Goal: Information Seeking & Learning: Learn about a topic

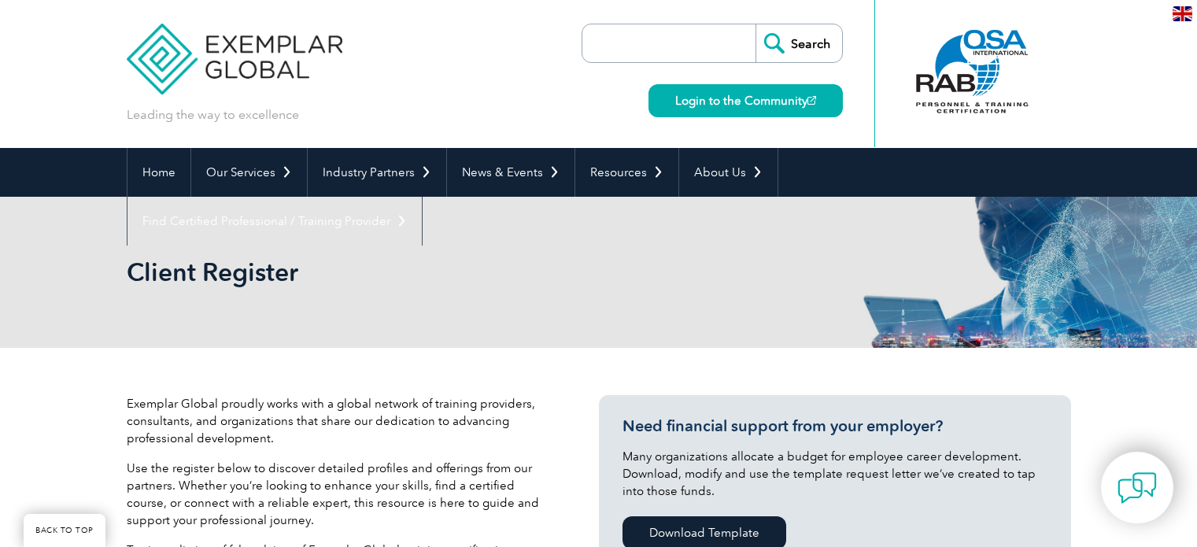
select select "United States"
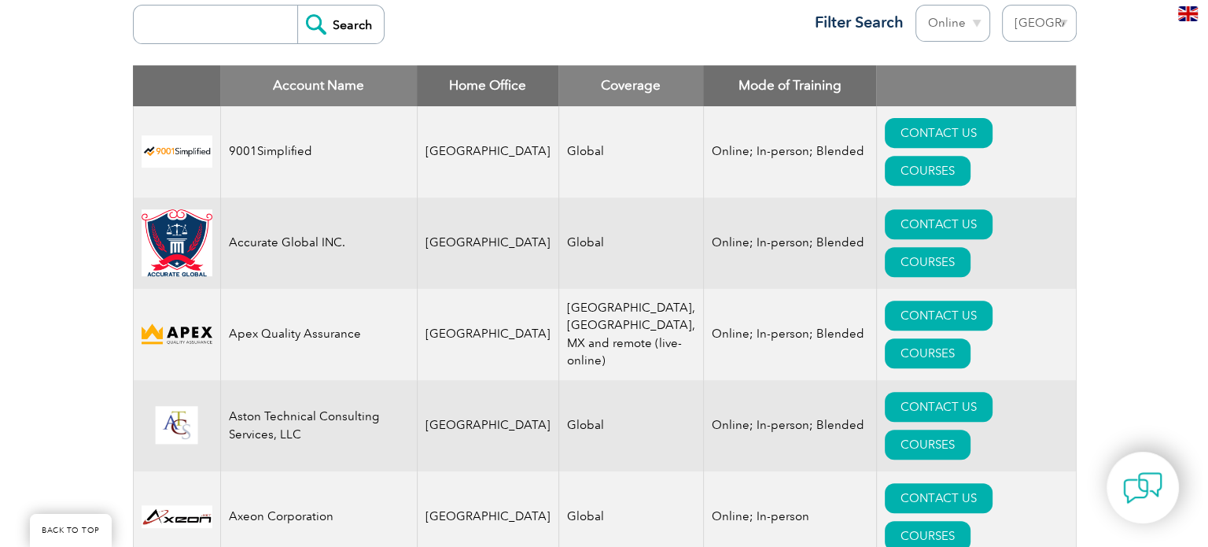
scroll to position [629, 0]
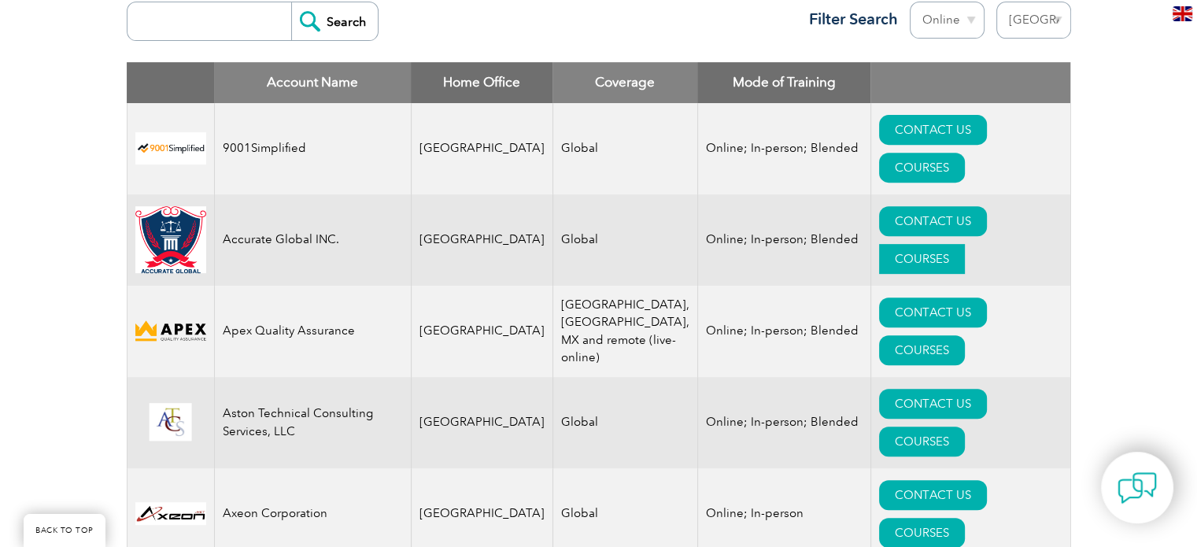
click at [964, 244] on link "COURSES" at bounding box center [922, 259] width 86 height 30
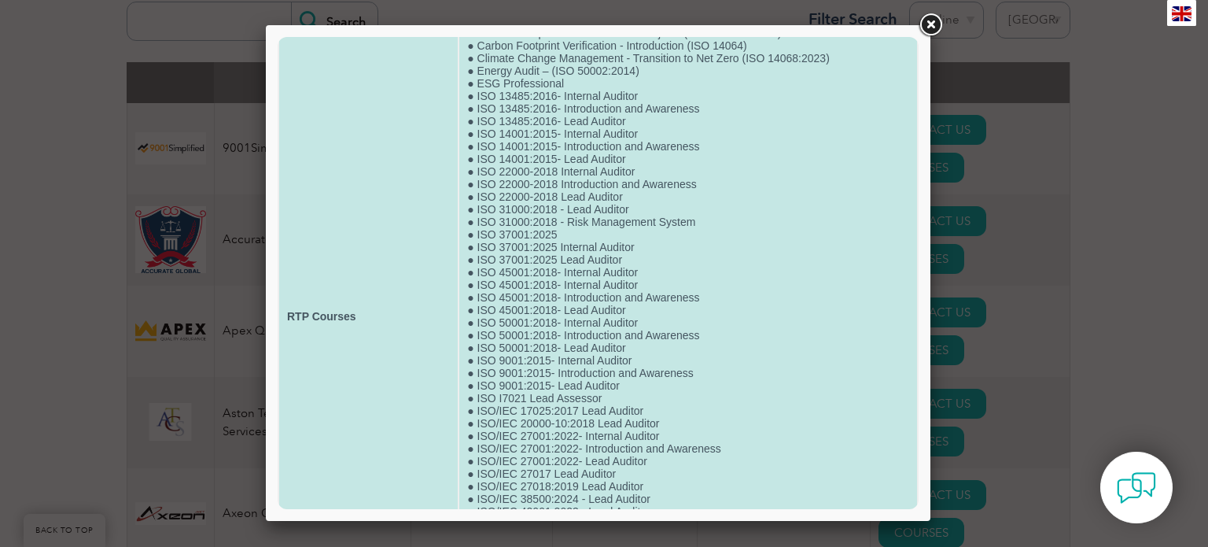
scroll to position [76, 0]
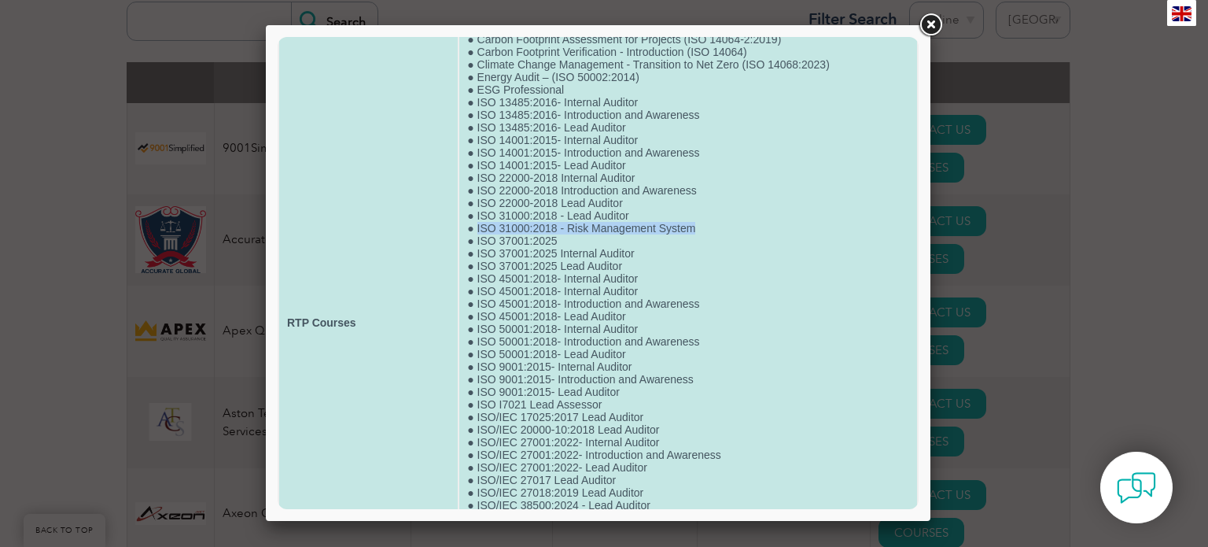
drag, startPoint x: 474, startPoint y: 226, endPoint x: 706, endPoint y: 233, distance: 232.2
click at [706, 233] on td "● Carbon Footprint Assessment for Organization (ISO 14064-1:2018) ● Carbon Foot…" at bounding box center [688, 322] width 458 height 639
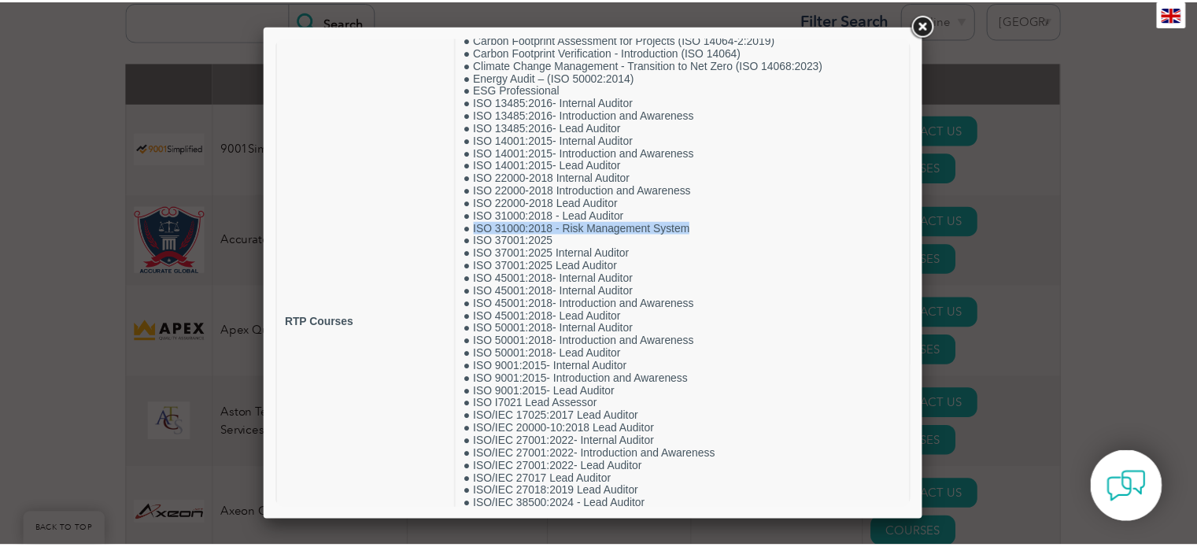
scroll to position [0, 0]
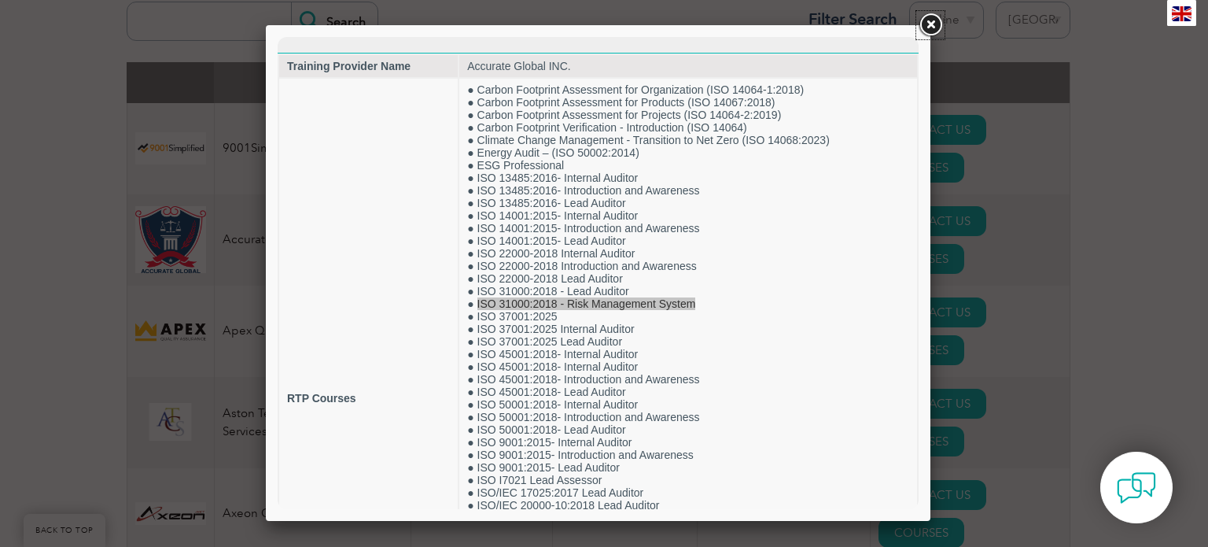
drag, startPoint x: 928, startPoint y: 21, endPoint x: 905, endPoint y: 53, distance: 39.3
click at [928, 21] on link at bounding box center [930, 25] width 28 height 28
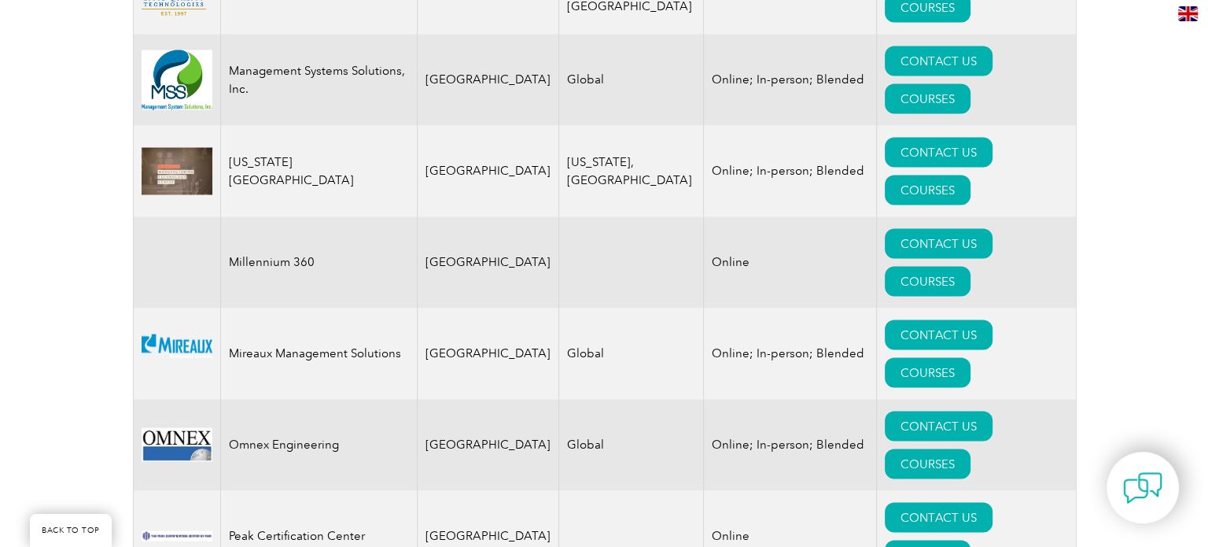
scroll to position [2989, 0]
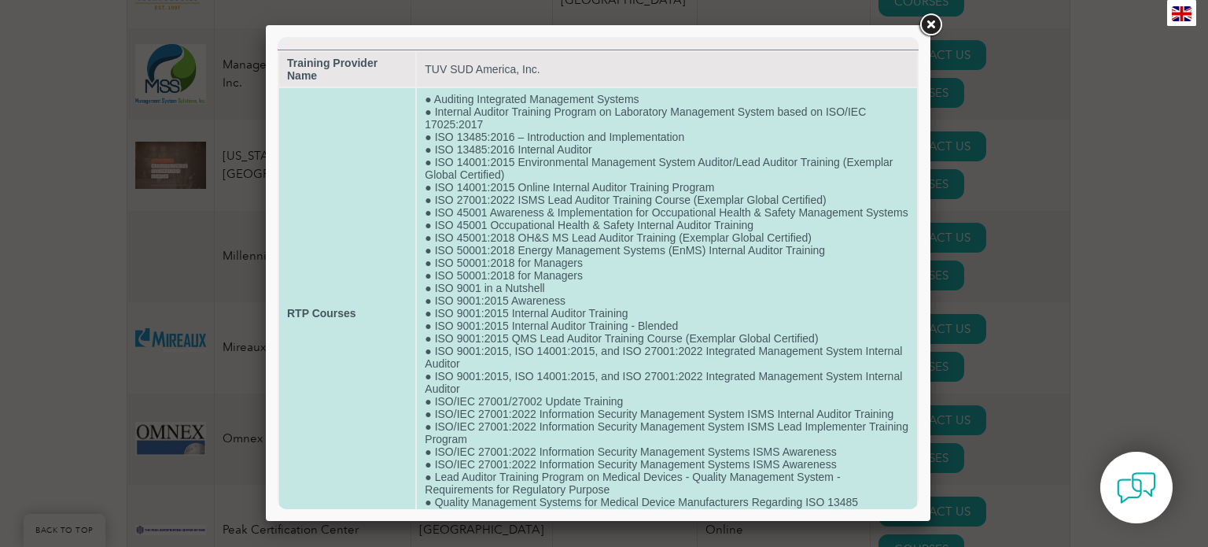
scroll to position [0, 0]
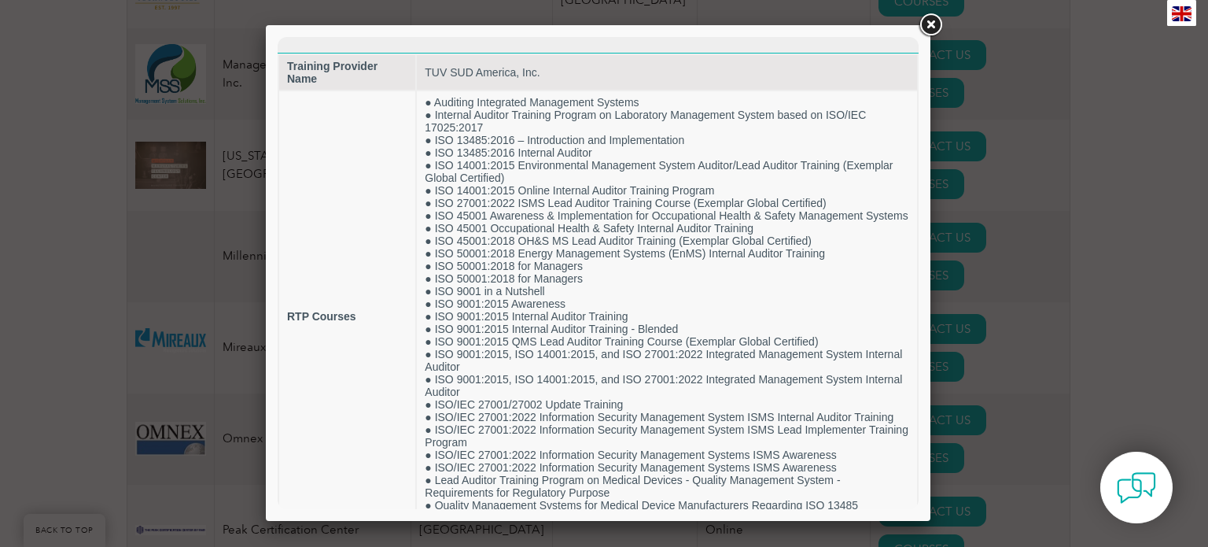
click at [934, 24] on link at bounding box center [930, 25] width 28 height 28
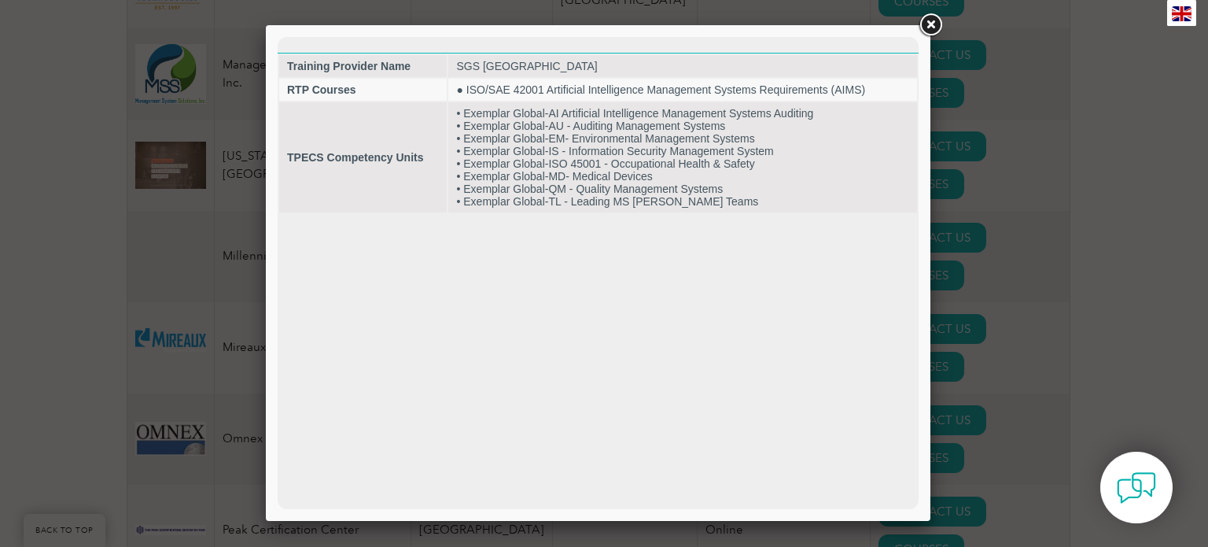
click at [936, 27] on link at bounding box center [930, 25] width 28 height 28
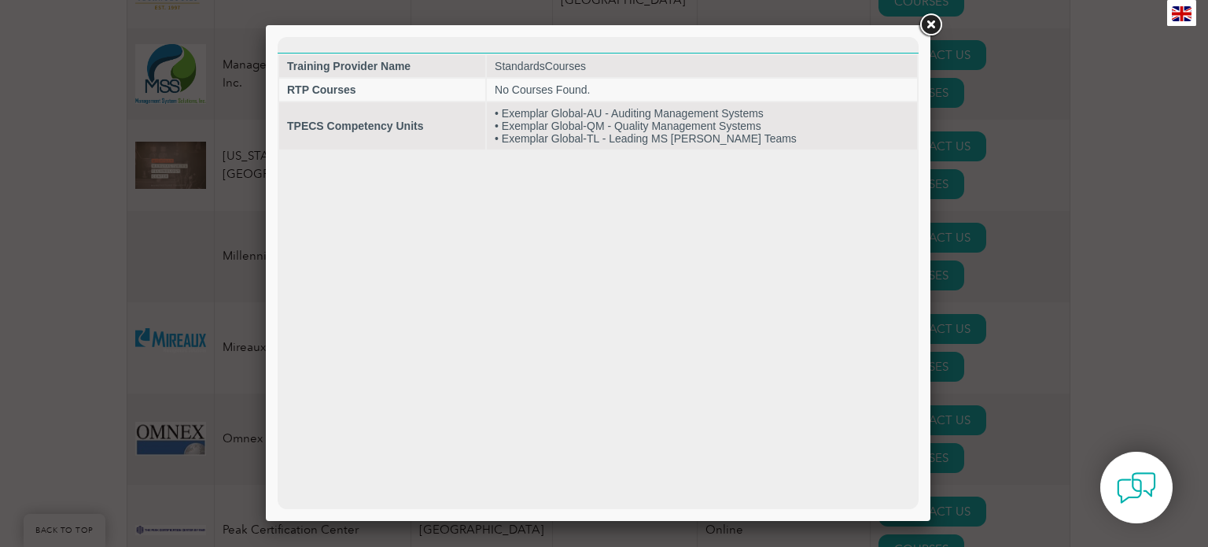
click at [924, 28] on link at bounding box center [930, 25] width 28 height 28
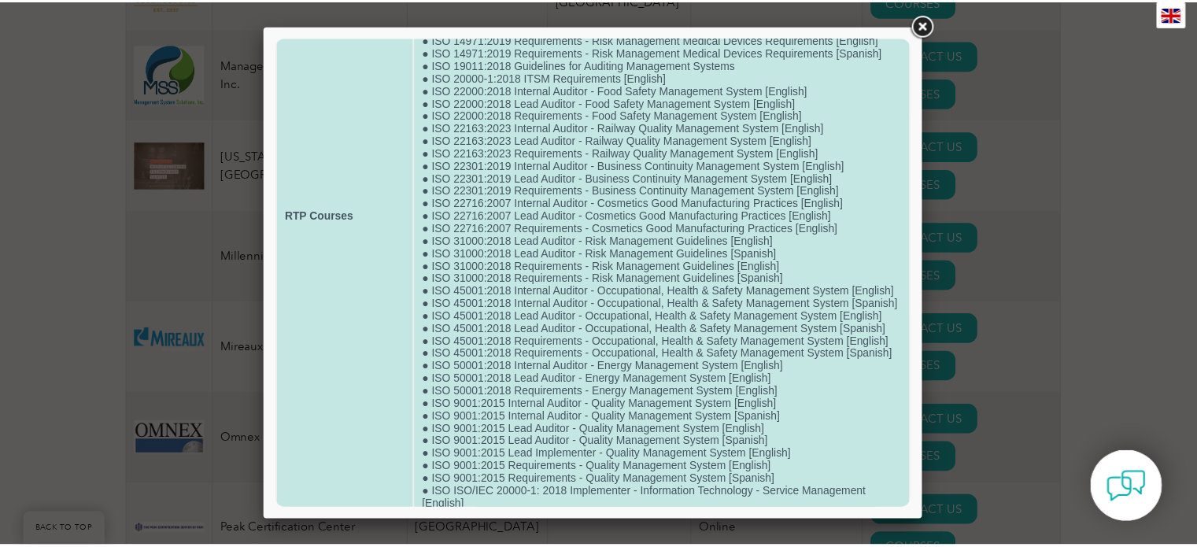
scroll to position [516, 0]
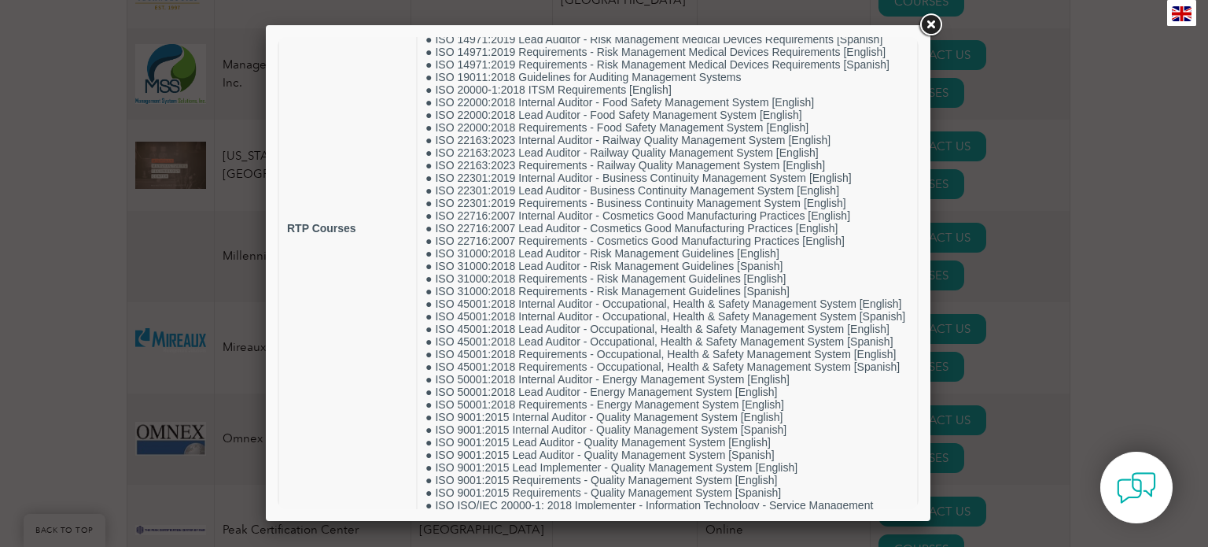
click at [935, 24] on link at bounding box center [930, 25] width 28 height 28
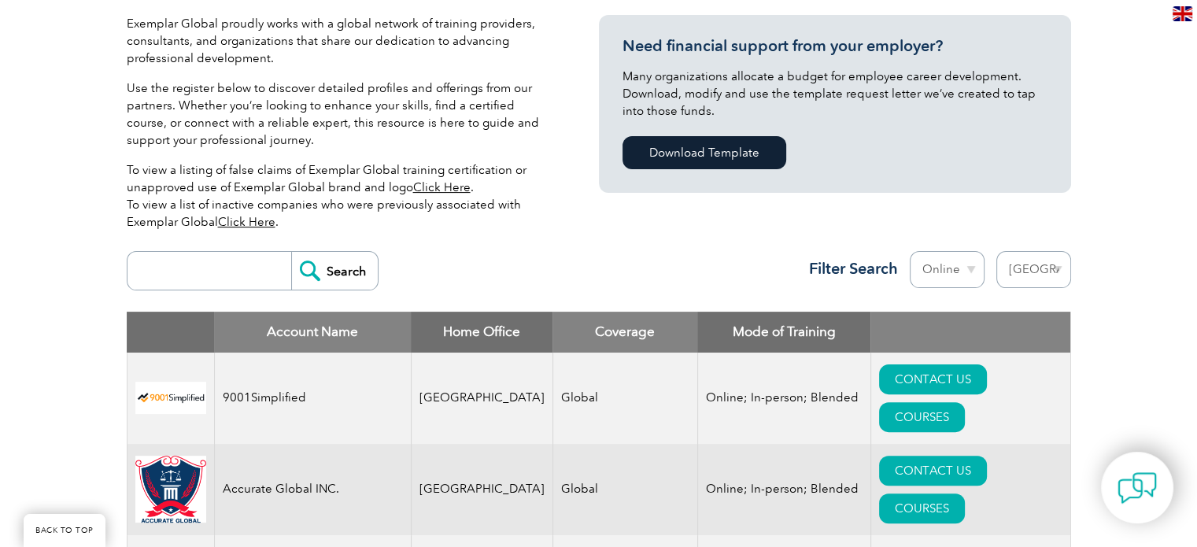
scroll to position [393, 0]
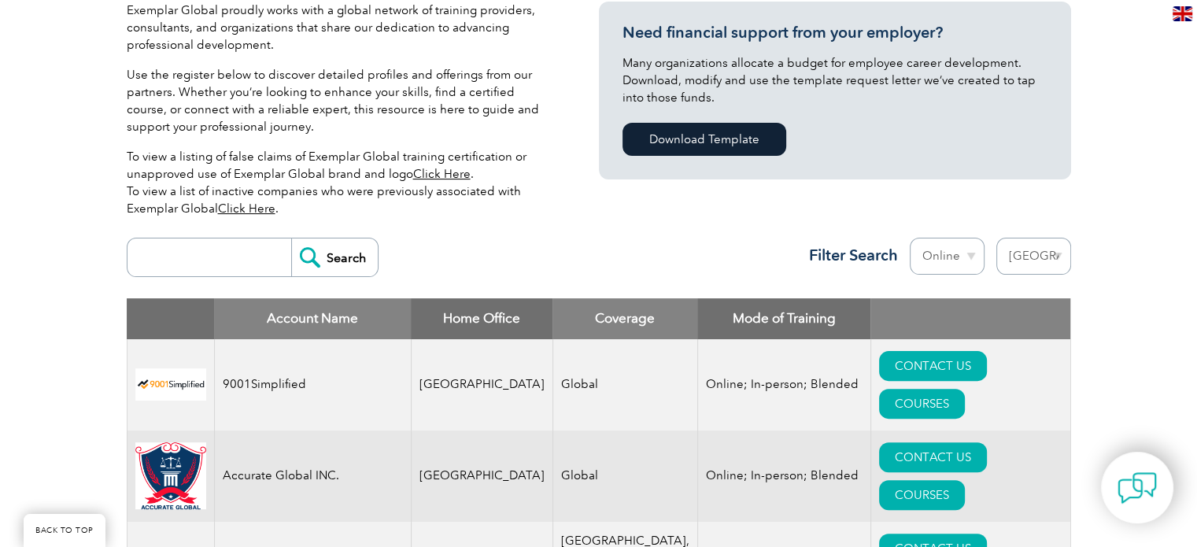
click at [183, 260] on input "search" at bounding box center [213, 257] width 156 height 38
type input "ISO 22301"
click at [351, 259] on input "Search" at bounding box center [334, 257] width 87 height 38
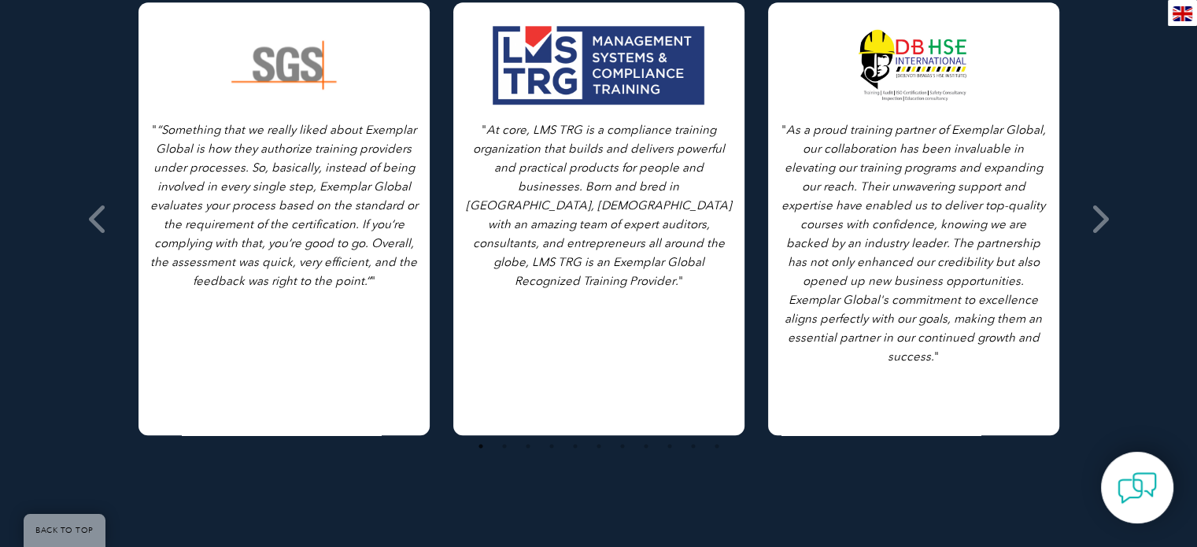
scroll to position [1023, 0]
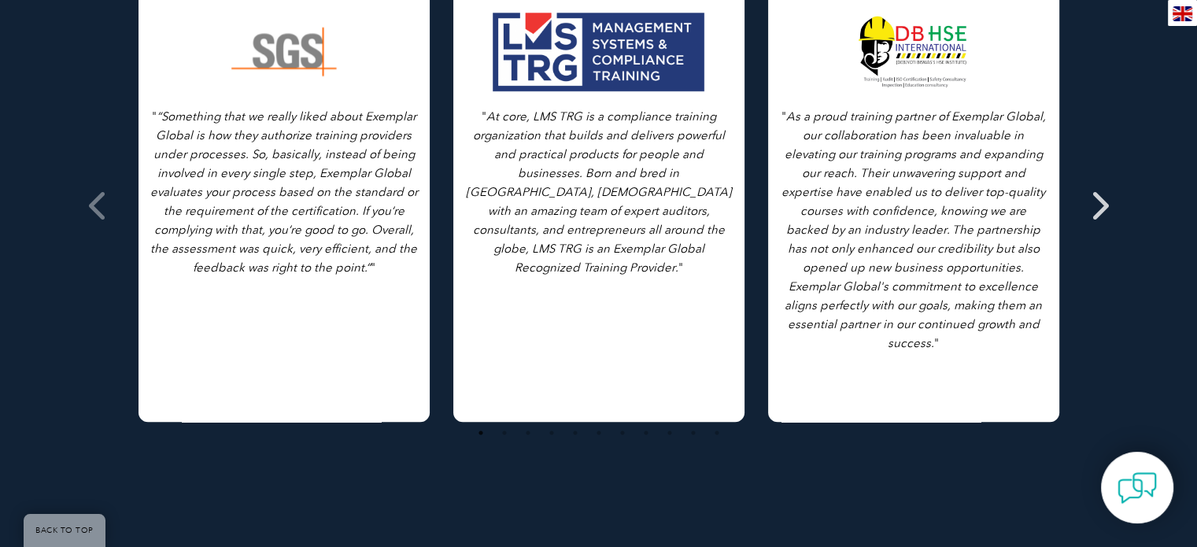
click at [1097, 205] on icon at bounding box center [1099, 205] width 20 height 0
click at [1107, 205] on icon at bounding box center [1099, 205] width 20 height 0
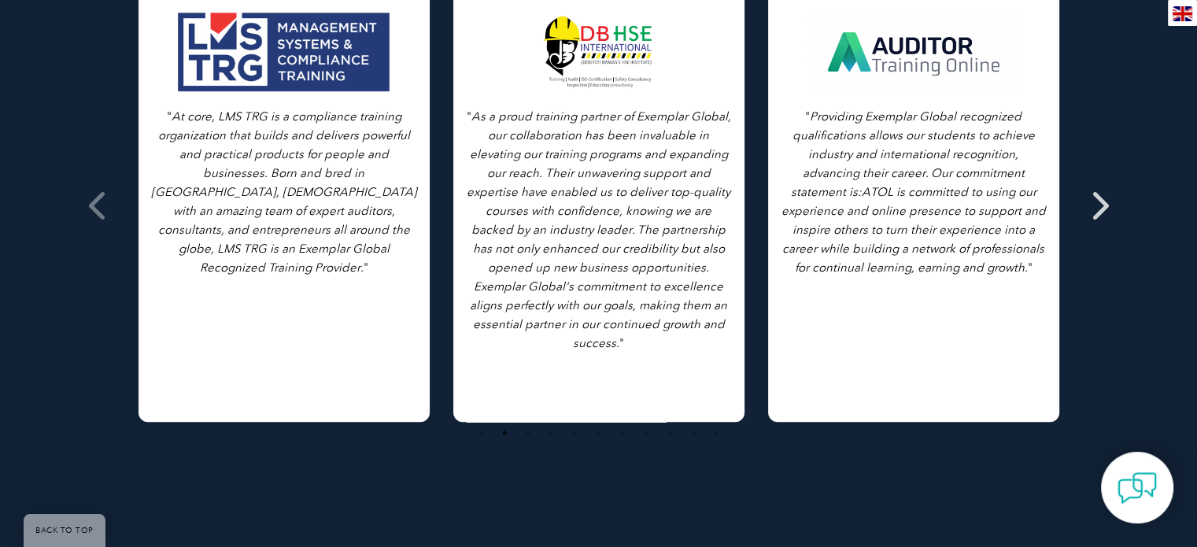
click at [1103, 205] on icon at bounding box center [1099, 205] width 20 height 0
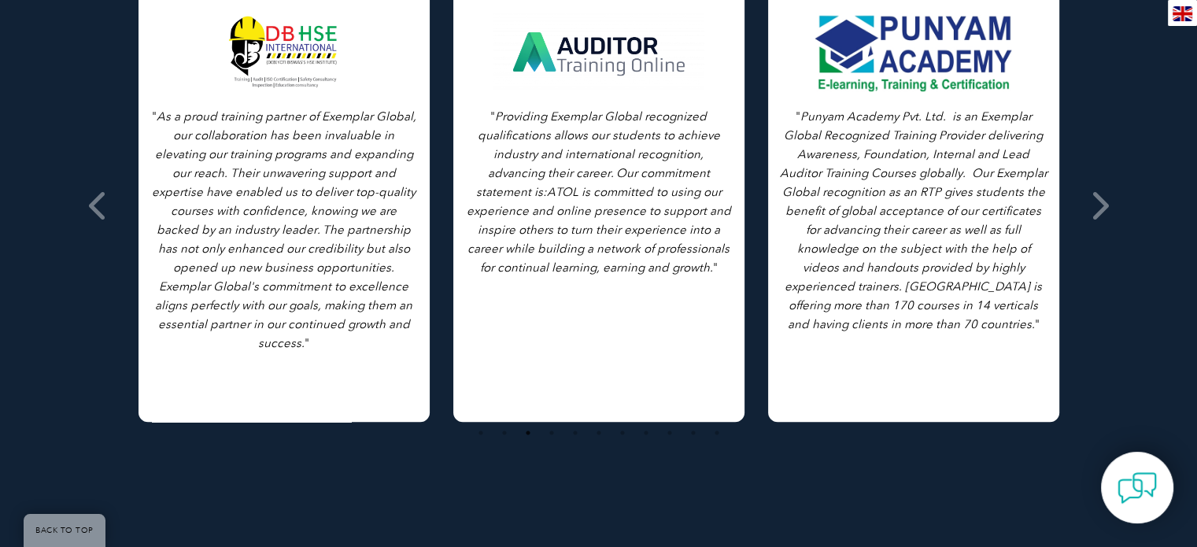
click at [919, 64] on div at bounding box center [913, 52] width 214 height 79
click at [898, 91] on div at bounding box center [913, 52] width 214 height 79
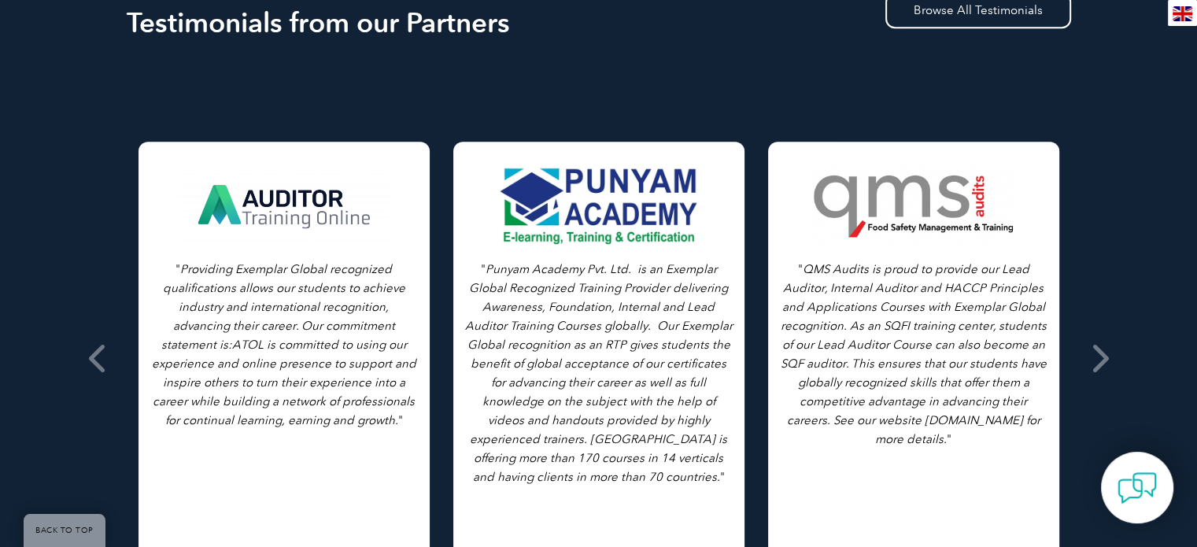
scroll to position [315, 0]
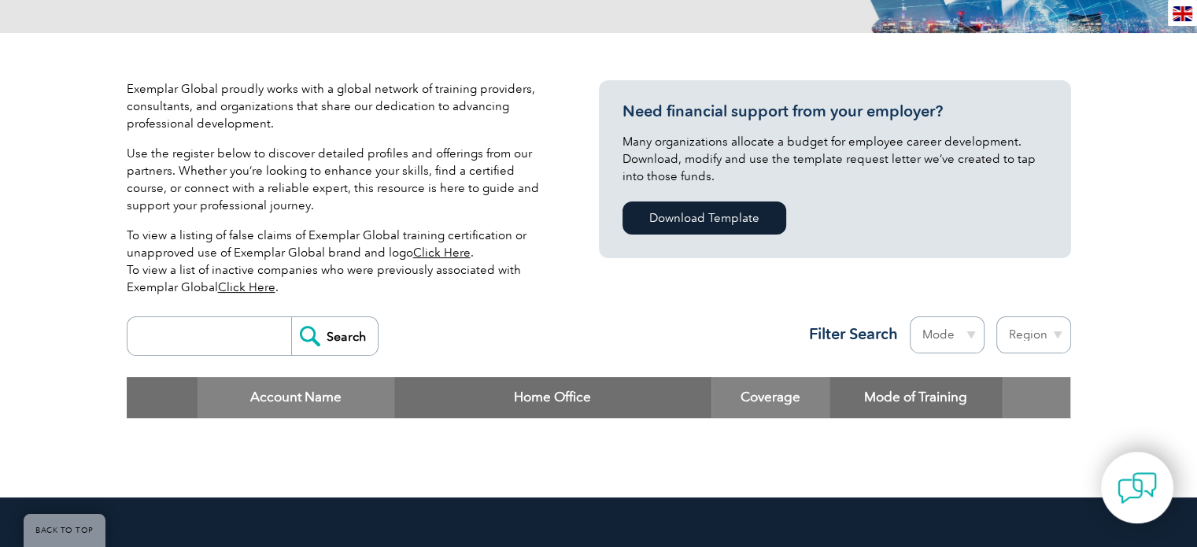
click at [433, 254] on link "Click Here" at bounding box center [441, 252] width 57 height 14
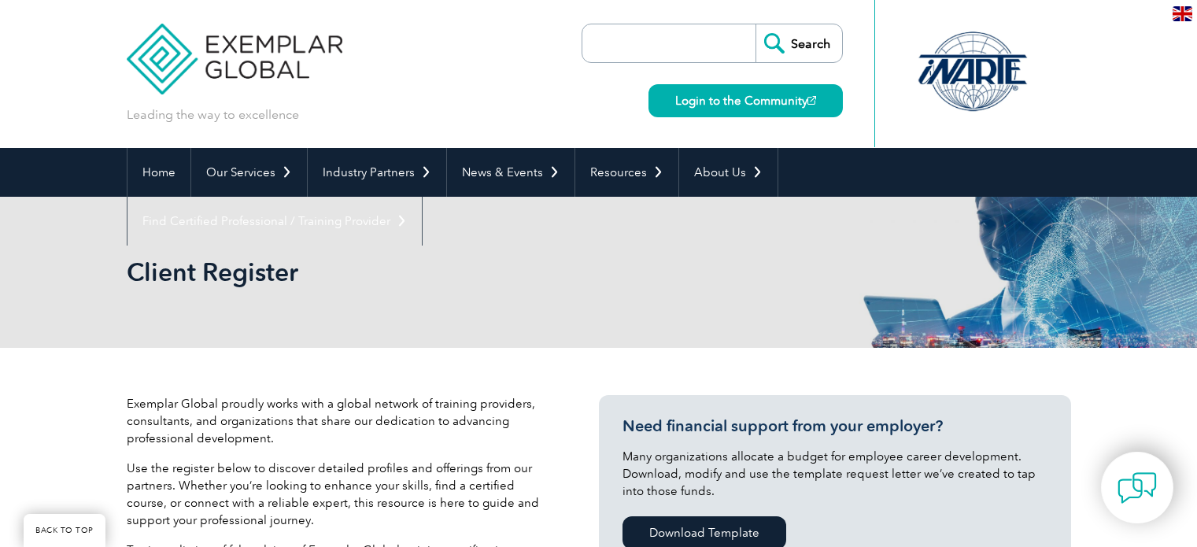
scroll to position [315, 0]
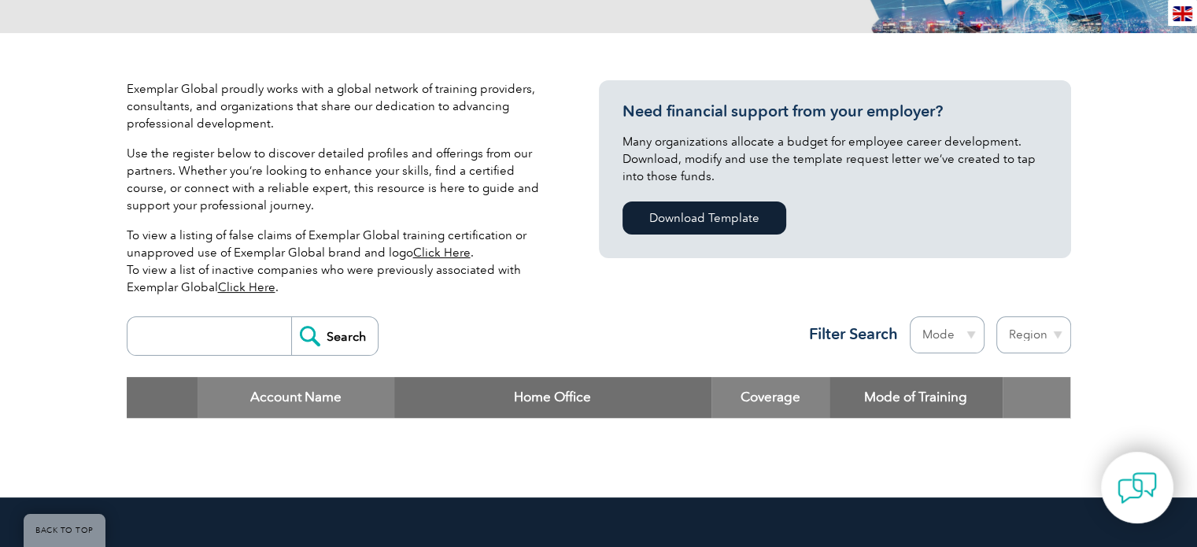
click at [251, 286] on link "Click Here" at bounding box center [246, 287] width 57 height 14
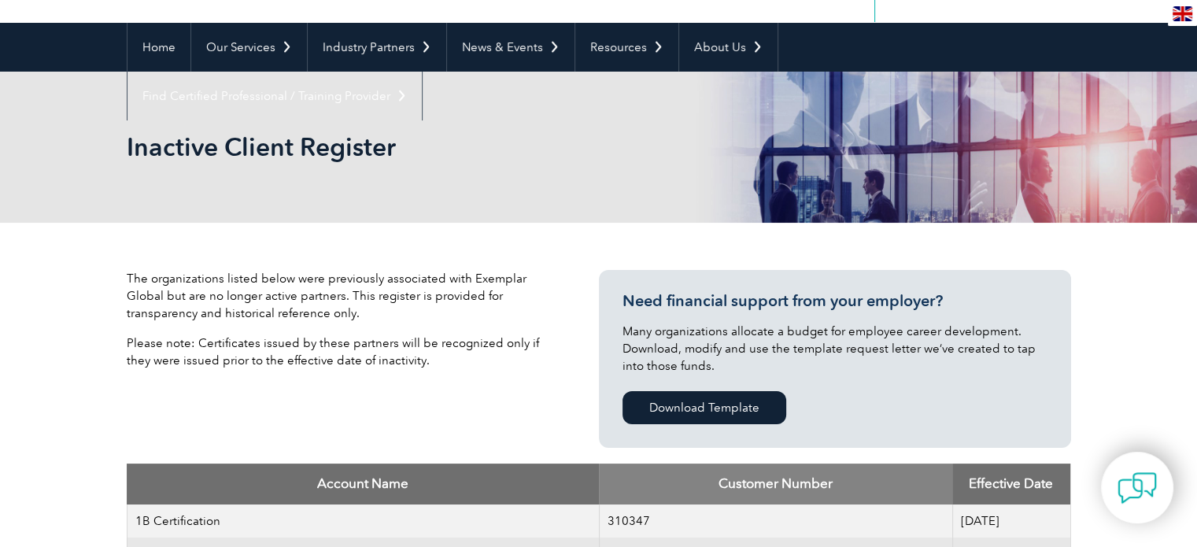
scroll to position [79, 0]
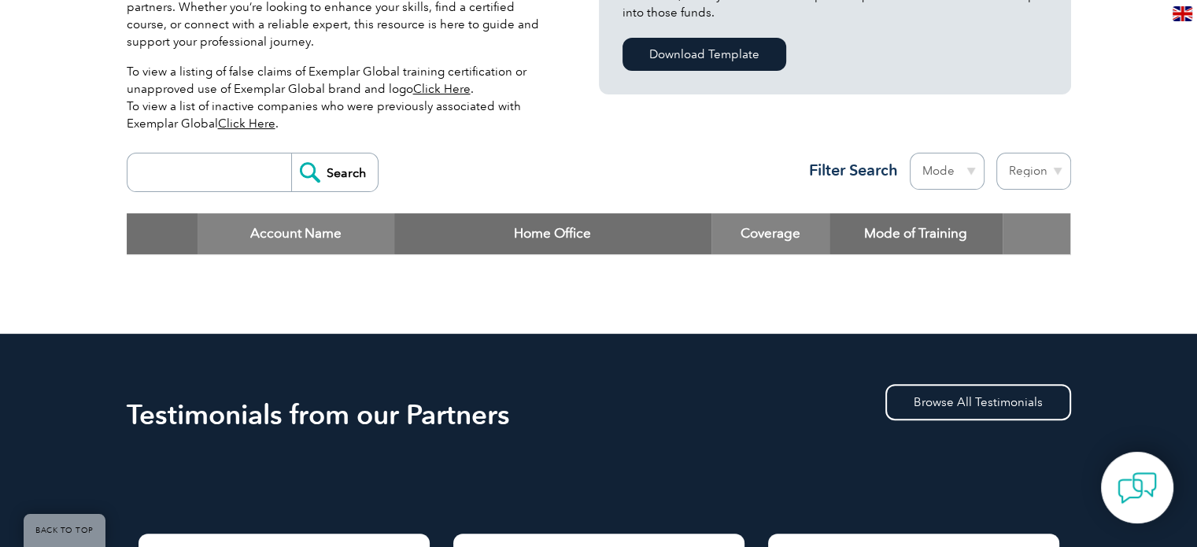
scroll to position [393, 0]
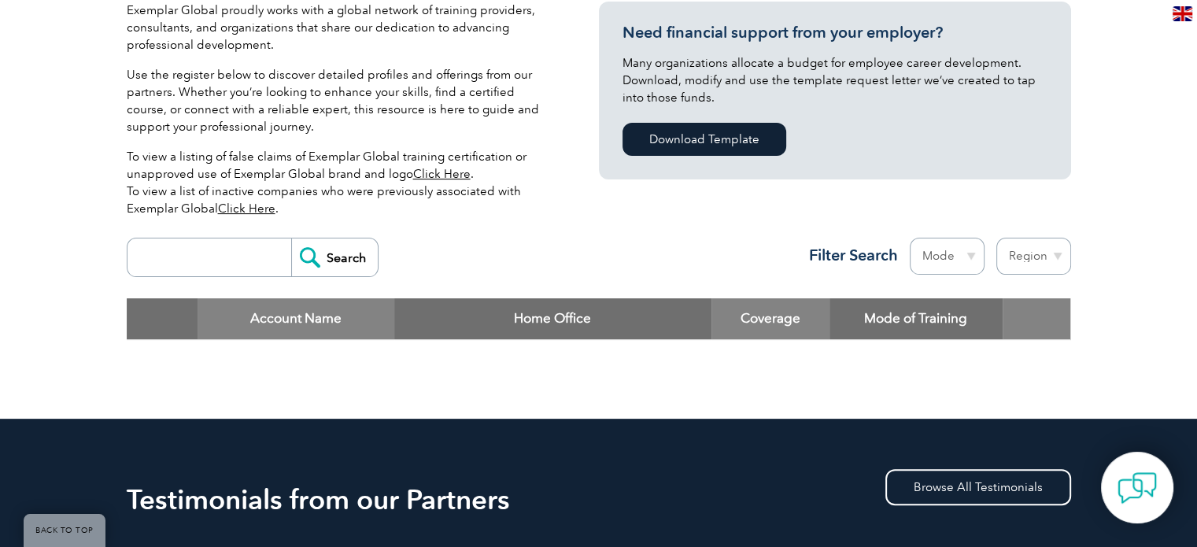
click at [257, 260] on input "search" at bounding box center [213, 257] width 156 height 38
type input "ISO 22301"
click at [968, 254] on select "Mode Online In-person Blended" at bounding box center [946, 256] width 75 height 37
select select "Blended"
click at [909, 238] on select "Mode Online In-person Blended" at bounding box center [946, 256] width 75 height 37
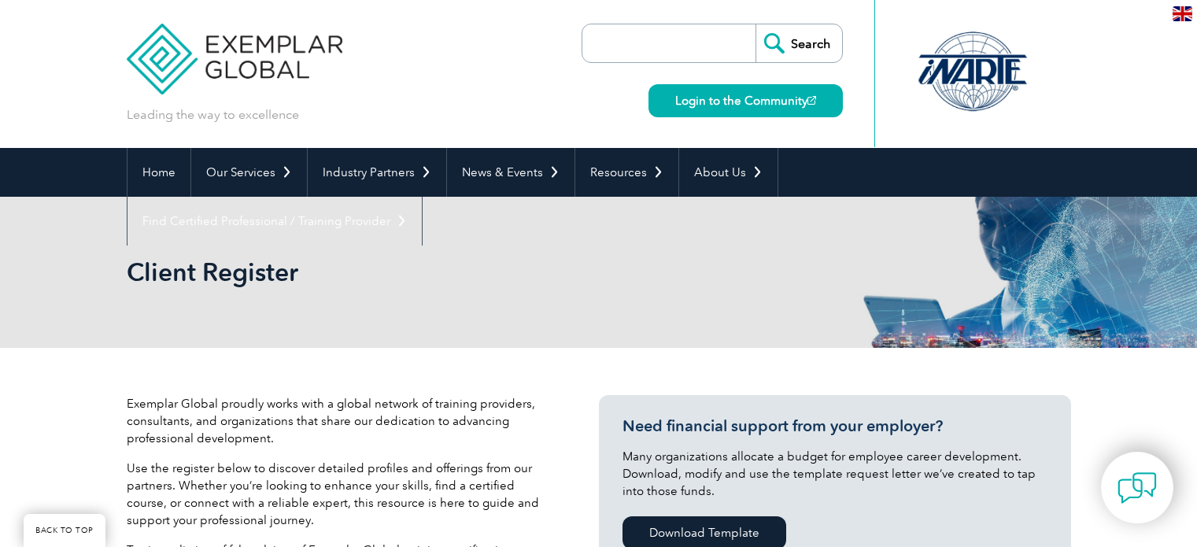
scroll to position [393, 0]
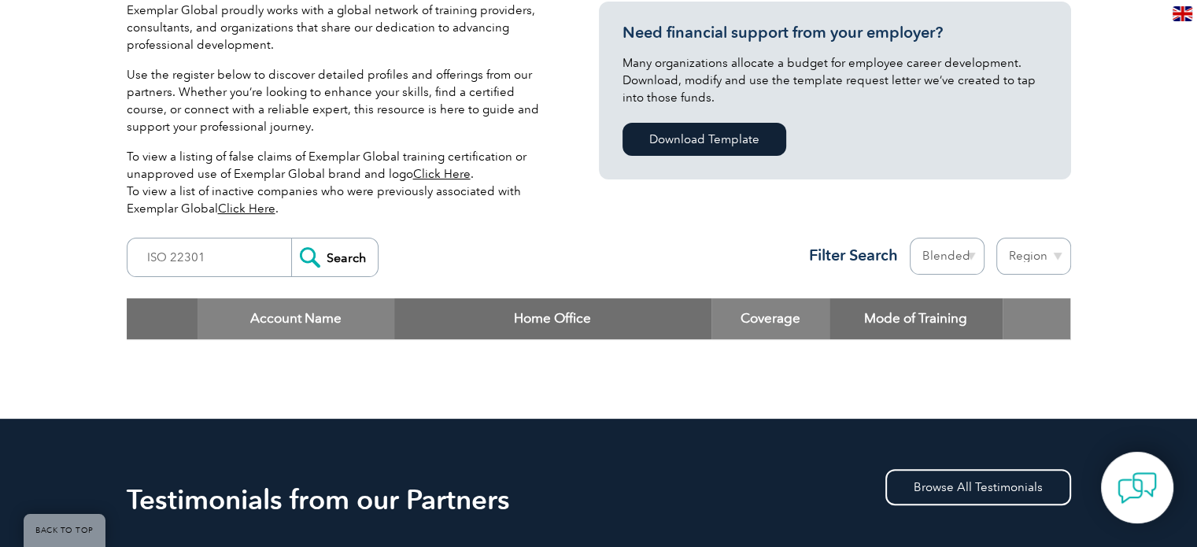
click at [969, 255] on select "Mode Online In-person Blended" at bounding box center [946, 256] width 75 height 37
select select "Online"
click at [909, 238] on select "Mode Online In-person Blended" at bounding box center [946, 256] width 75 height 37
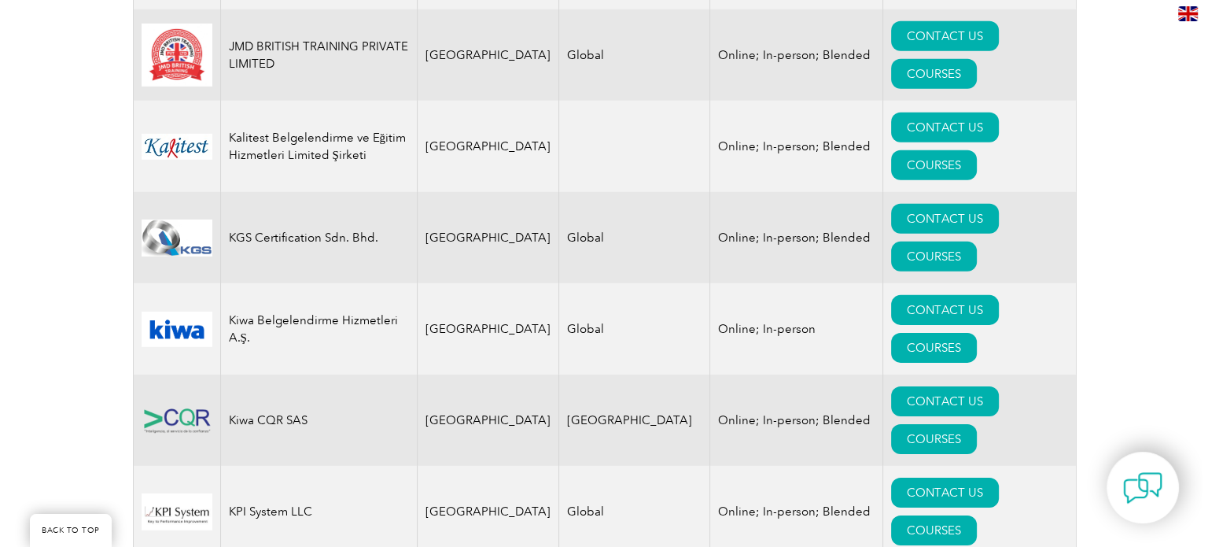
scroll to position [10935, 0]
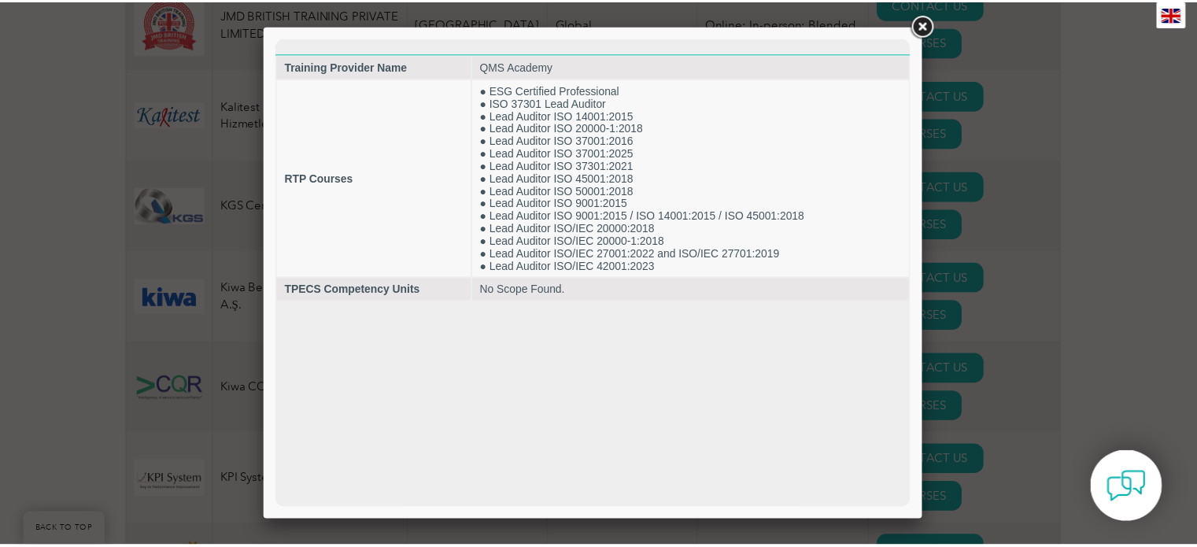
scroll to position [0, 0]
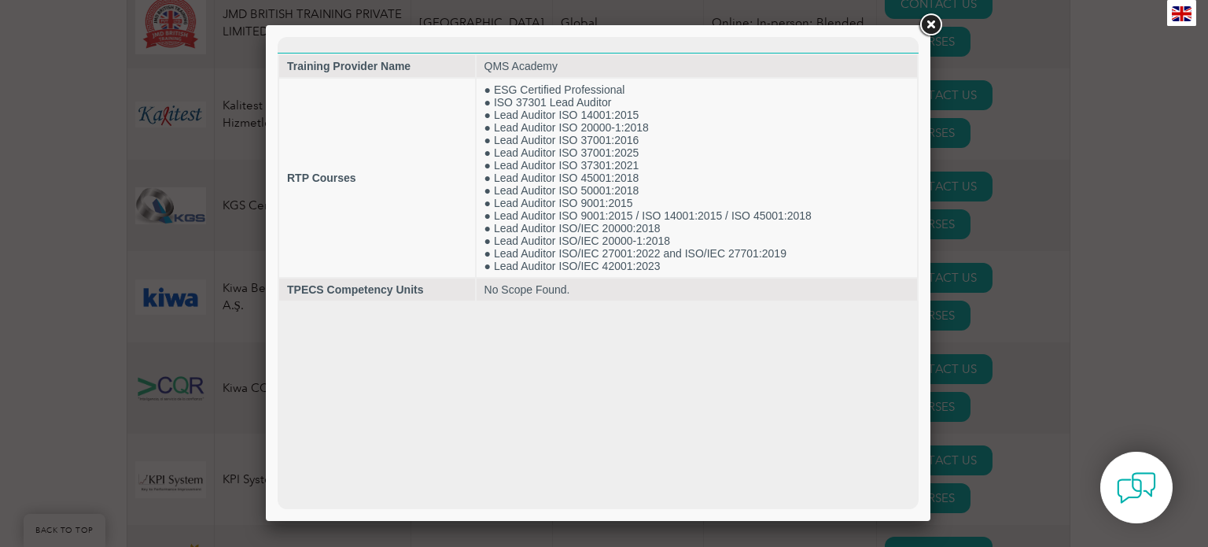
click at [938, 23] on link at bounding box center [930, 25] width 28 height 28
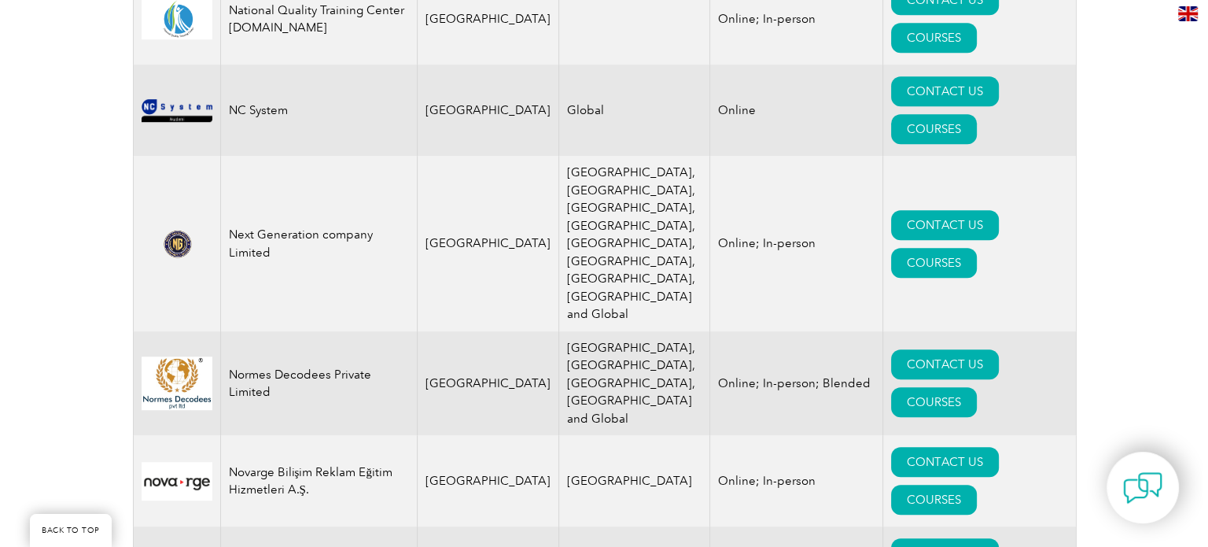
scroll to position [13059, 0]
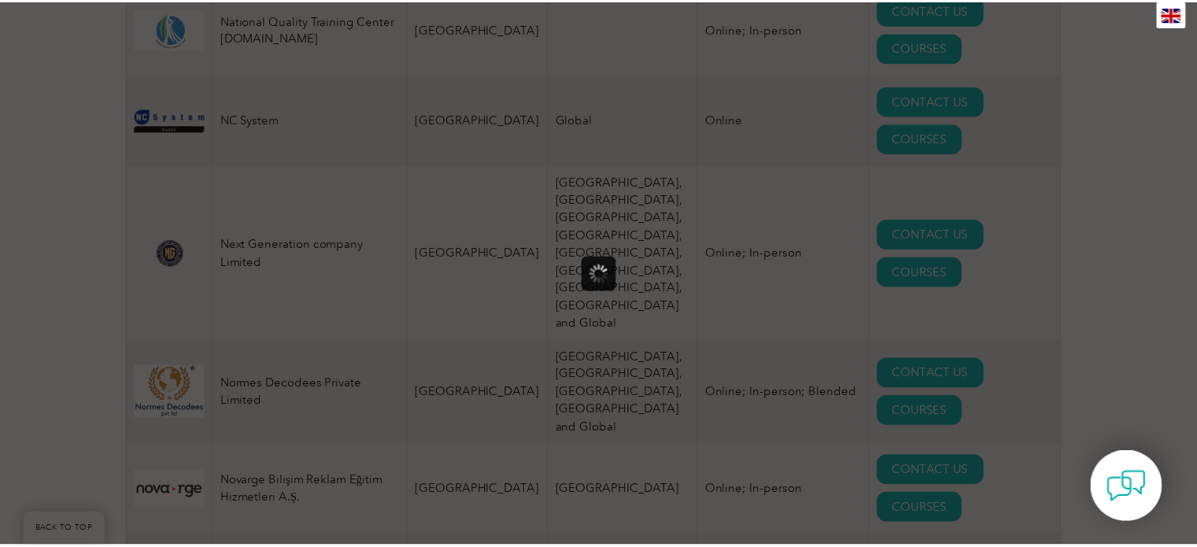
scroll to position [0, 0]
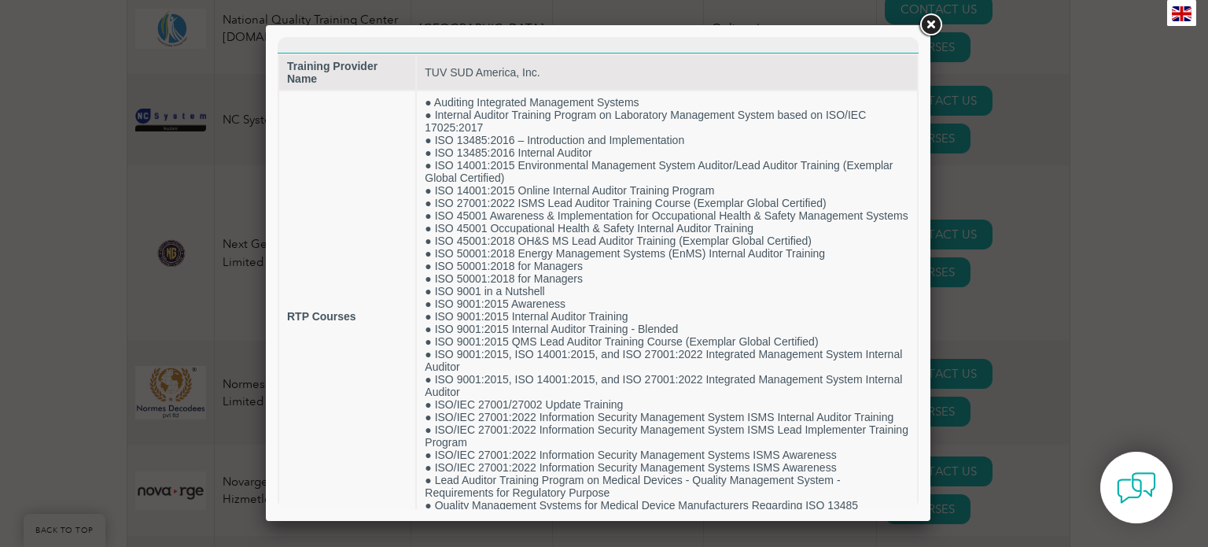
click at [932, 22] on link at bounding box center [930, 25] width 28 height 28
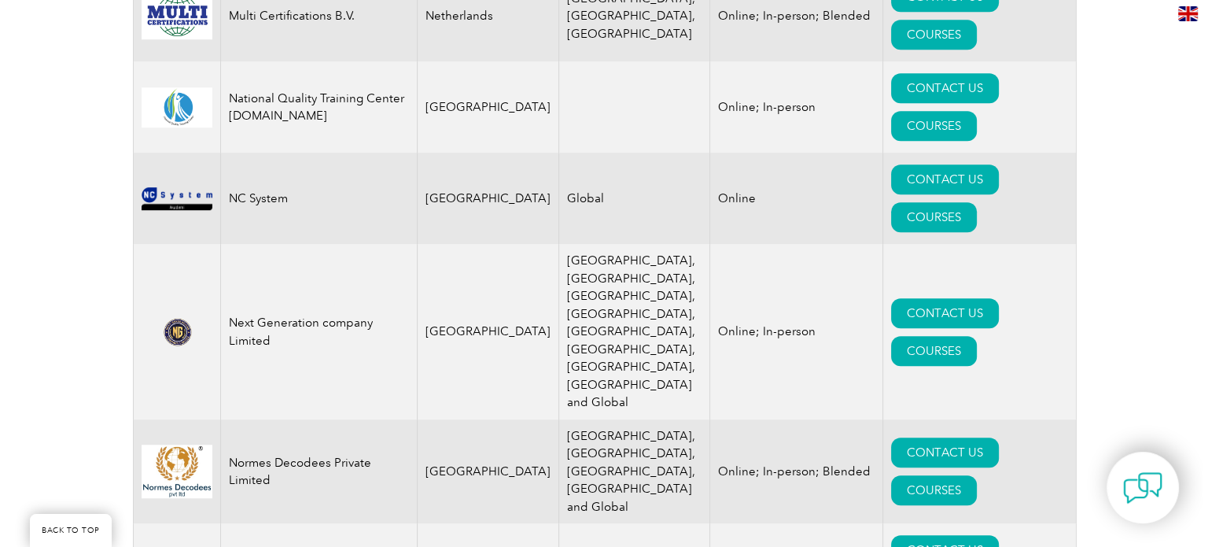
scroll to position [12901, 0]
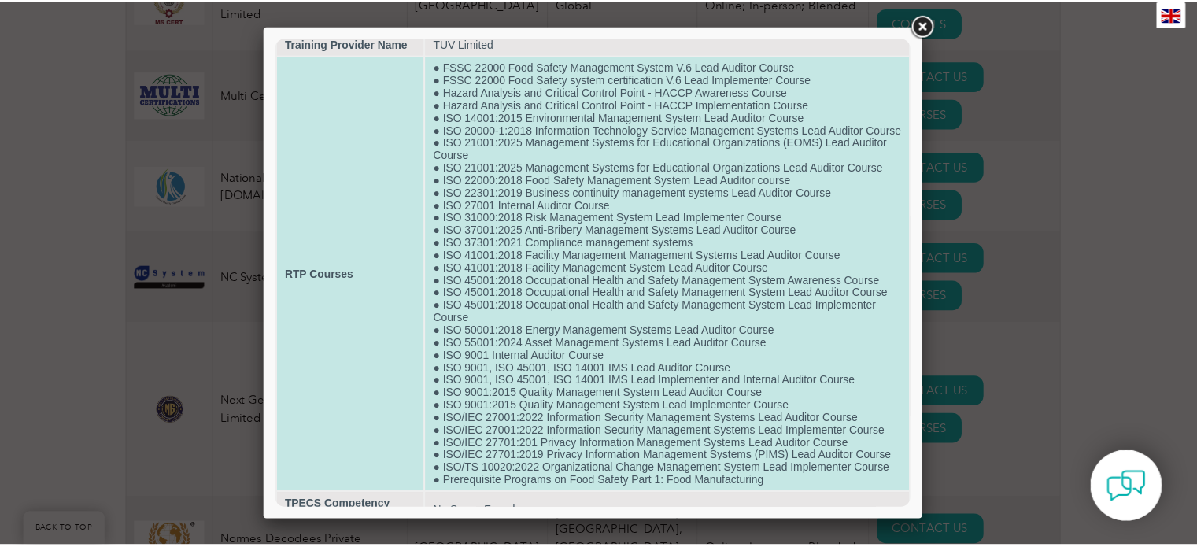
scroll to position [0, 0]
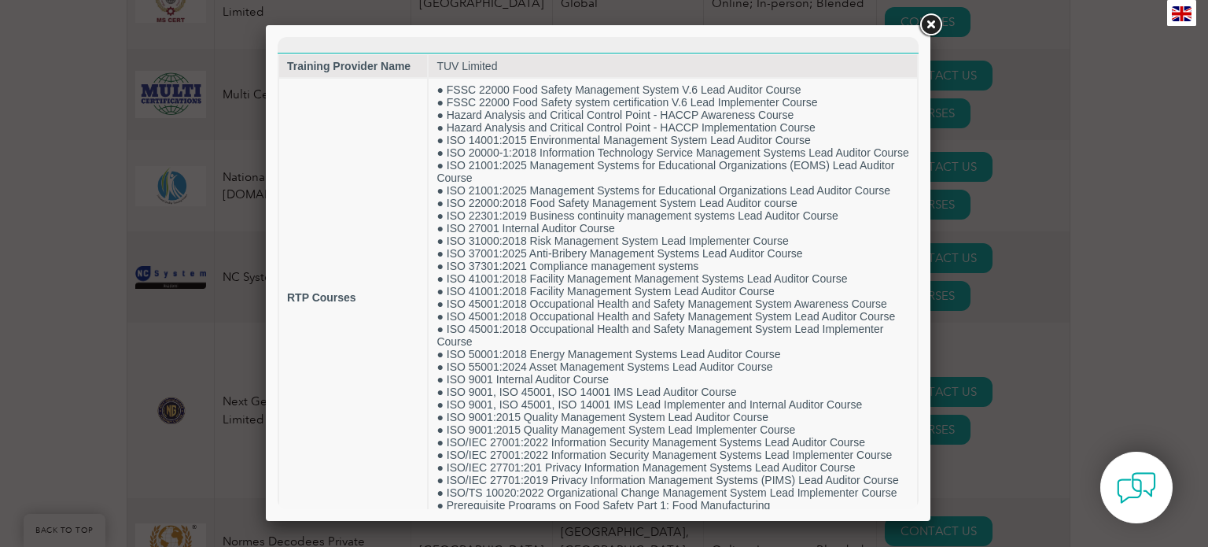
click at [933, 24] on link at bounding box center [930, 25] width 28 height 28
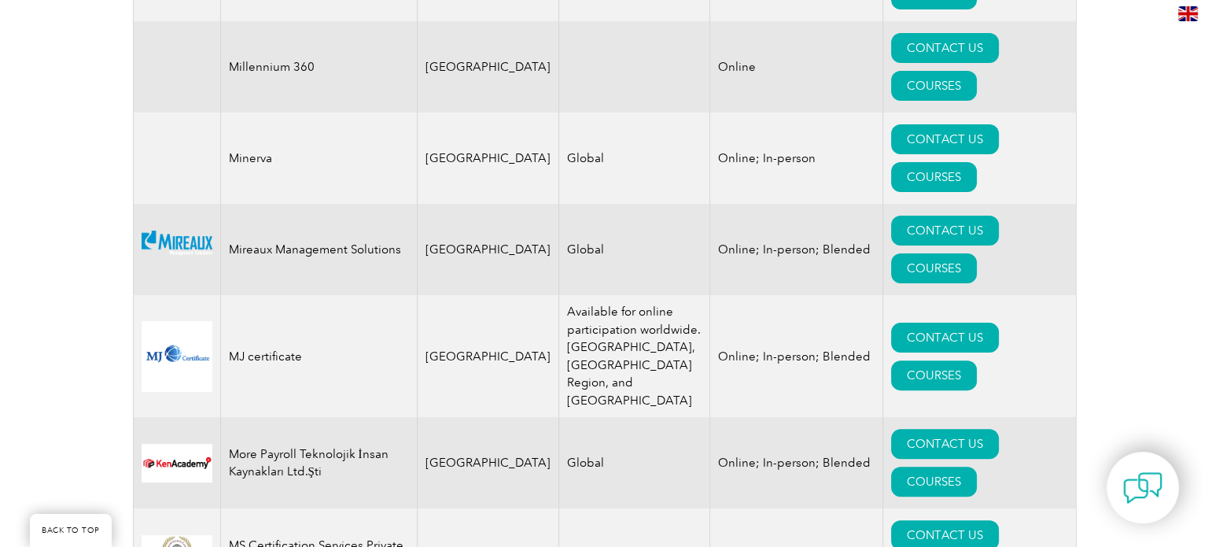
scroll to position [12272, 0]
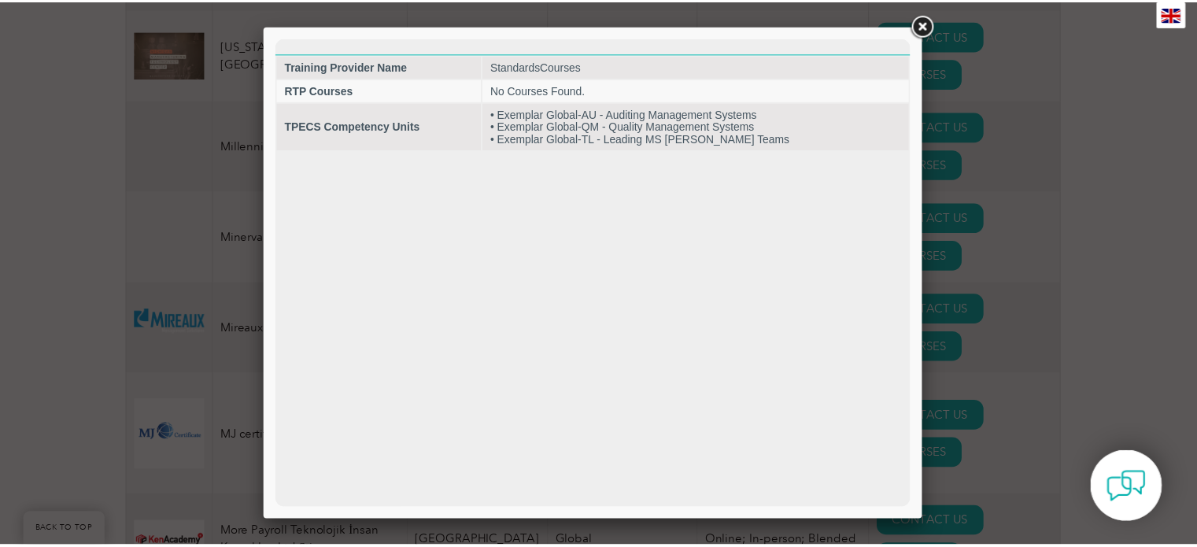
scroll to position [0, 0]
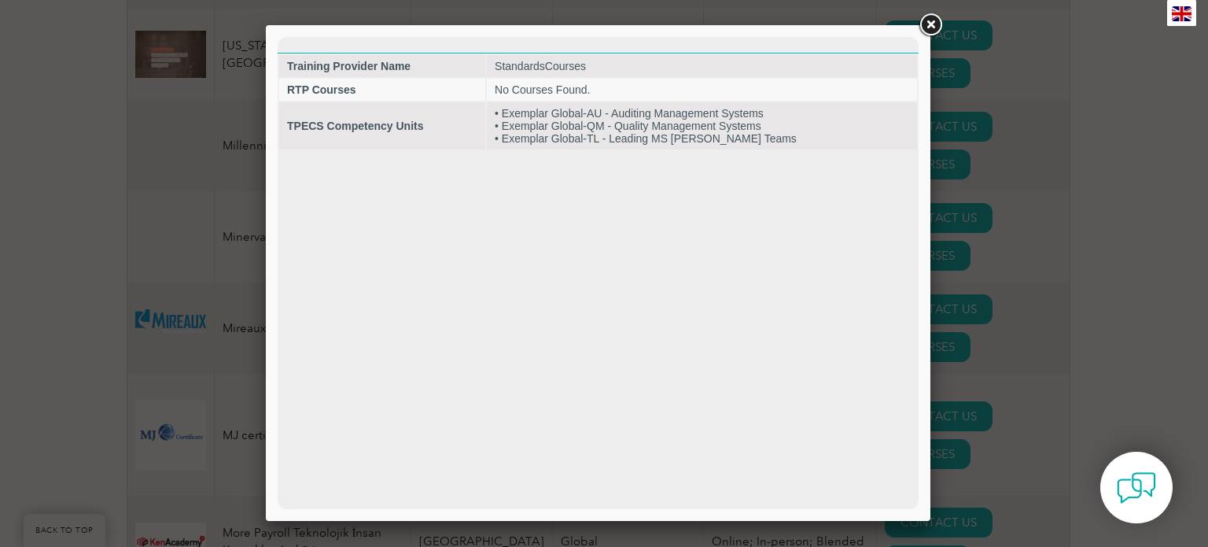
click at [938, 29] on link at bounding box center [930, 25] width 28 height 28
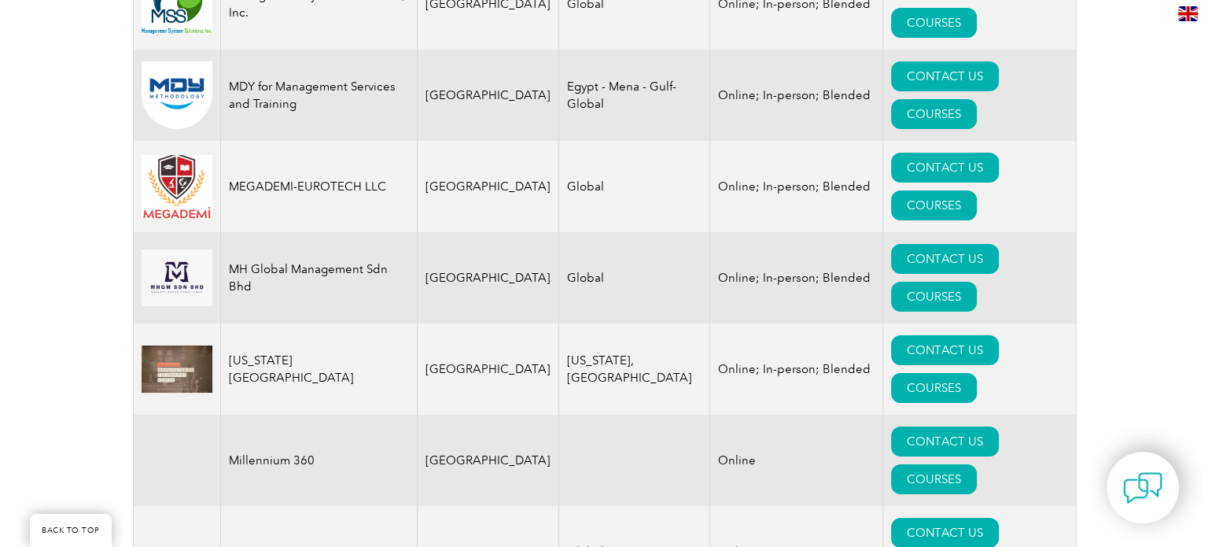
scroll to position [11879, 0]
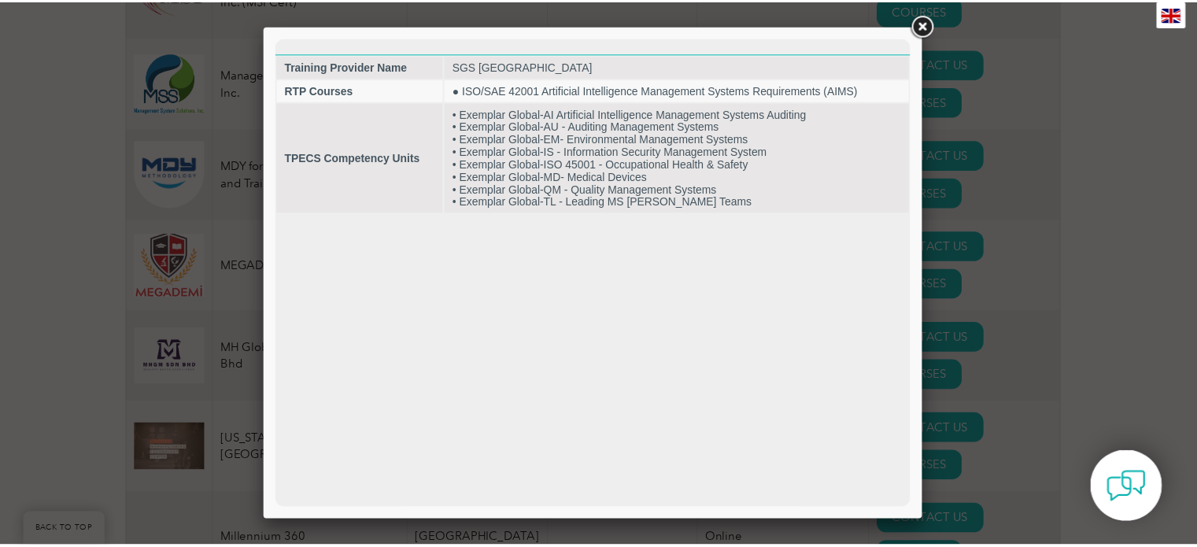
scroll to position [0, 0]
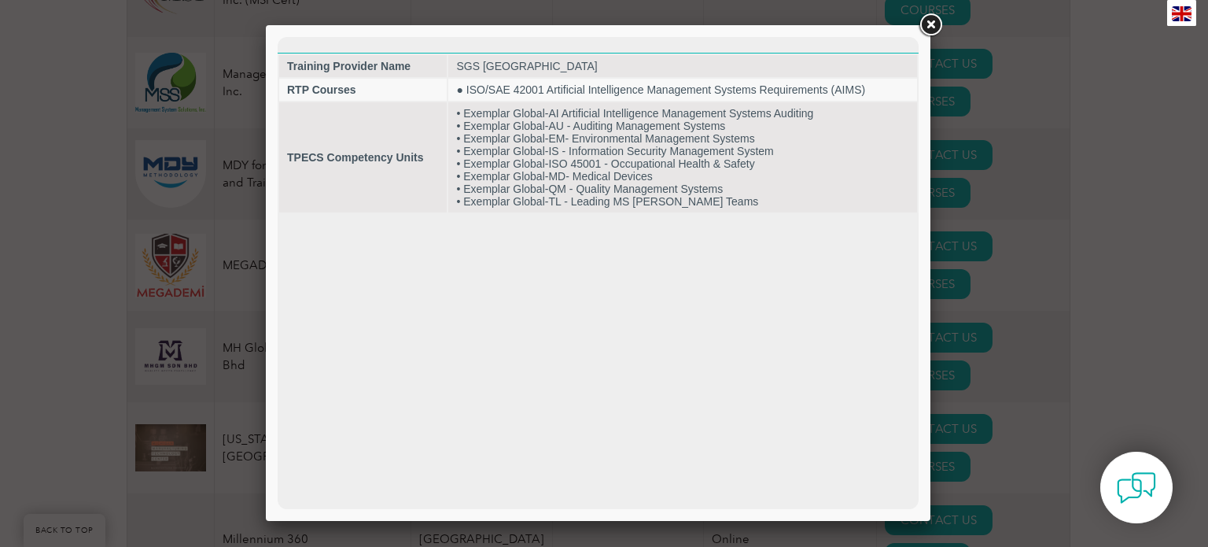
click at [936, 31] on link at bounding box center [930, 25] width 28 height 28
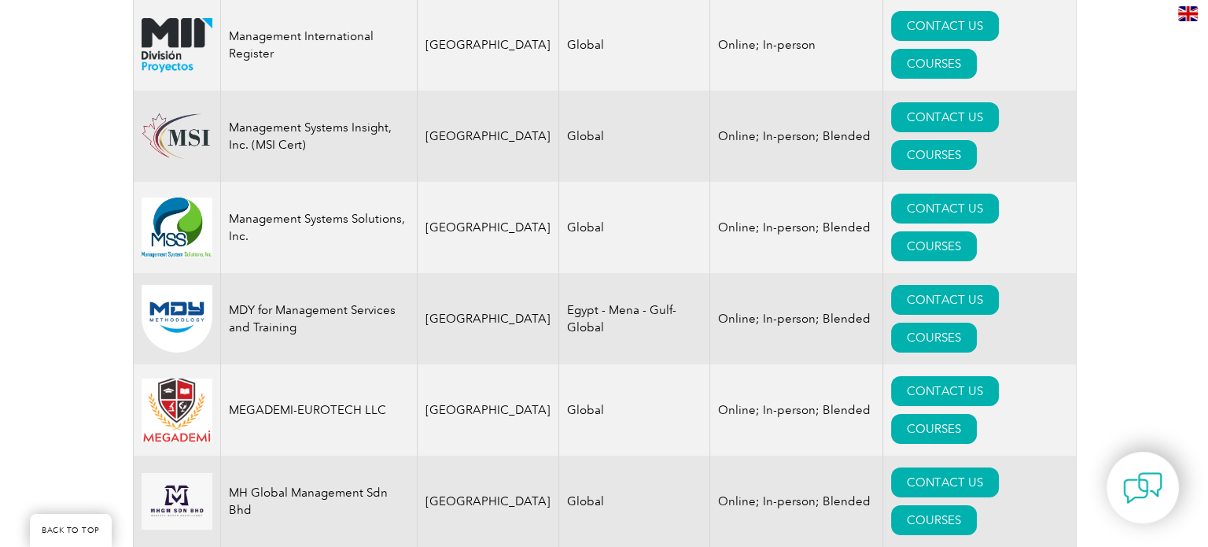
scroll to position [11721, 0]
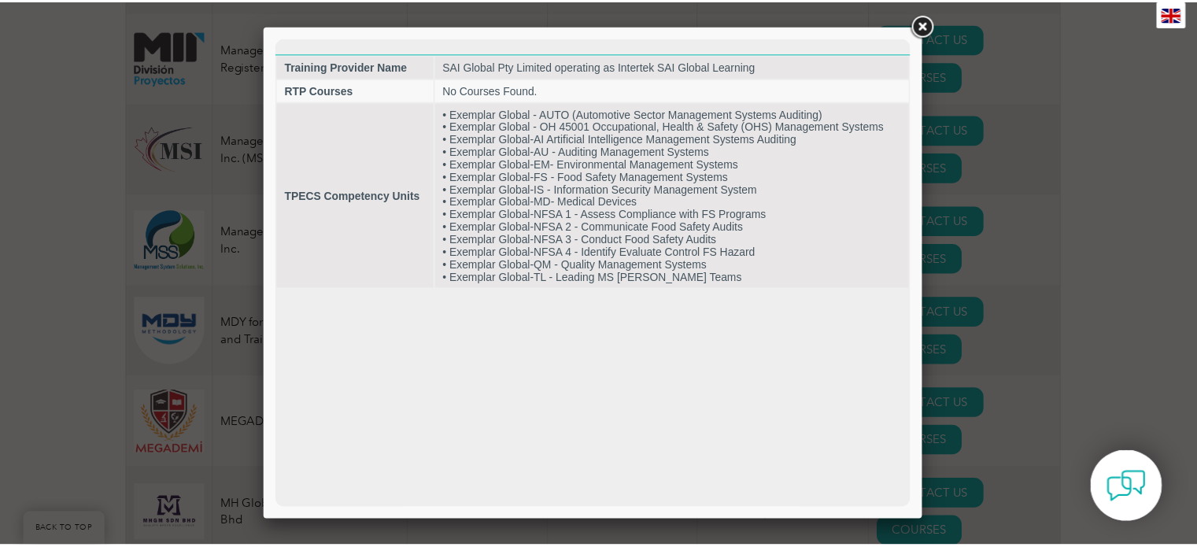
scroll to position [0, 0]
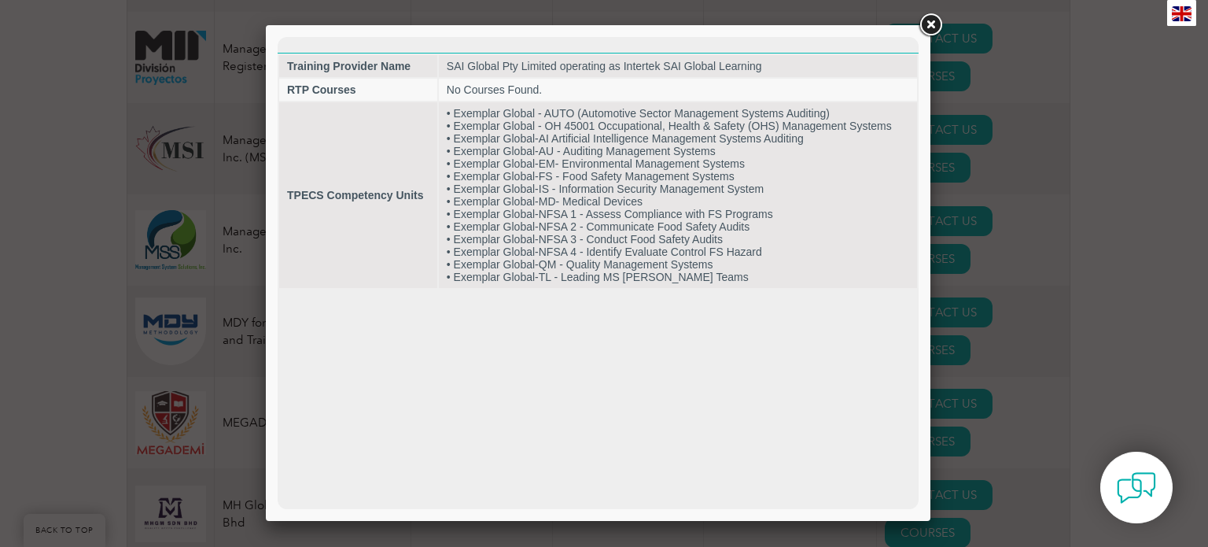
click at [935, 24] on link at bounding box center [930, 25] width 28 height 28
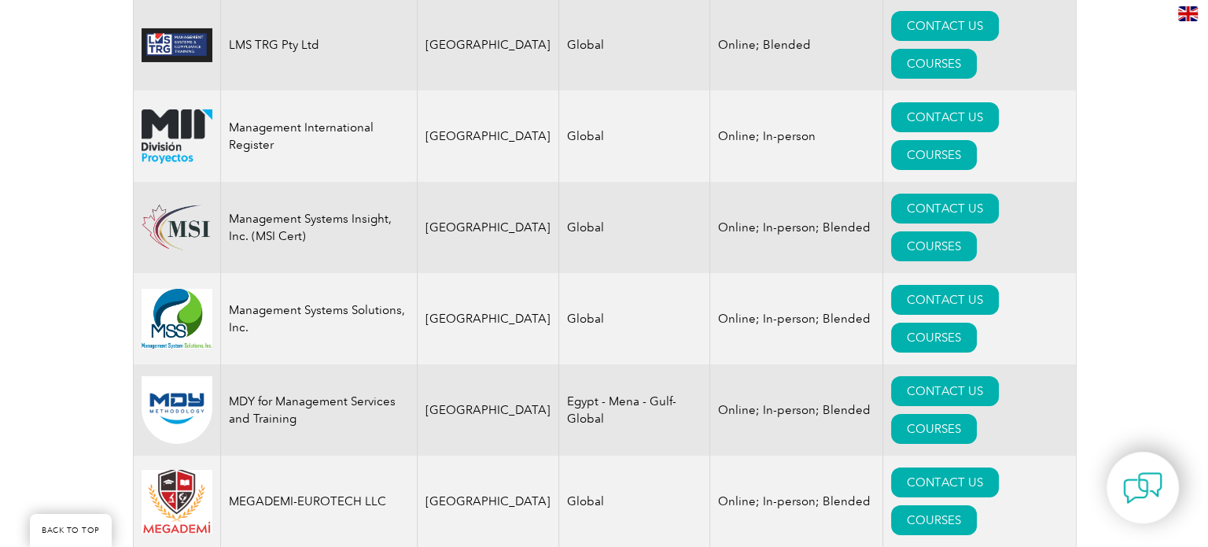
scroll to position [11564, 0]
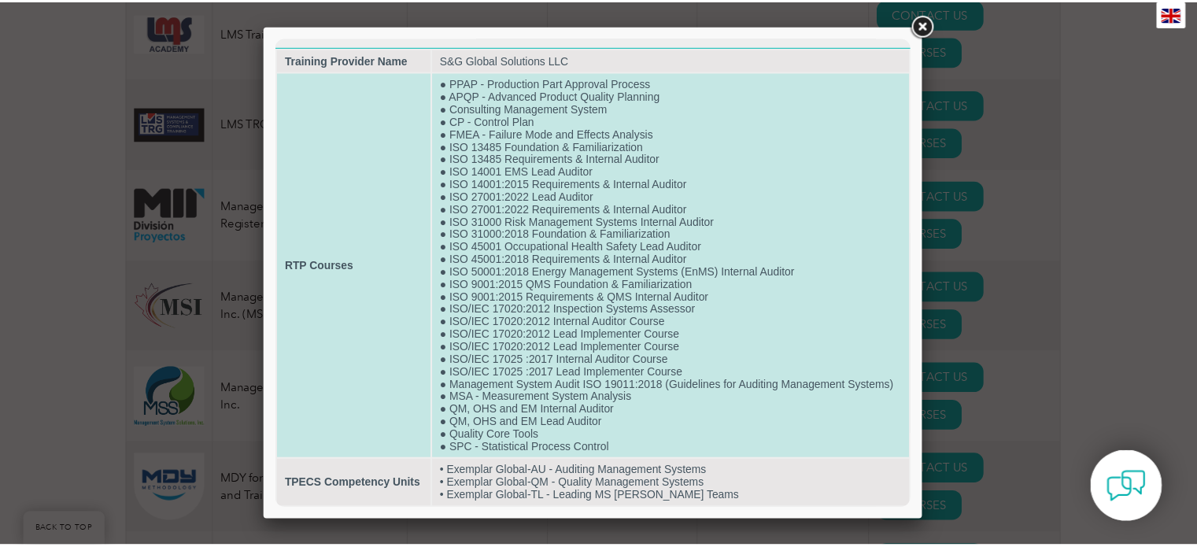
scroll to position [19, 0]
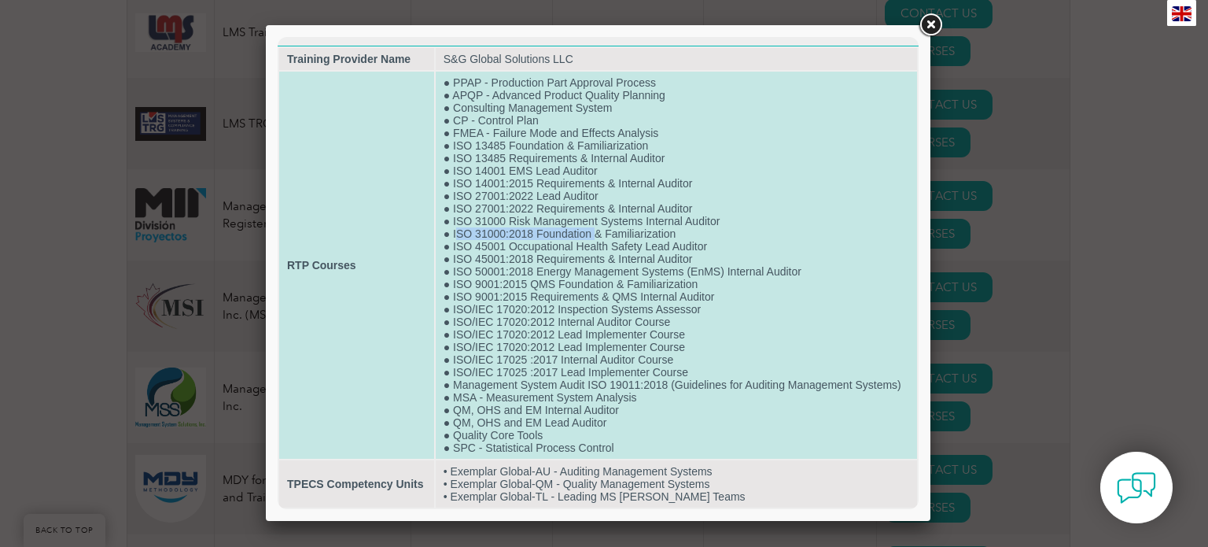
drag, startPoint x: 453, startPoint y: 216, endPoint x: 591, endPoint y: 222, distance: 137.8
click at [591, 222] on td "● PPAP - Production Part Approval Process ● APQP - Advanced Product Quality Pla…" at bounding box center [676, 265] width 481 height 387
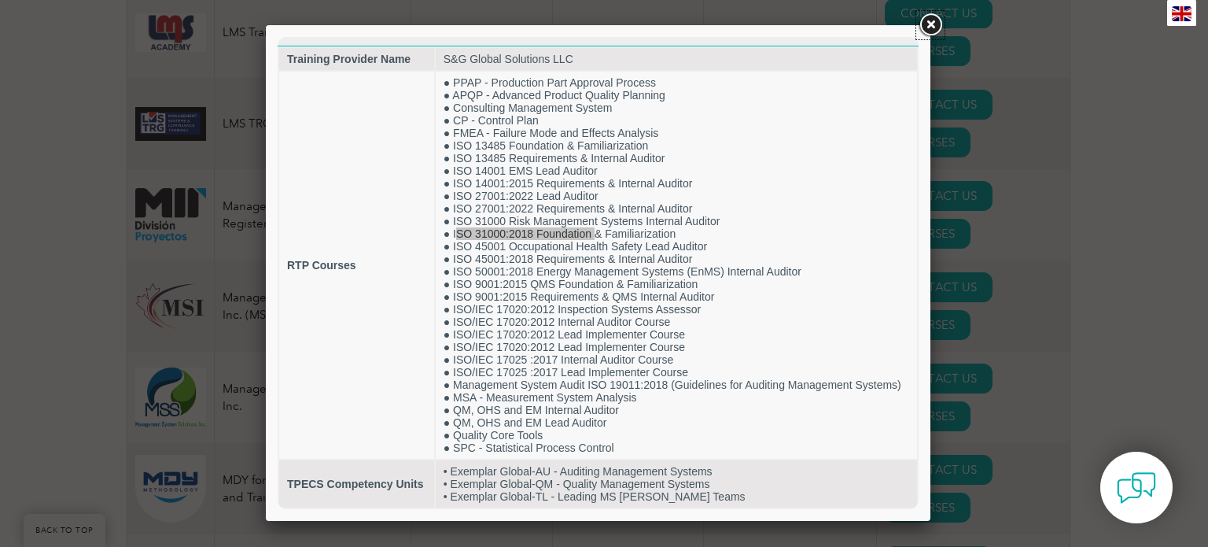
drag, startPoint x: 931, startPoint y: 22, endPoint x: 918, endPoint y: 32, distance: 16.8
click at [931, 22] on link at bounding box center [930, 25] width 28 height 28
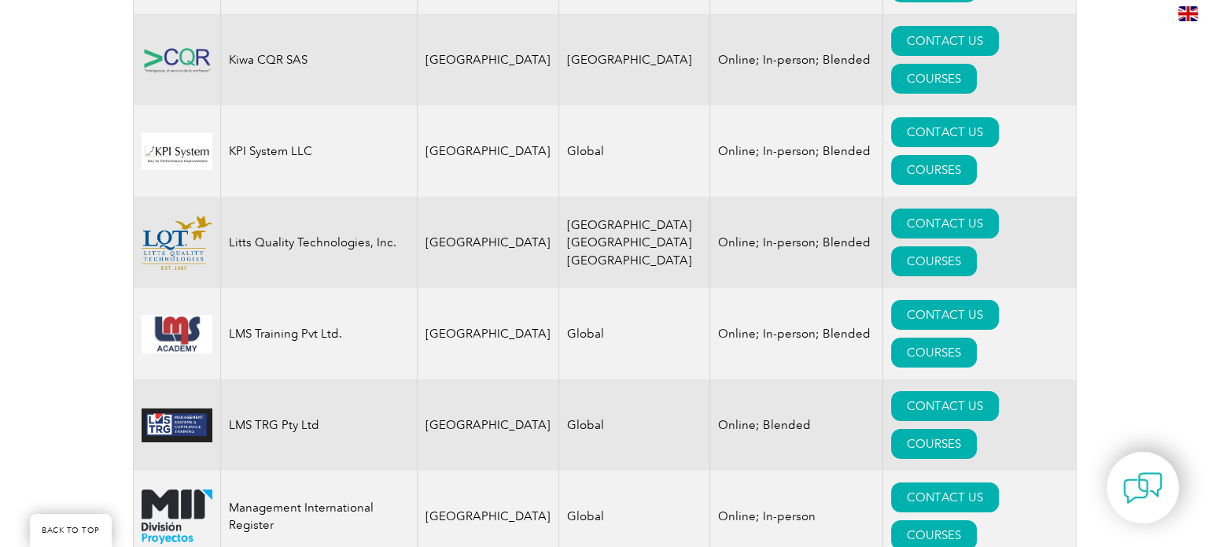
scroll to position [11249, 0]
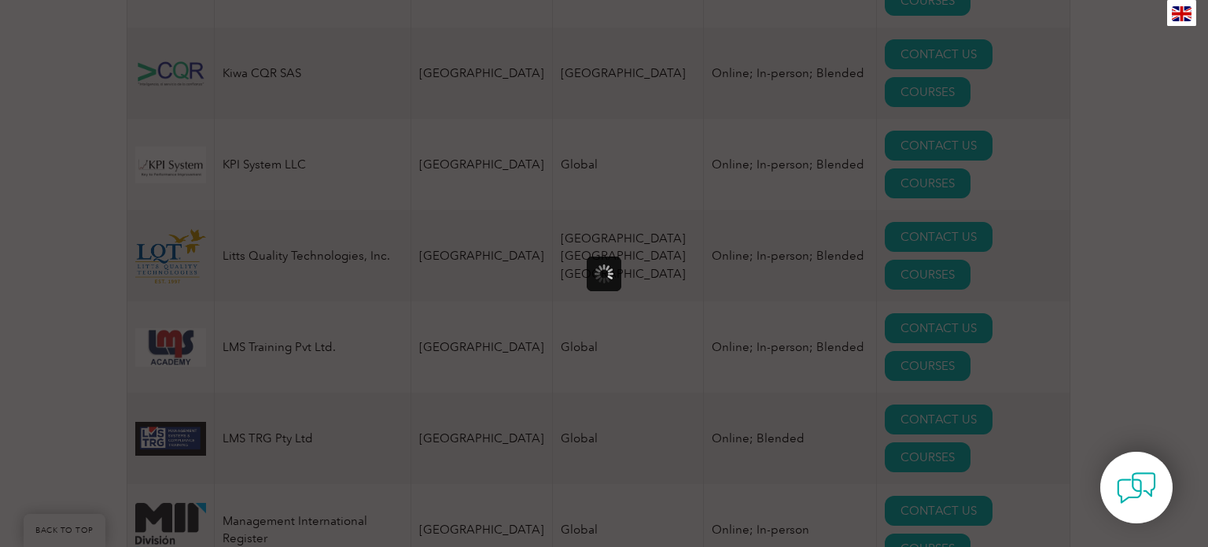
scroll to position [0, 0]
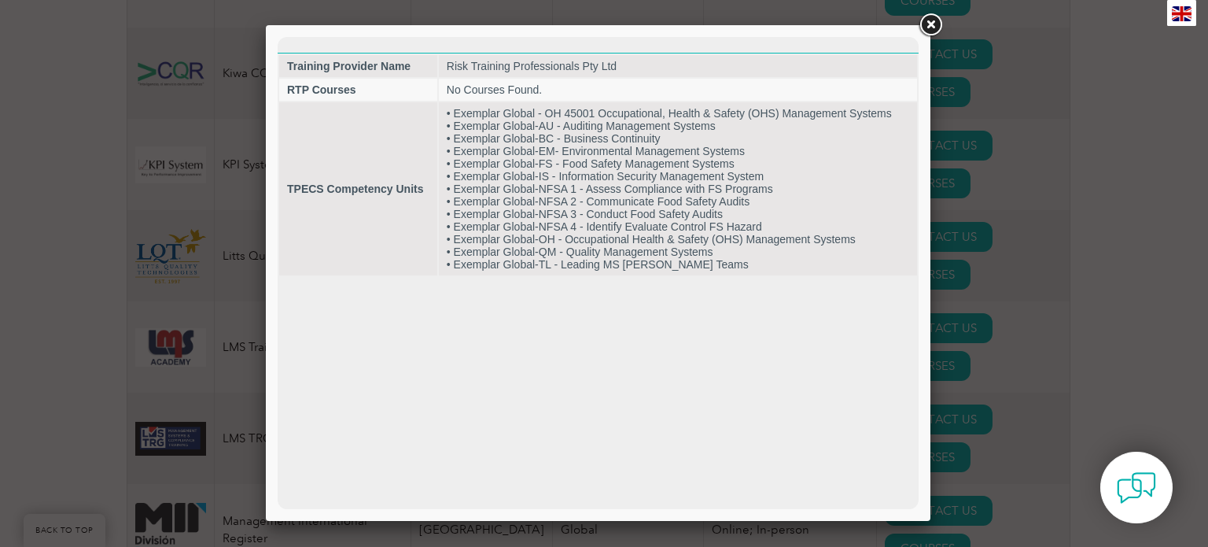
click at [938, 30] on link at bounding box center [930, 25] width 28 height 28
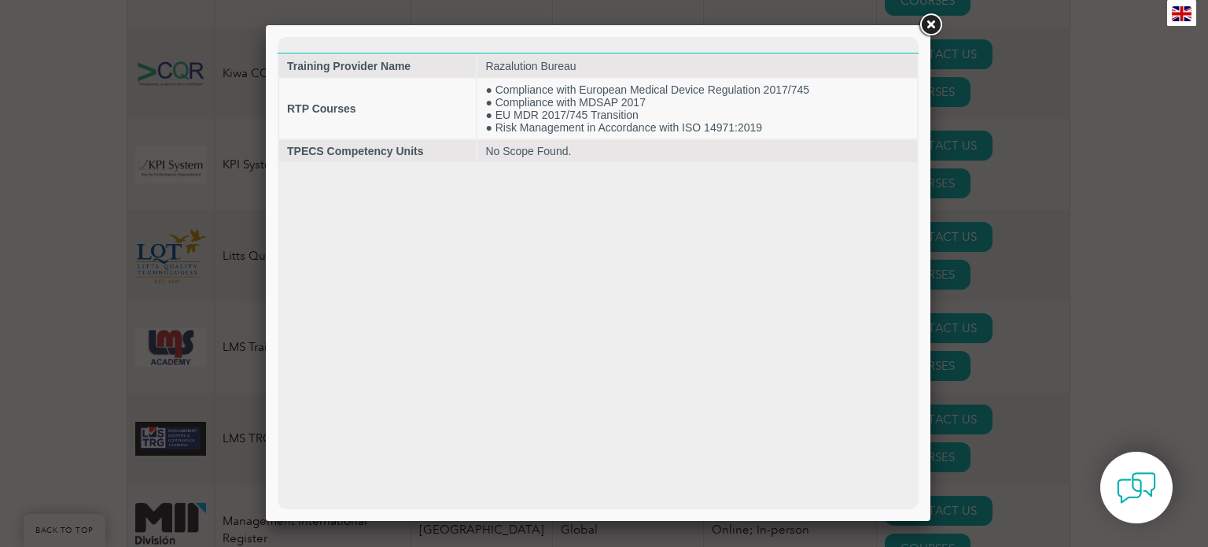
click at [943, 26] on link at bounding box center [930, 25] width 28 height 28
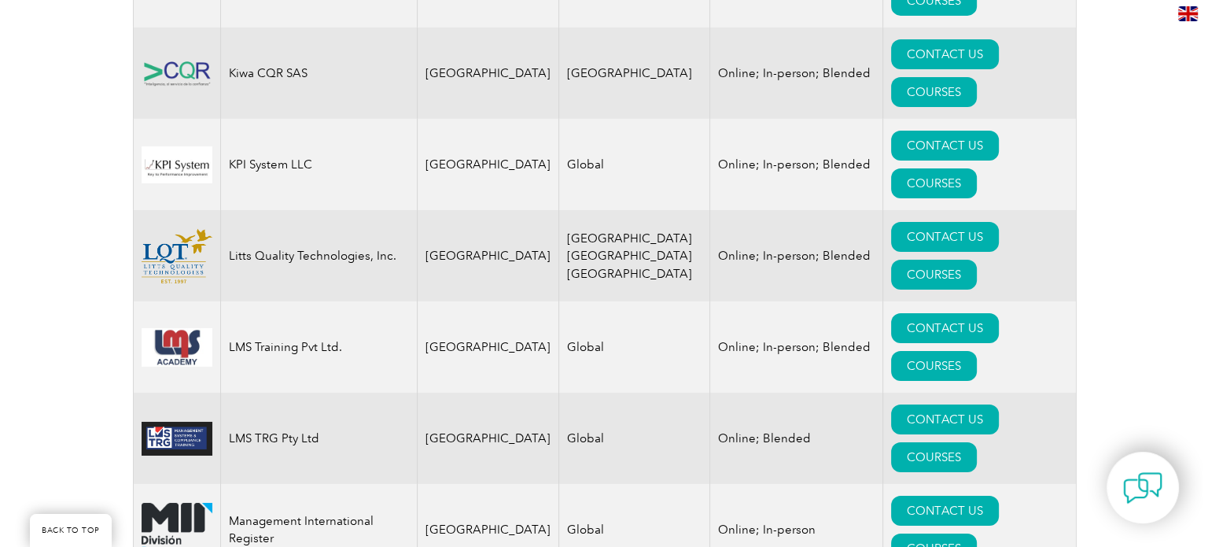
scroll to position [11092, 0]
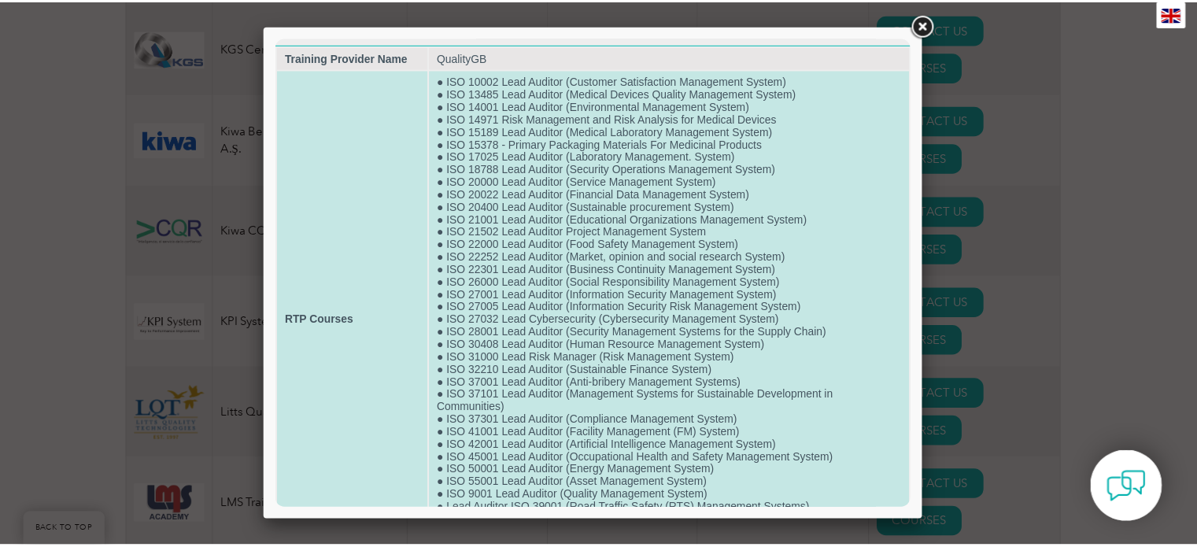
scroll to position [0, 0]
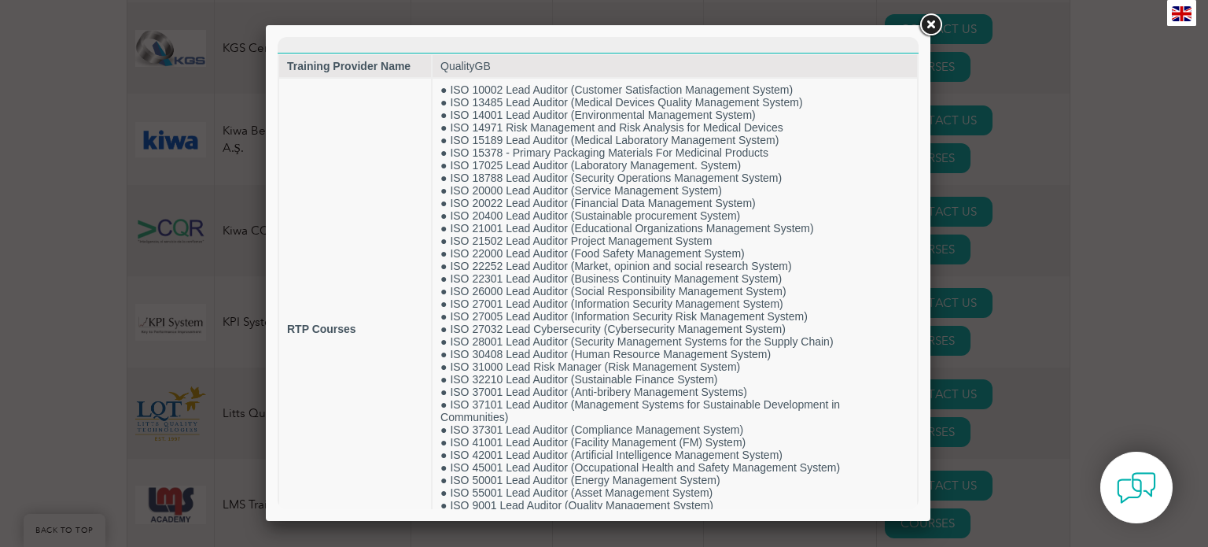
click at [928, 21] on link at bounding box center [930, 25] width 28 height 28
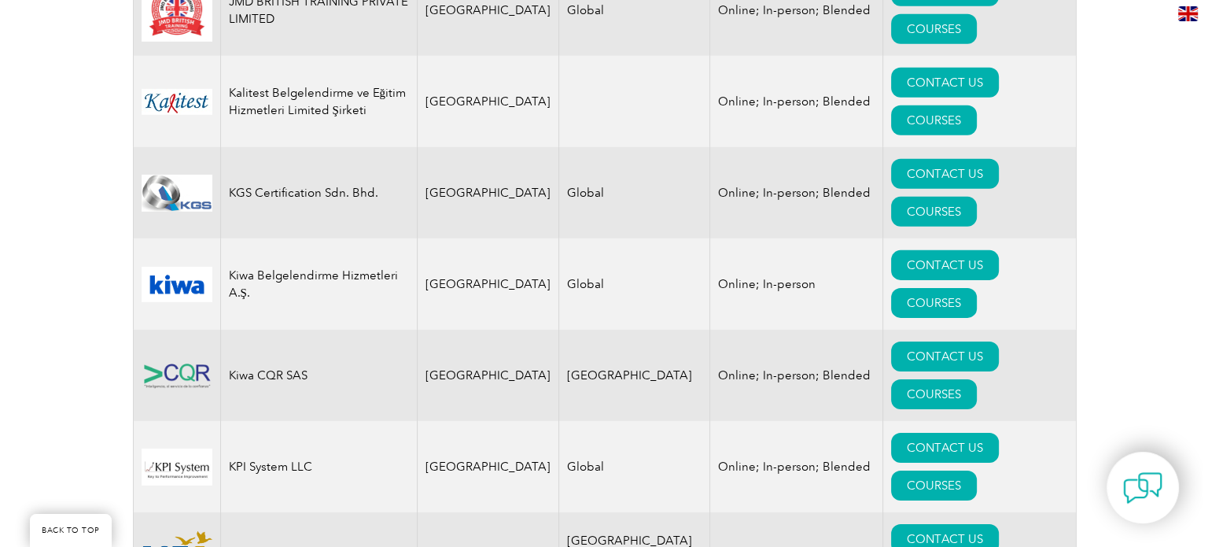
scroll to position [10935, 0]
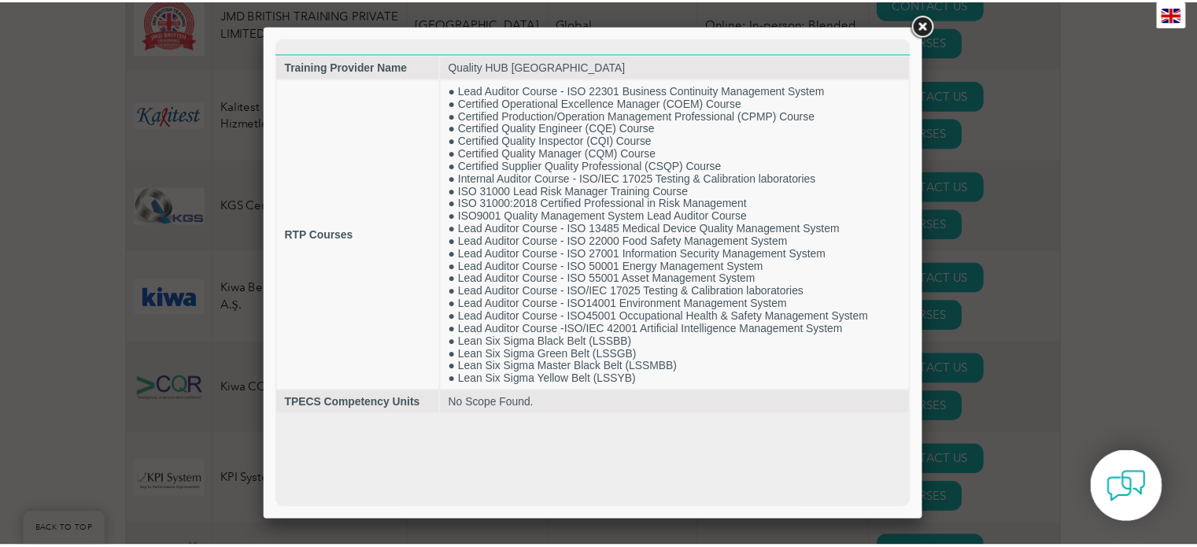
scroll to position [0, 0]
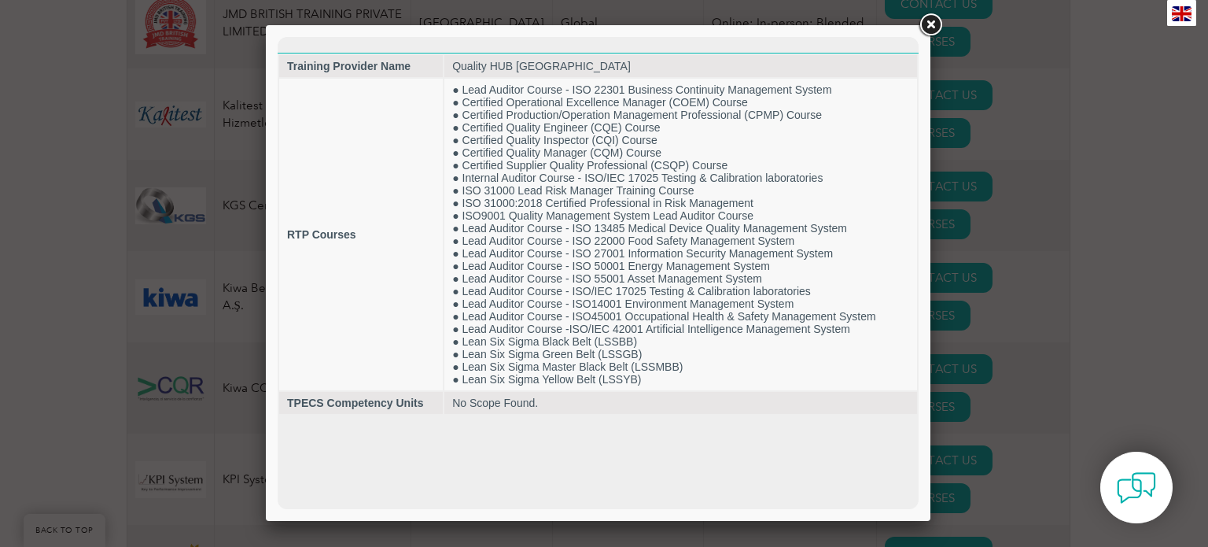
click at [939, 31] on link at bounding box center [930, 25] width 28 height 28
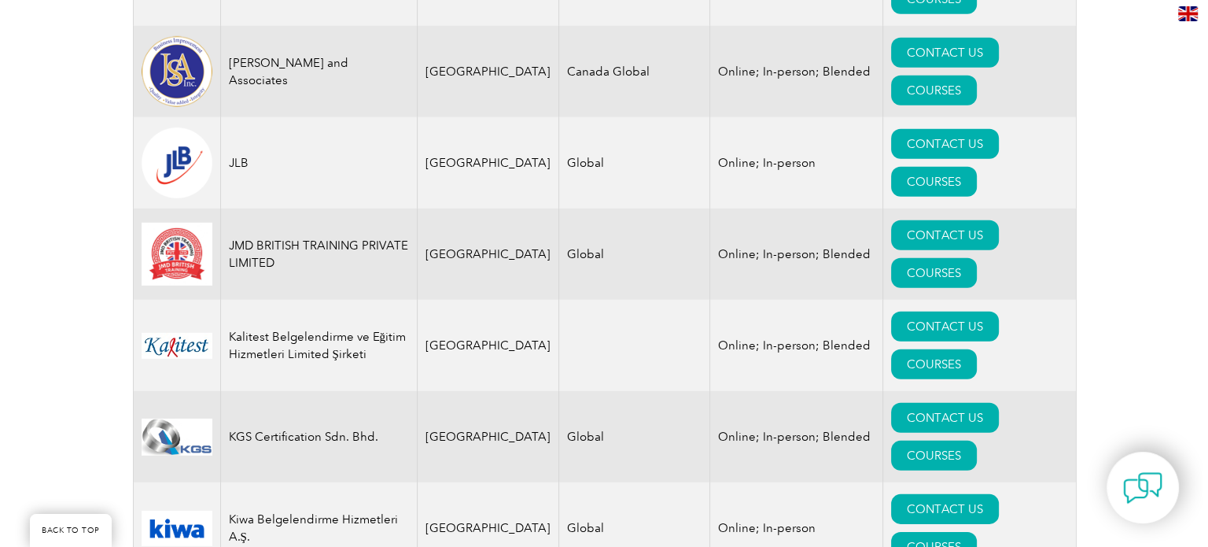
scroll to position [10699, 0]
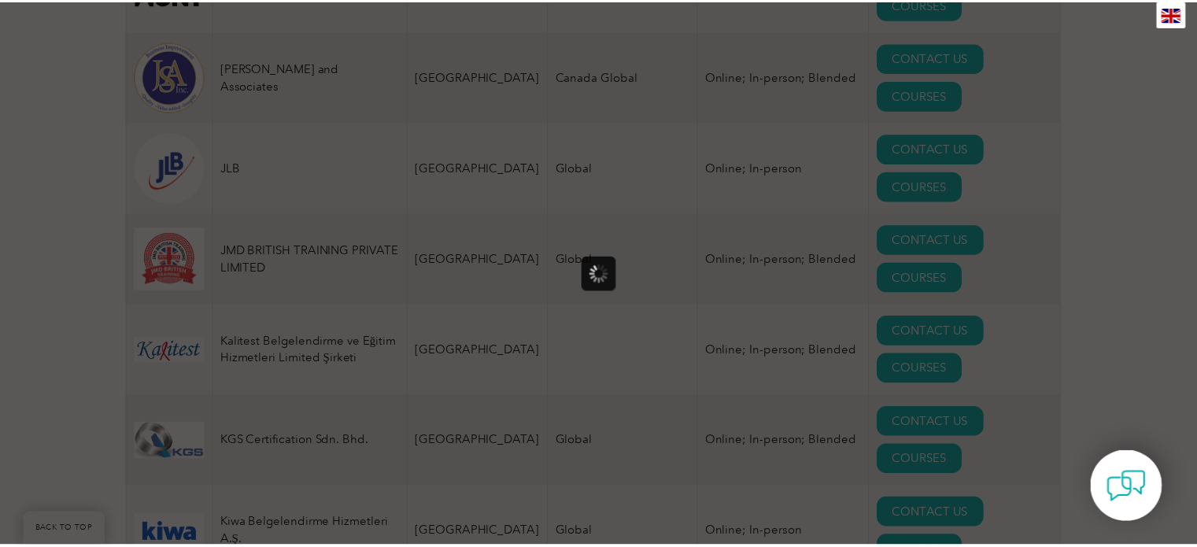
scroll to position [0, 0]
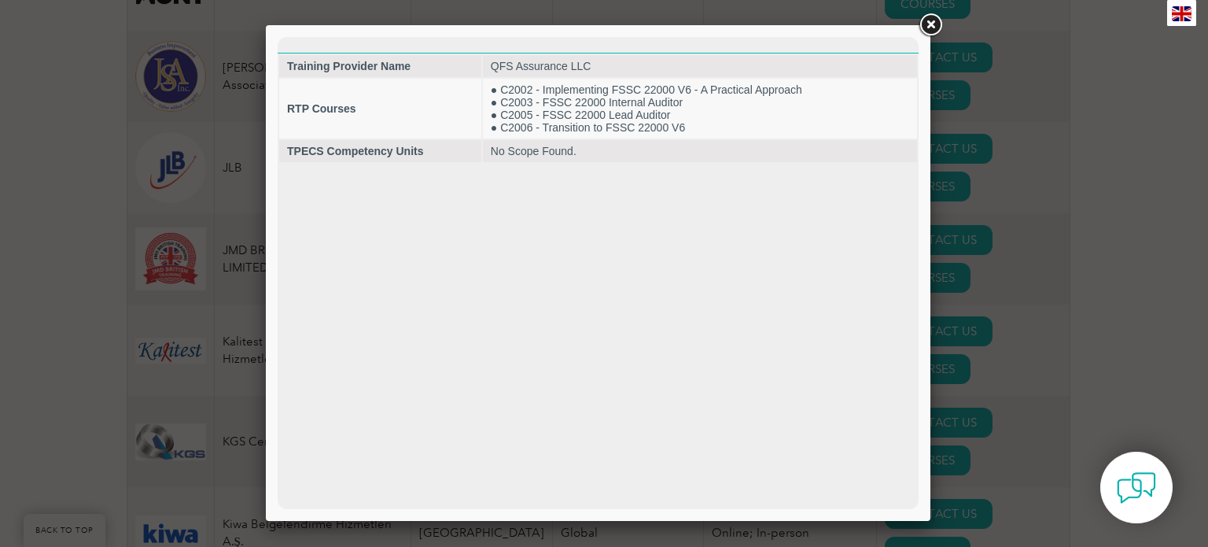
click at [935, 28] on link at bounding box center [930, 25] width 28 height 28
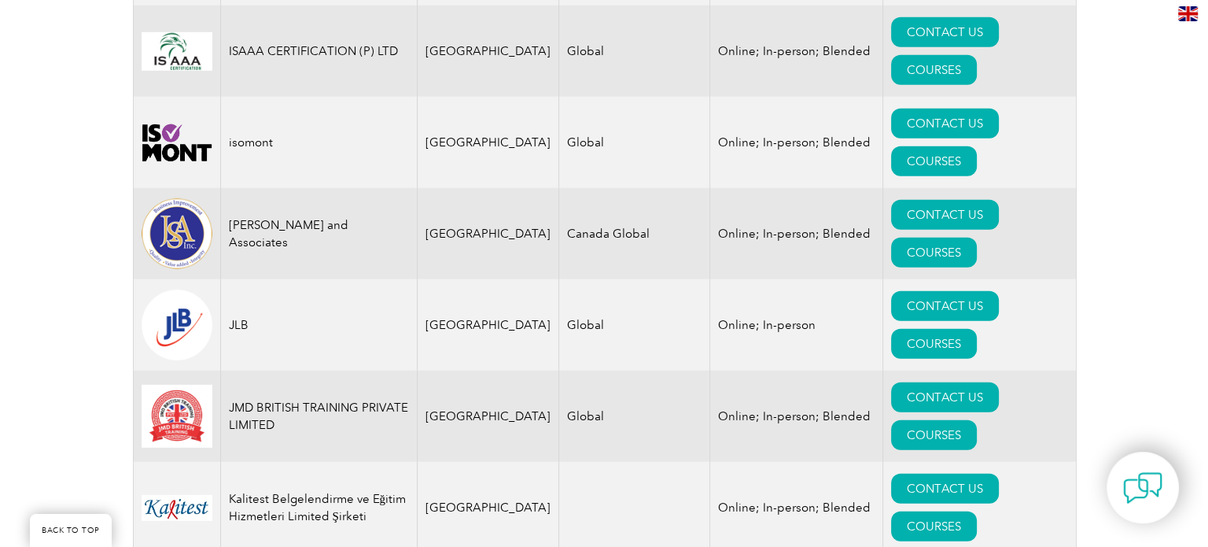
scroll to position [10541, 0]
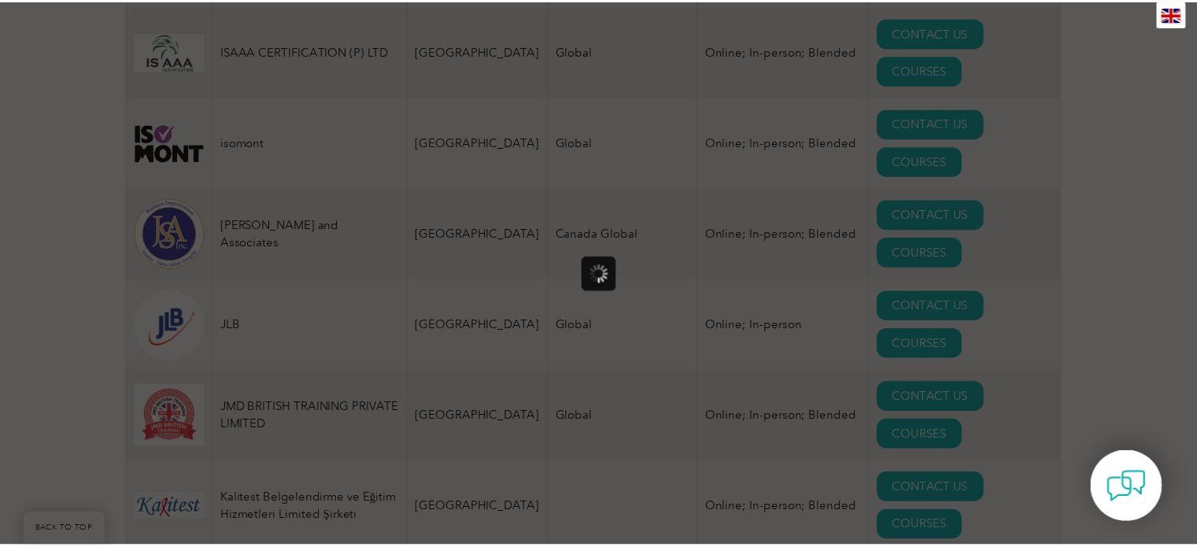
scroll to position [0, 0]
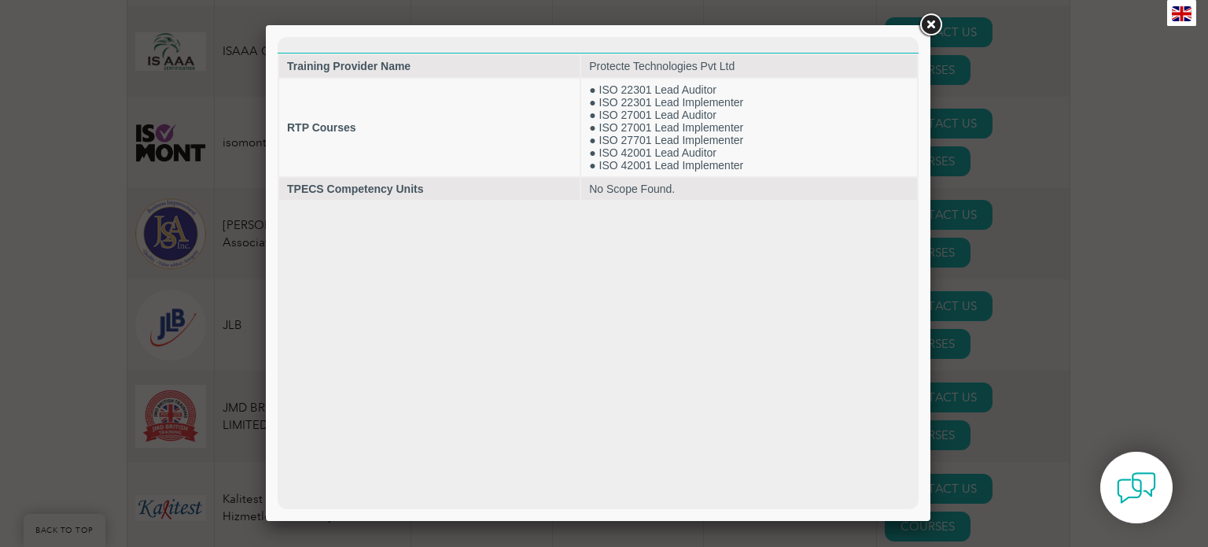
click at [932, 26] on link at bounding box center [930, 25] width 28 height 28
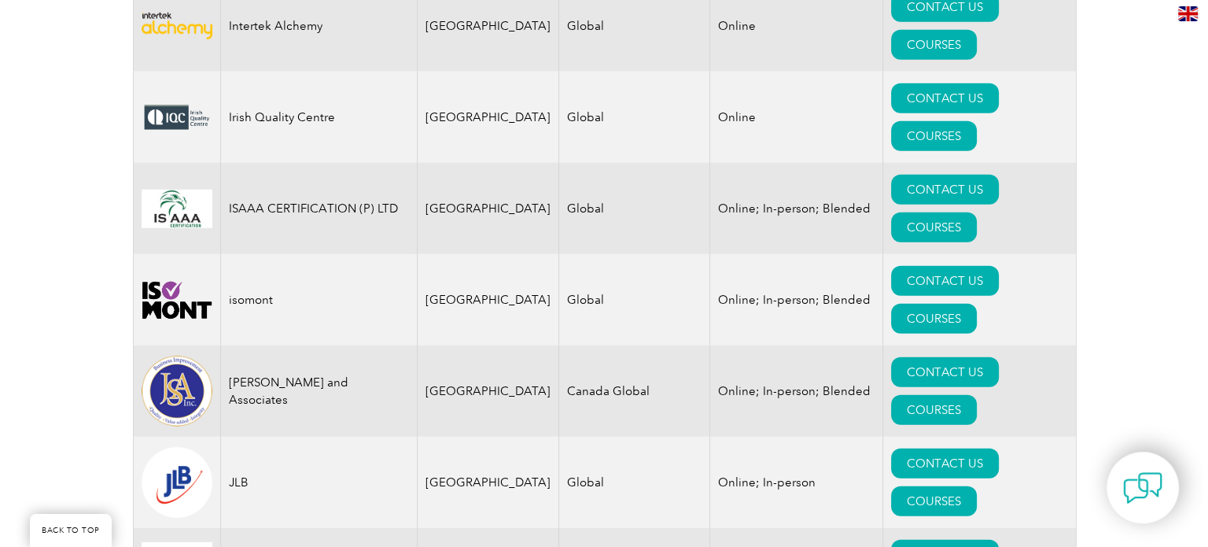
scroll to position [10305, 0]
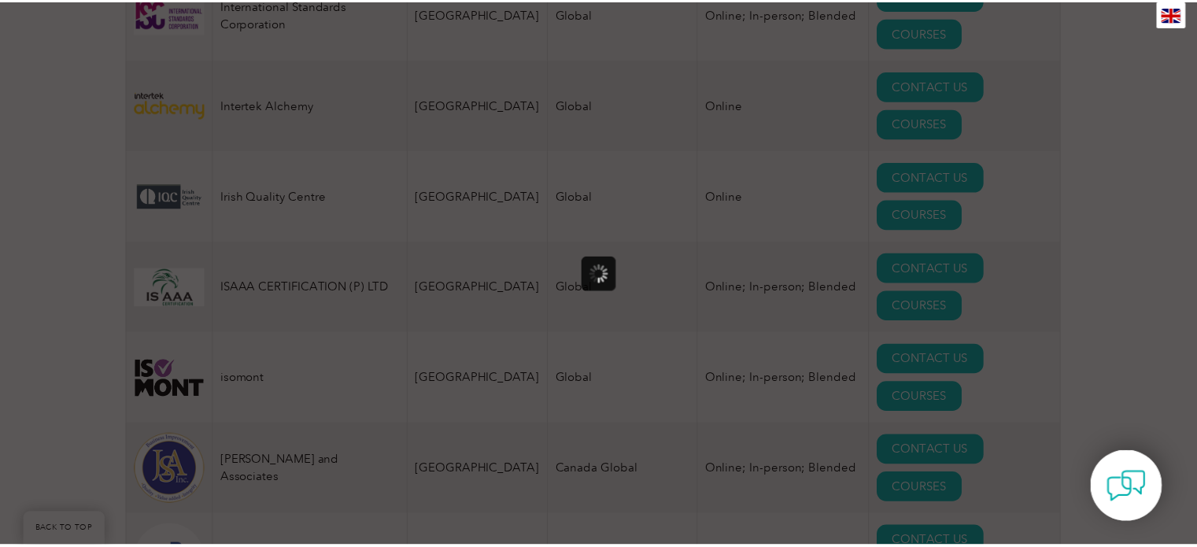
scroll to position [0, 0]
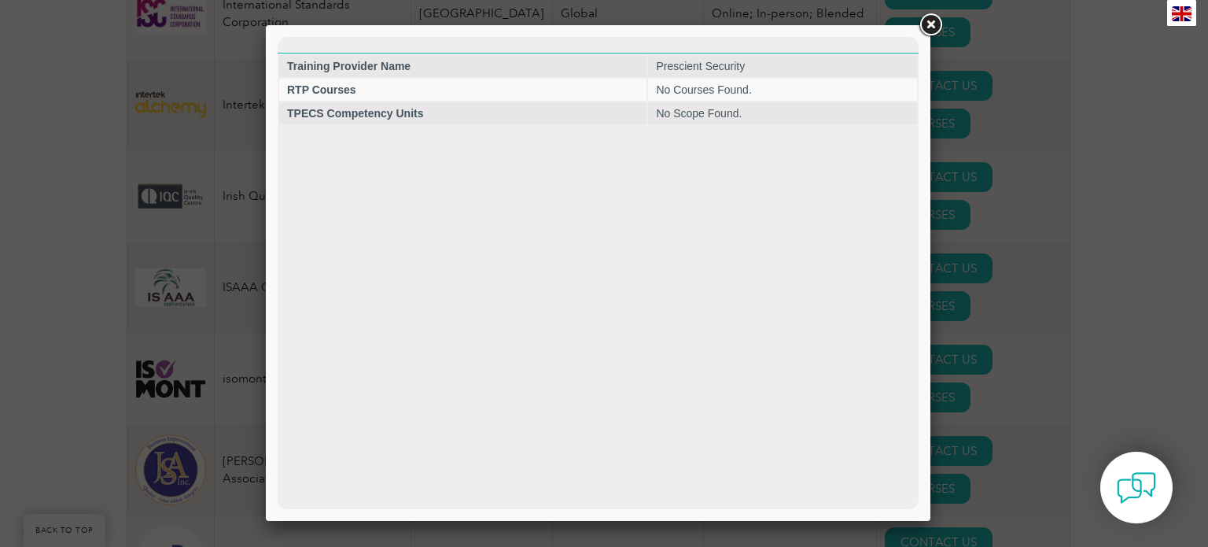
click at [935, 31] on link at bounding box center [930, 25] width 28 height 28
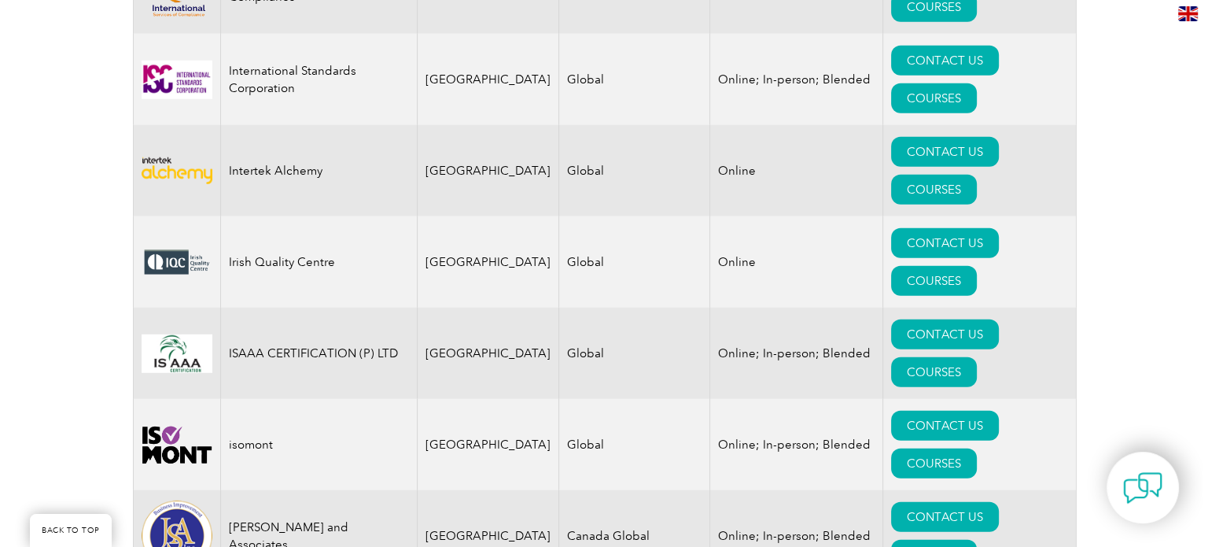
scroll to position [10227, 0]
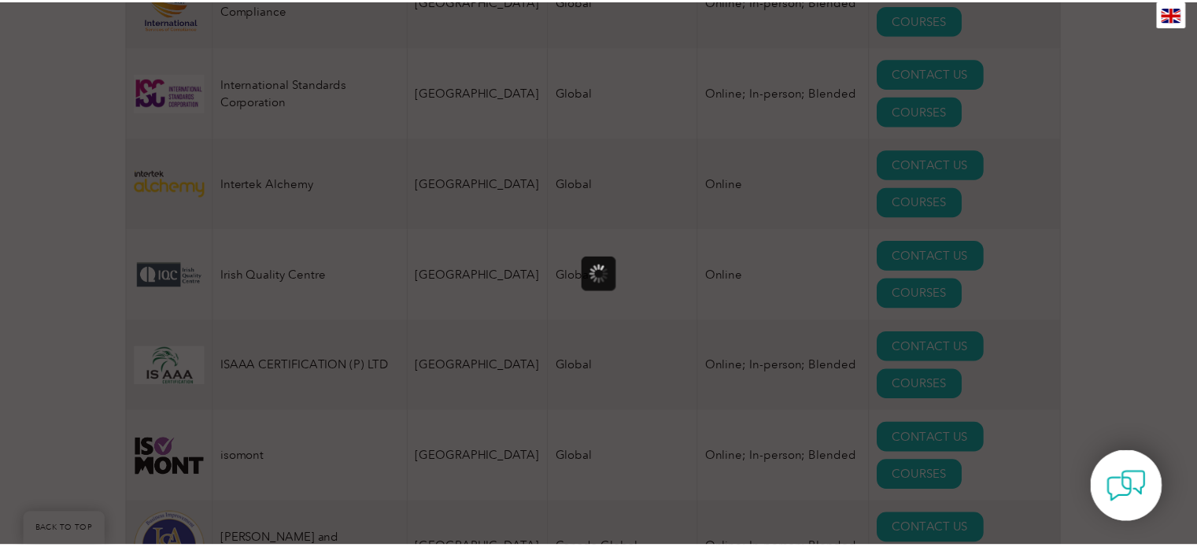
scroll to position [0, 0]
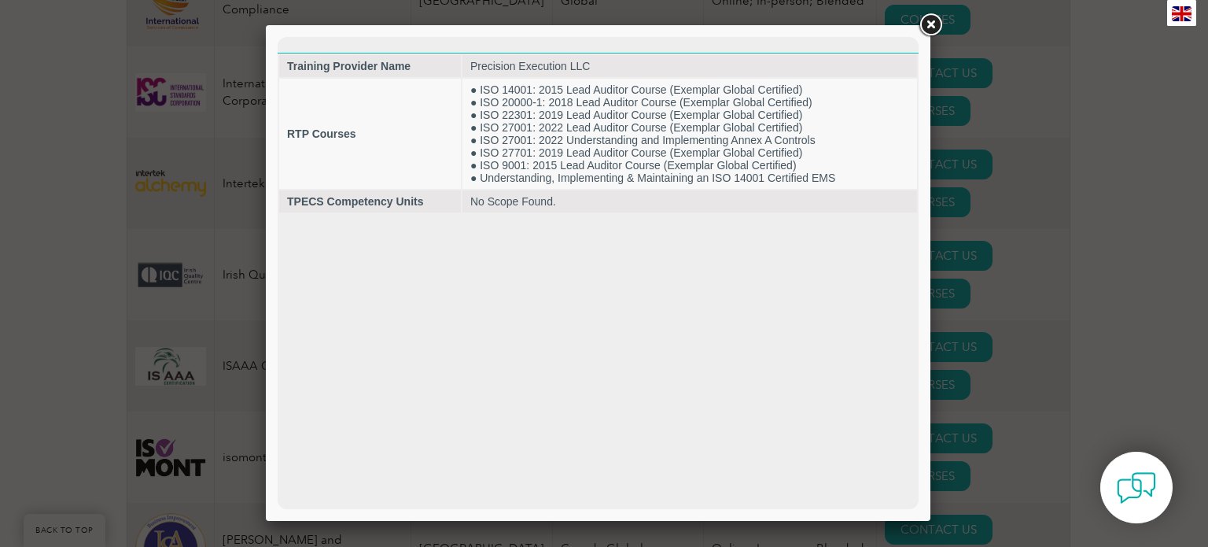
click at [938, 28] on link at bounding box center [930, 25] width 28 height 28
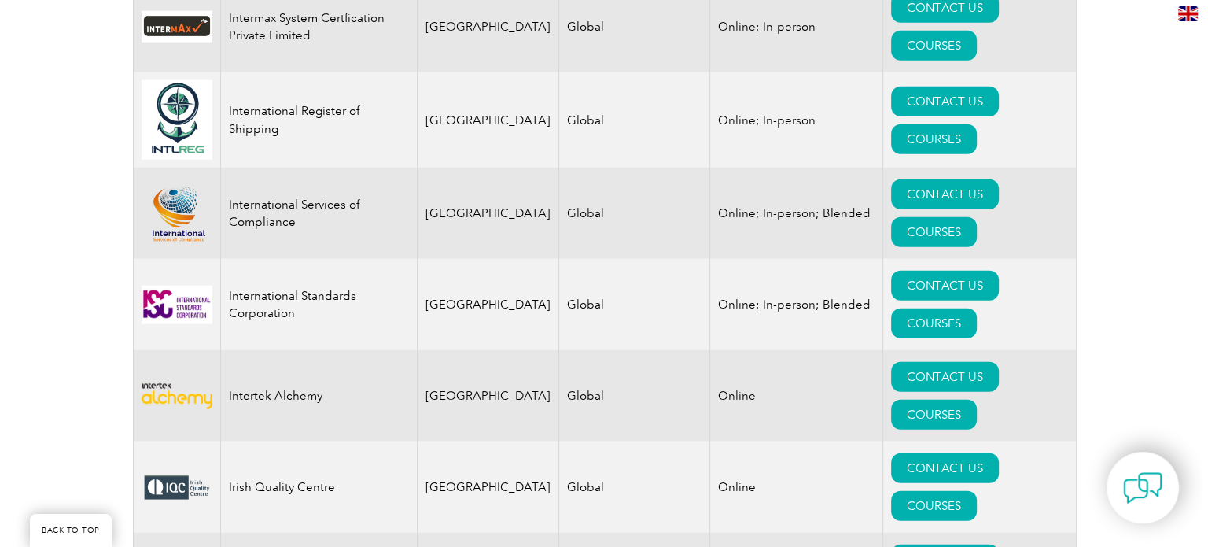
scroll to position [9991, 0]
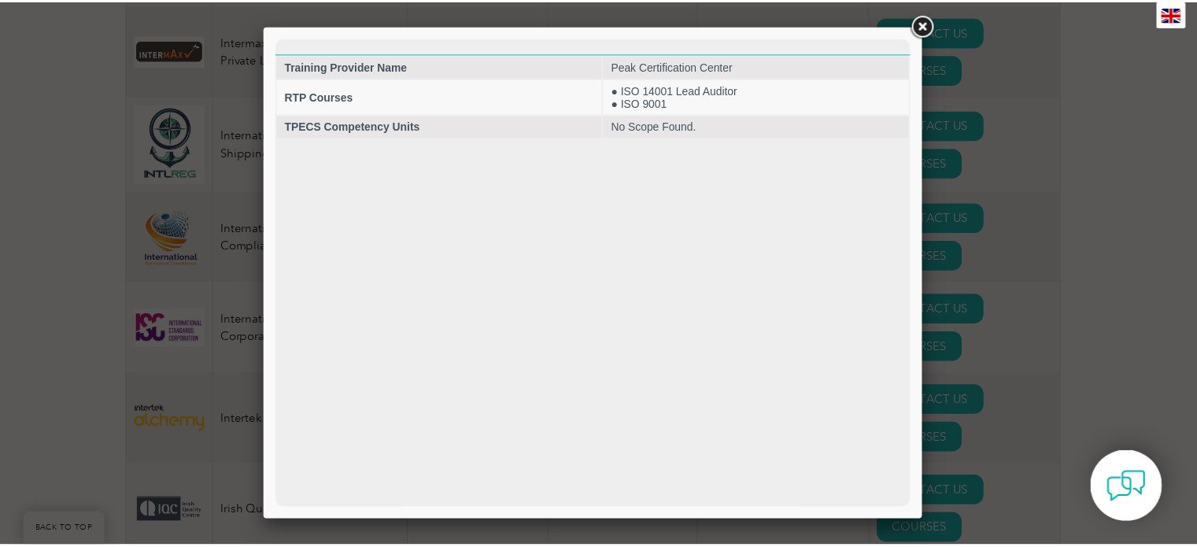
scroll to position [0, 0]
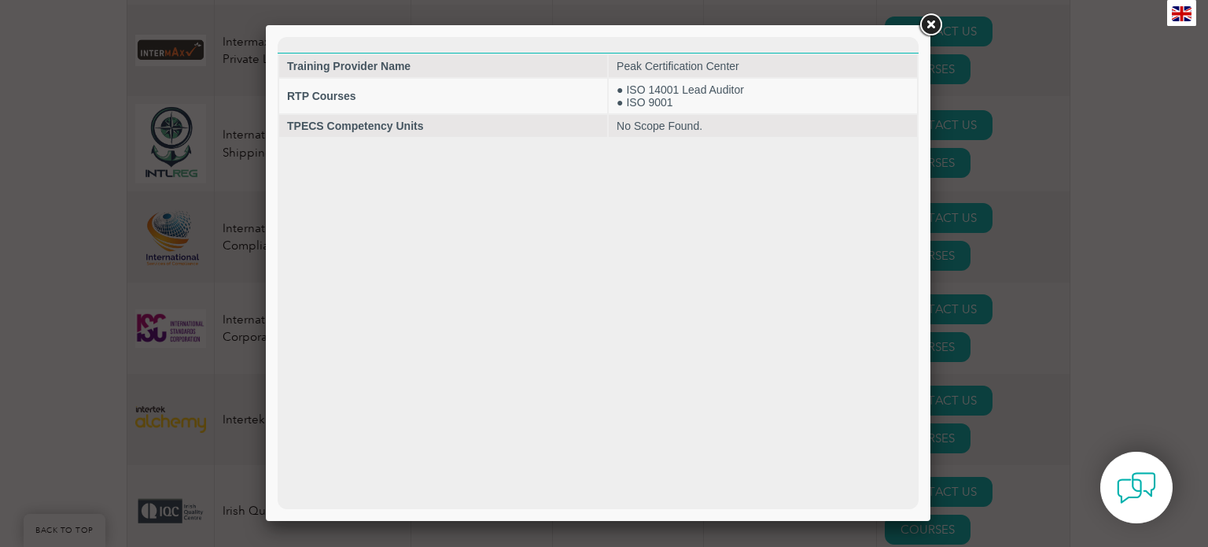
click at [926, 28] on link at bounding box center [930, 25] width 28 height 28
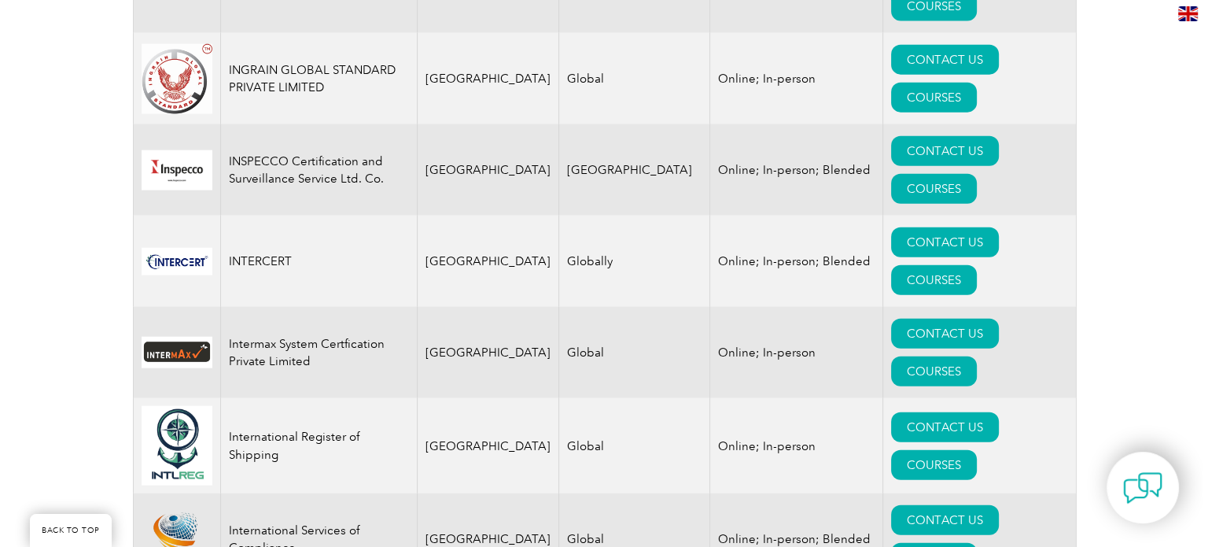
scroll to position [9676, 0]
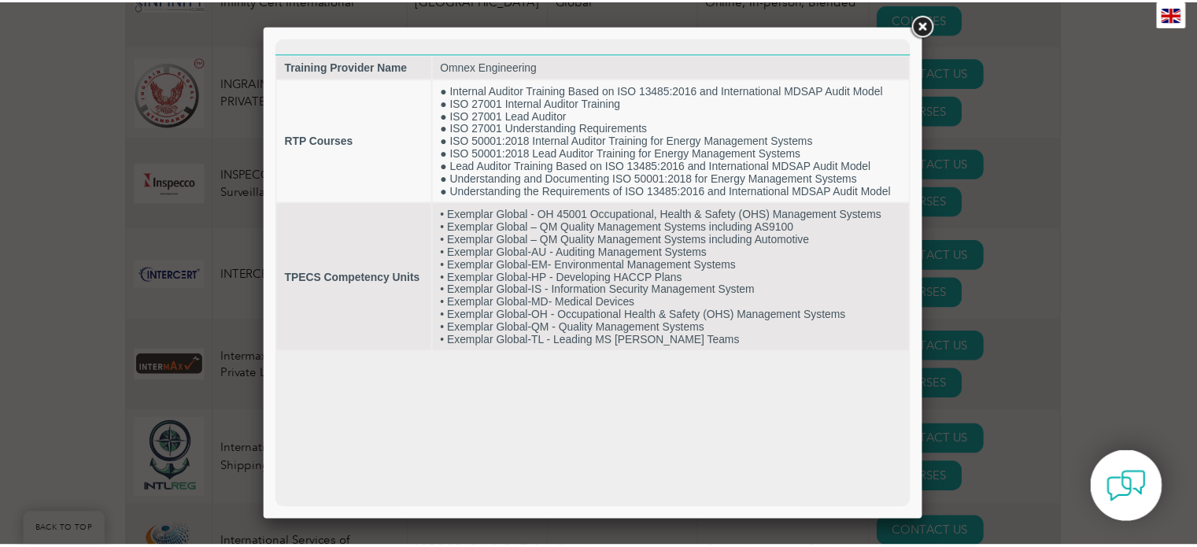
scroll to position [0, 0]
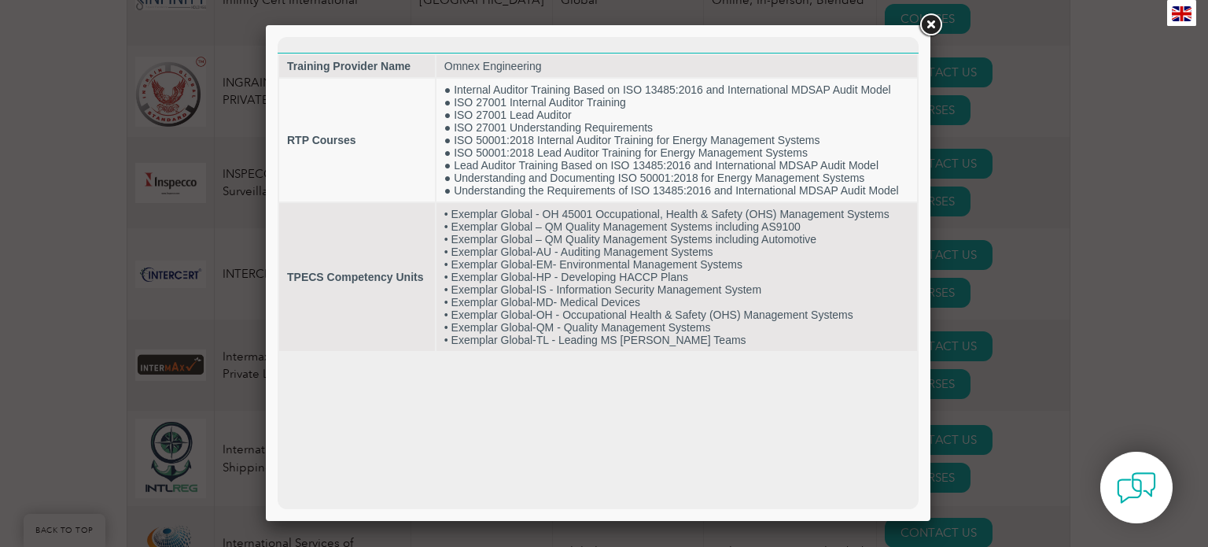
click at [939, 23] on link at bounding box center [930, 25] width 28 height 28
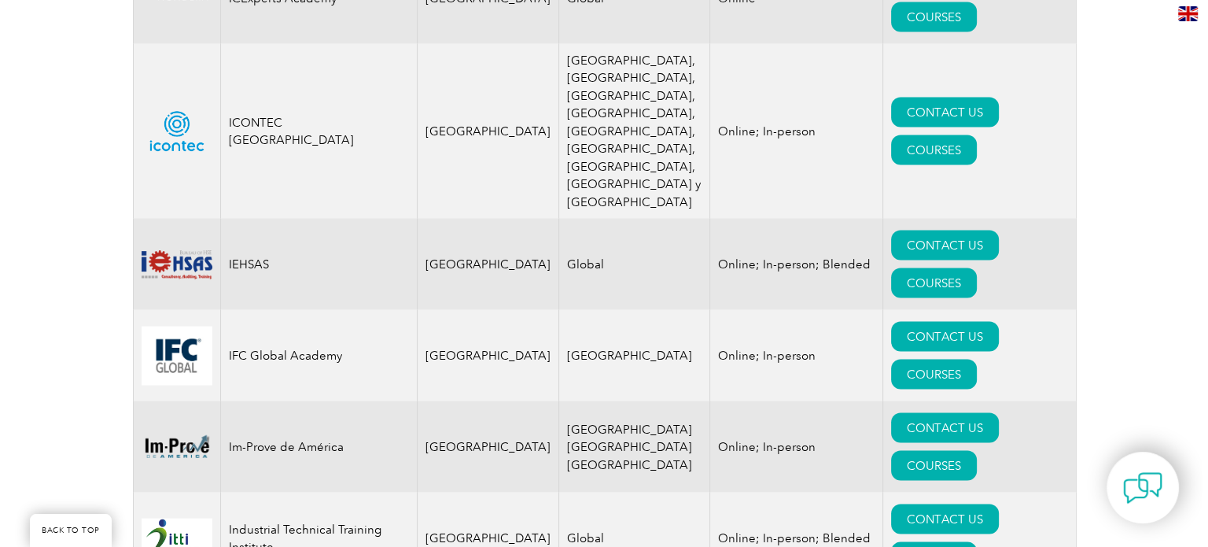
scroll to position [8968, 0]
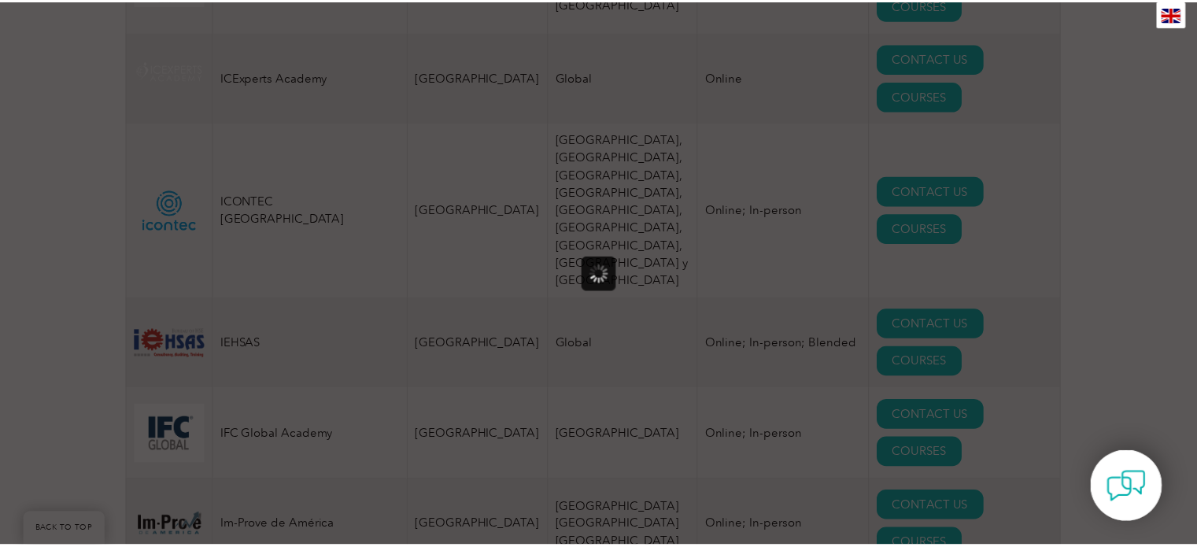
scroll to position [0, 0]
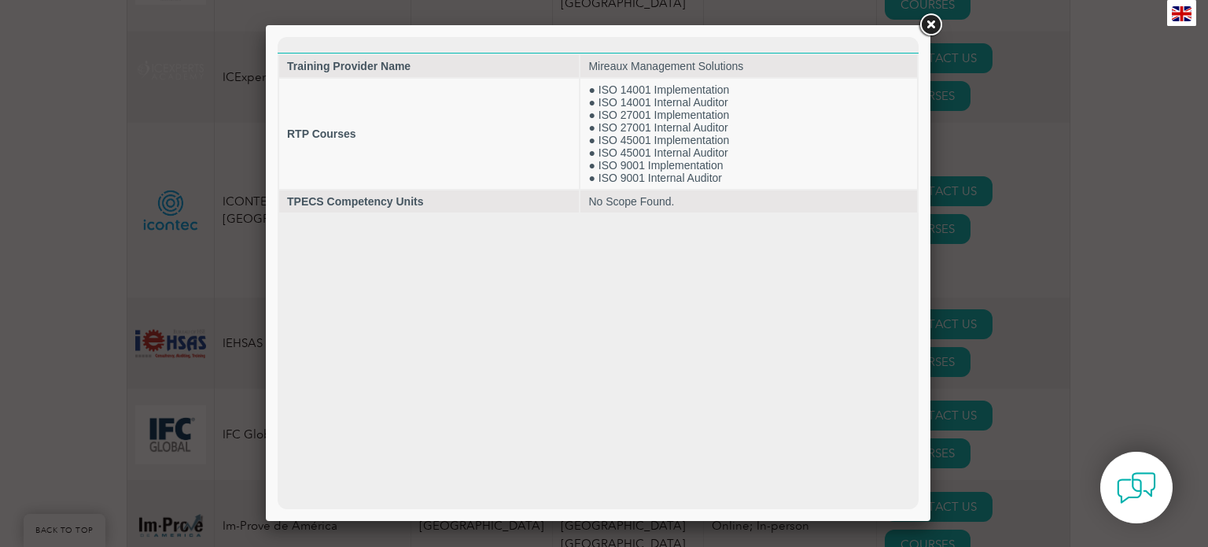
click at [935, 19] on link at bounding box center [930, 25] width 28 height 28
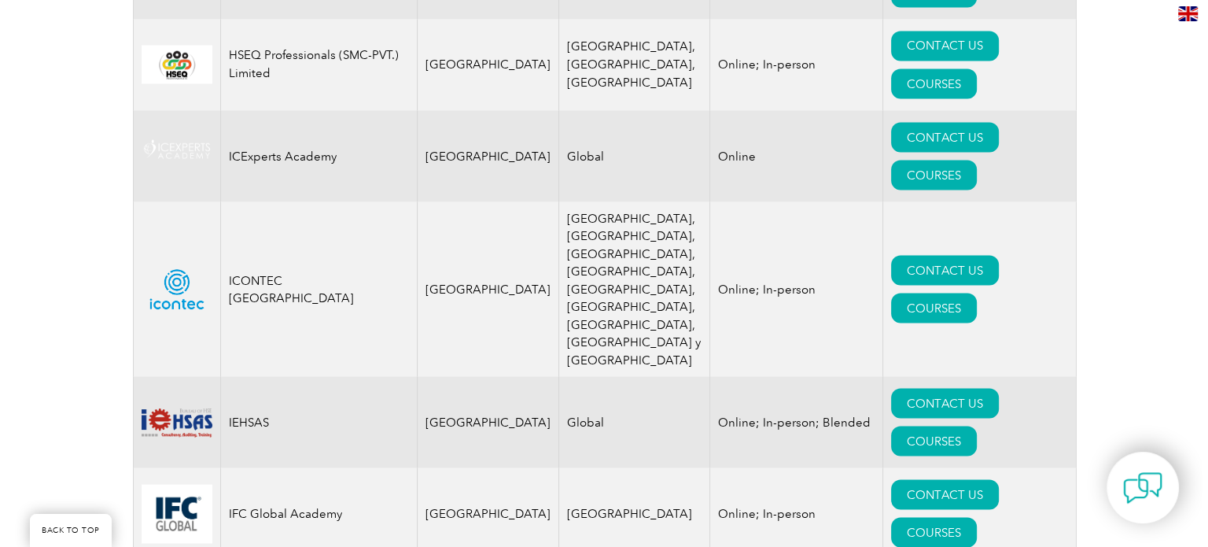
scroll to position [8811, 0]
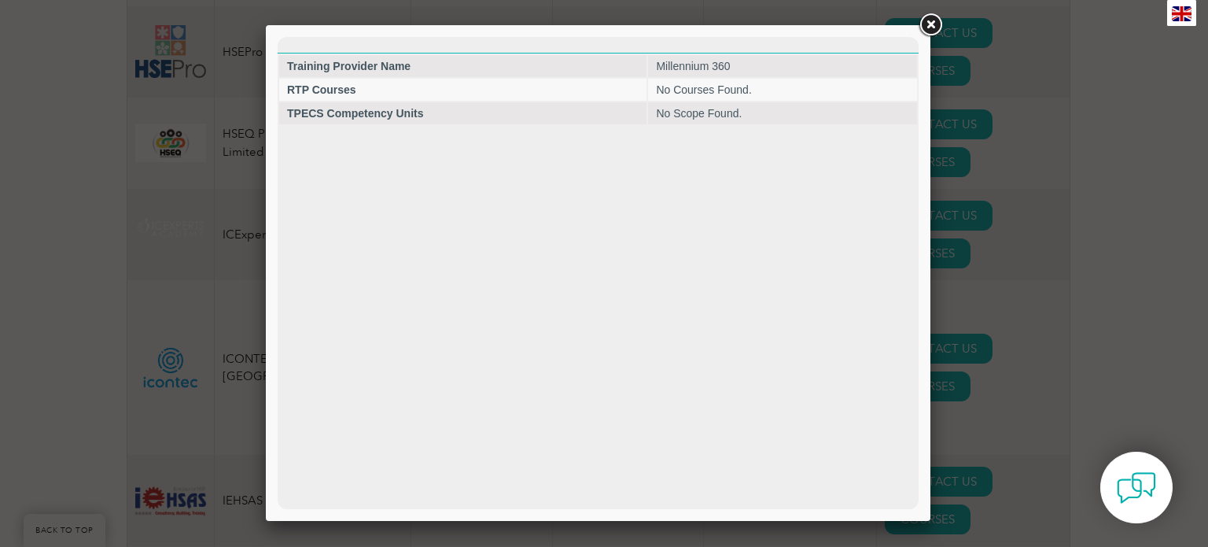
scroll to position [0, 0]
click at [945, 32] on div at bounding box center [604, 273] width 1208 height 547
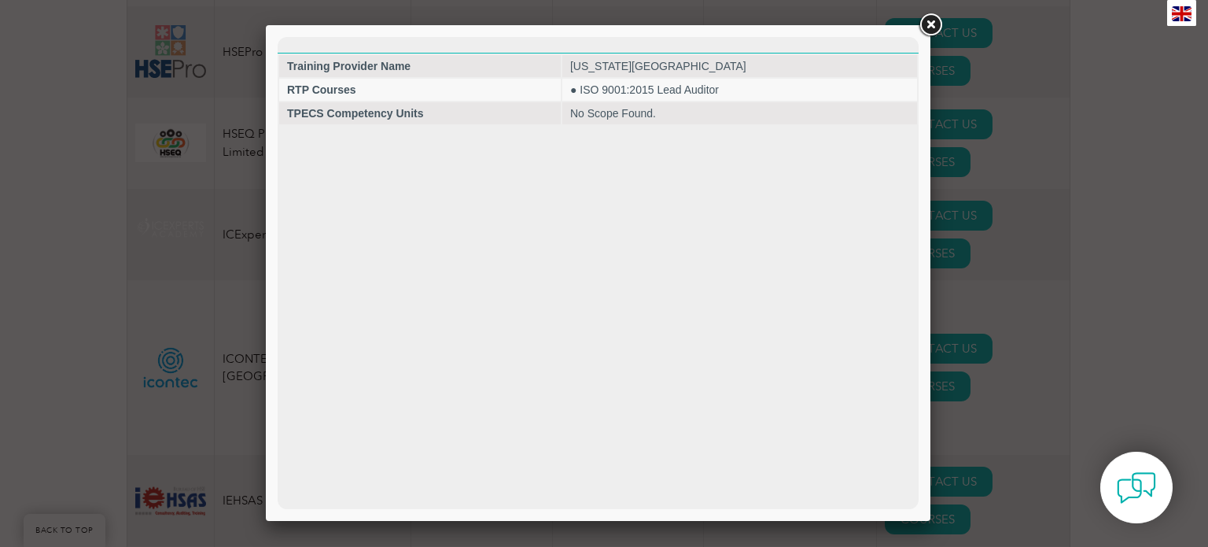
click at [930, 25] on link at bounding box center [930, 25] width 28 height 28
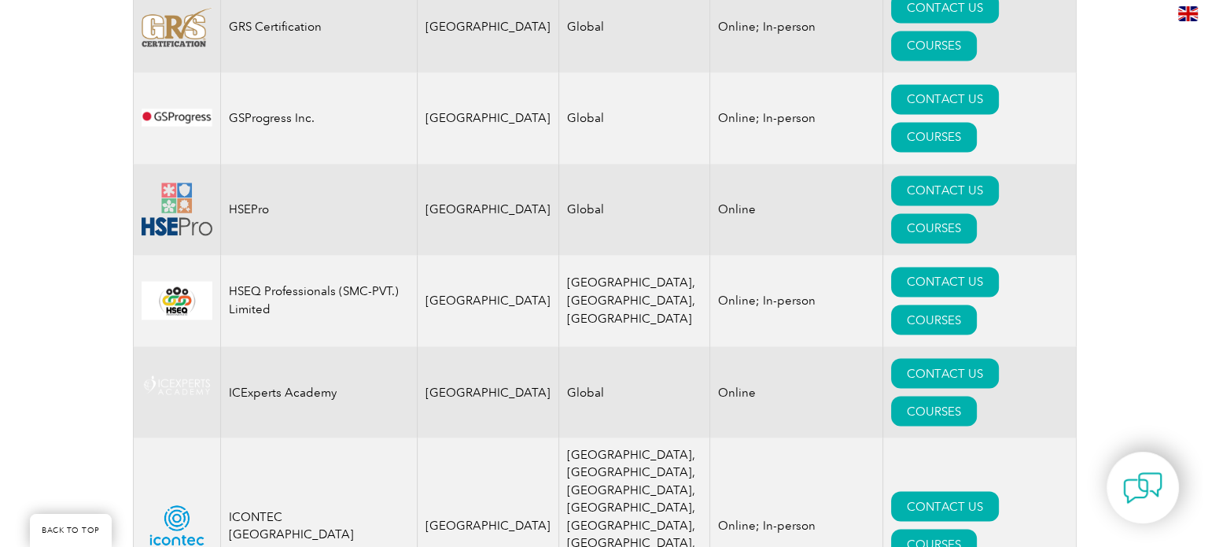
scroll to position [8575, 0]
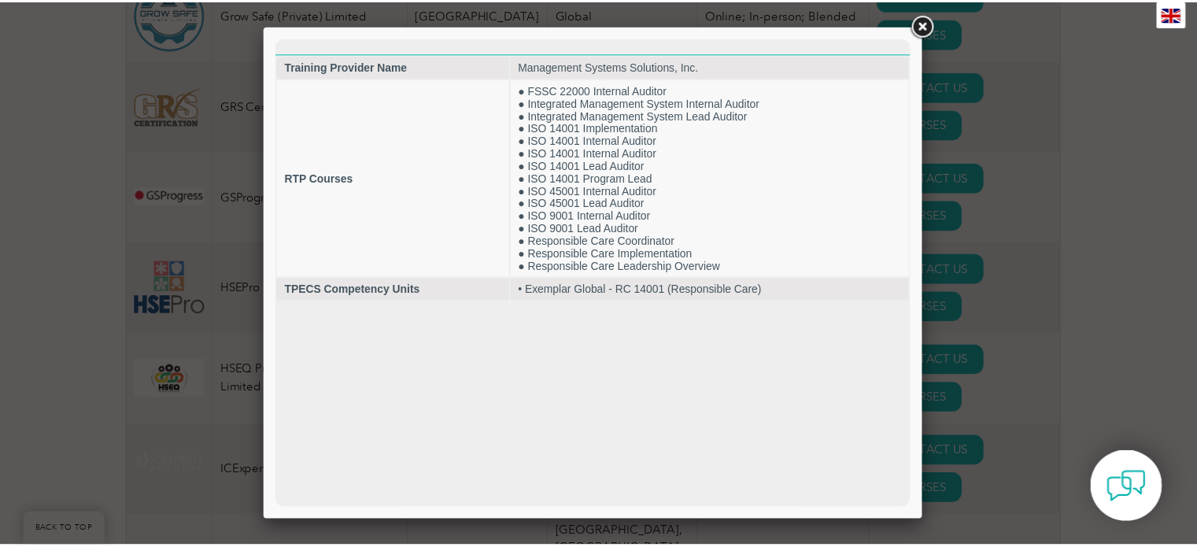
scroll to position [0, 0]
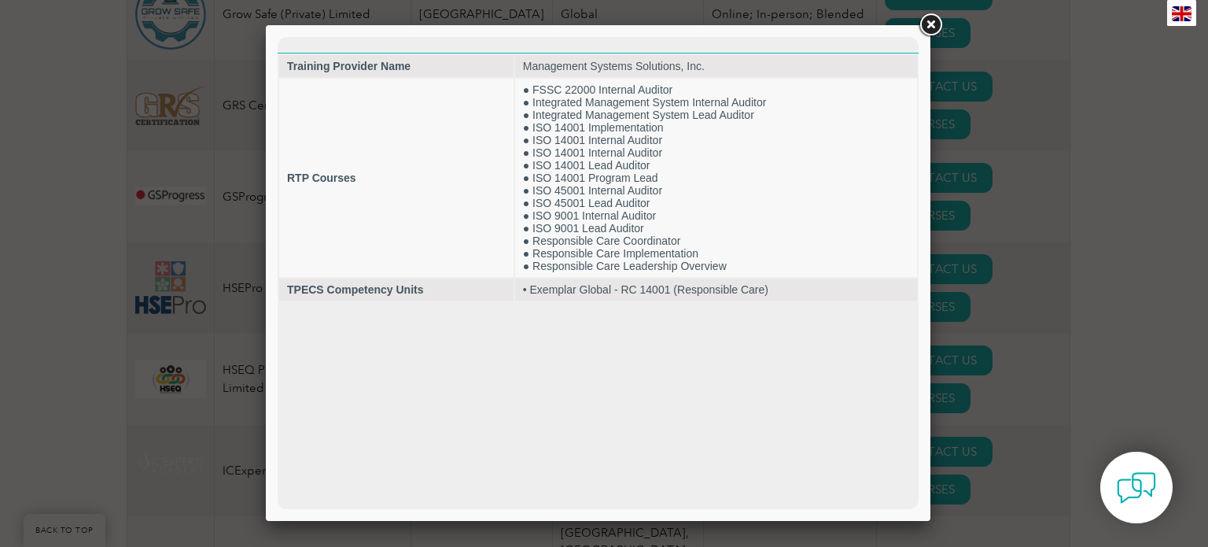
click at [933, 27] on link at bounding box center [930, 25] width 28 height 28
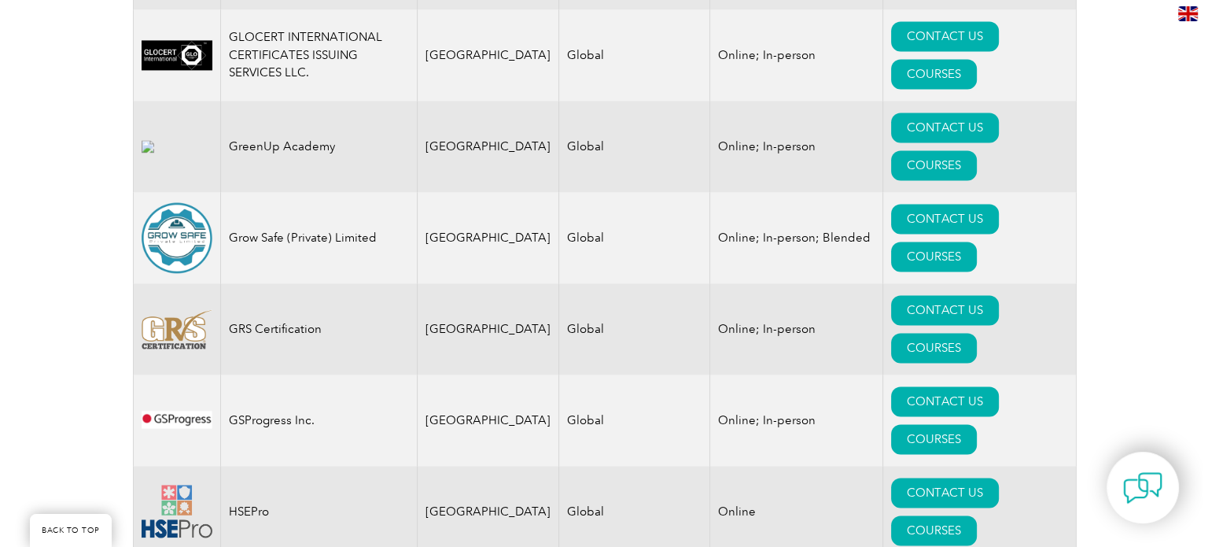
scroll to position [8339, 0]
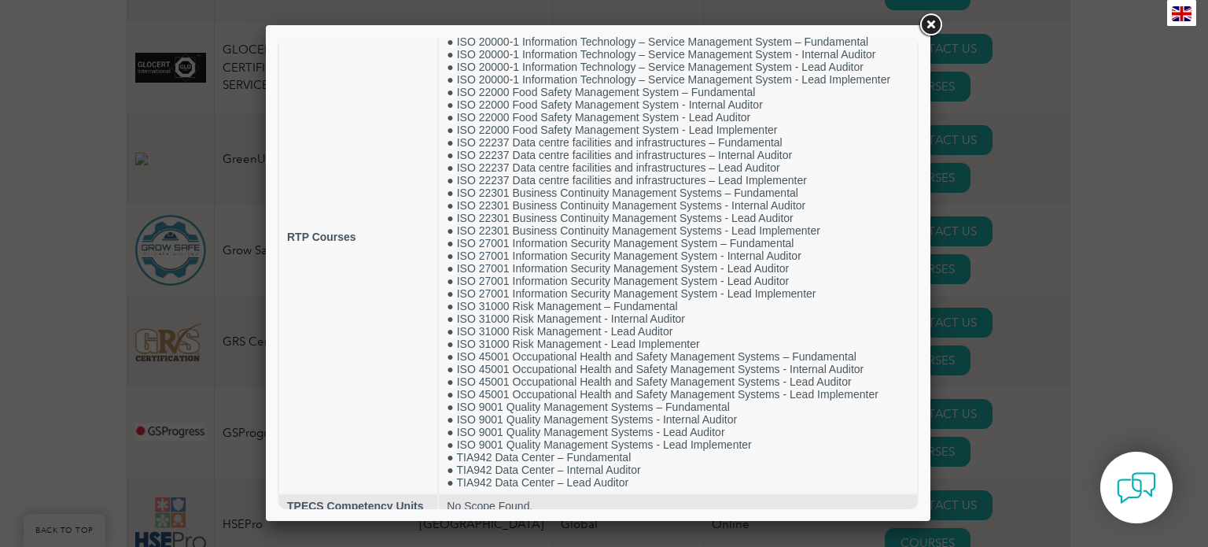
scroll to position [107, 0]
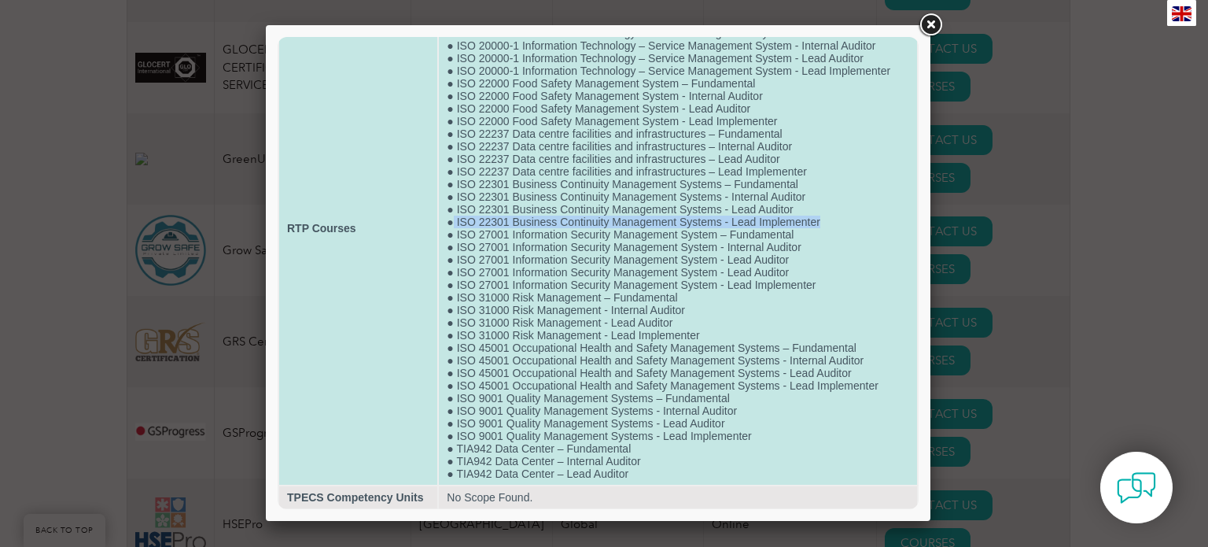
drag, startPoint x: 451, startPoint y: 219, endPoint x: 820, endPoint y: 216, distance: 369.7
click at [820, 216] on td "● ISO 14001 Environmental Management Systems – Fundamental ● ISO 14001 Environm…" at bounding box center [678, 228] width 478 height 513
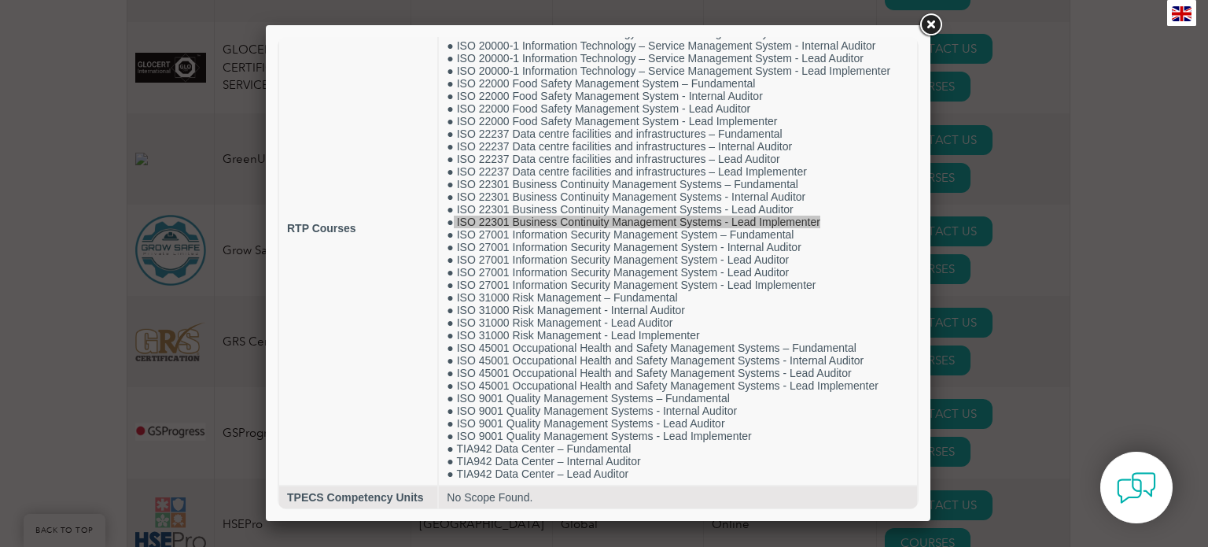
click at [935, 22] on link at bounding box center [930, 25] width 28 height 28
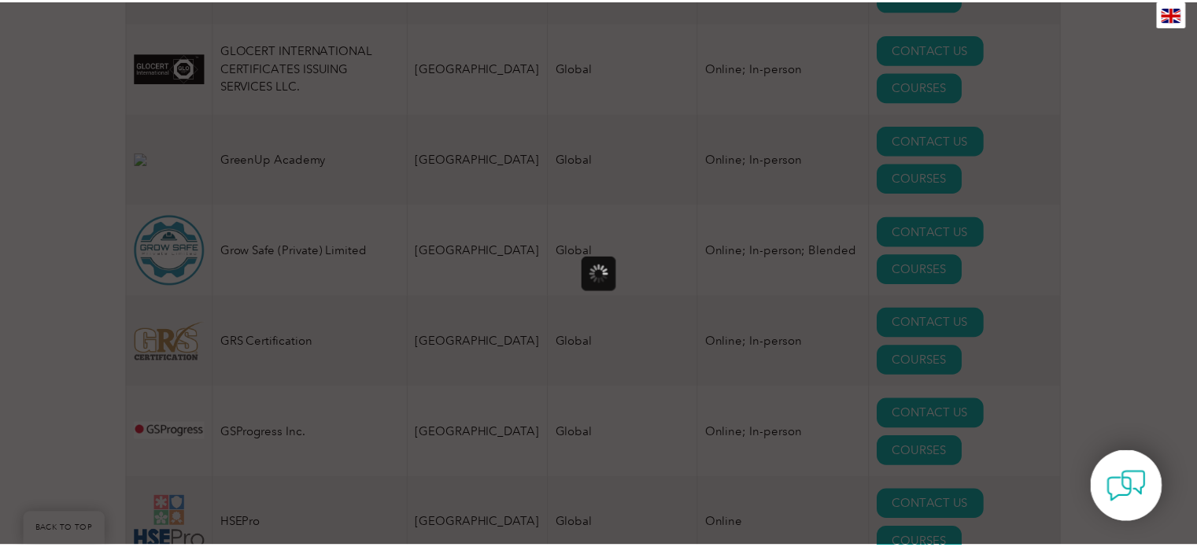
scroll to position [0, 0]
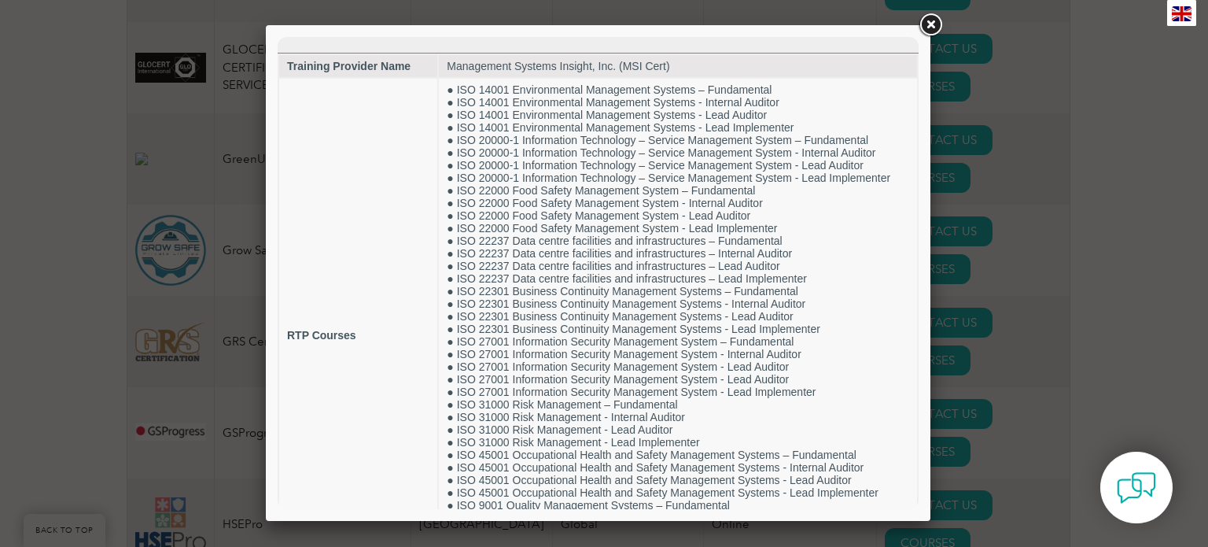
click at [930, 24] on link at bounding box center [930, 25] width 28 height 28
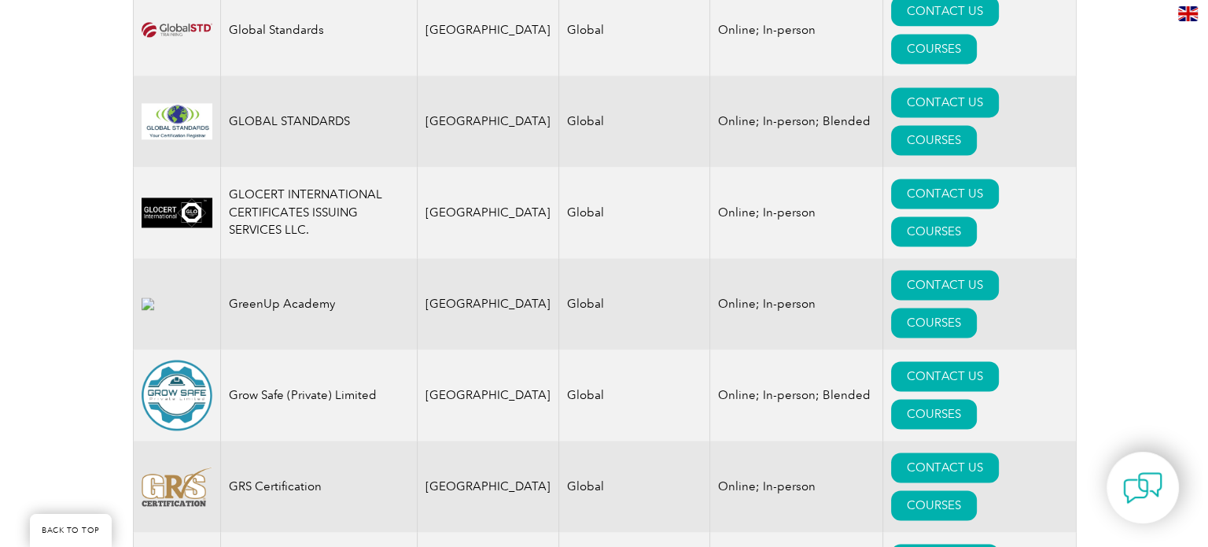
scroll to position [8181, 0]
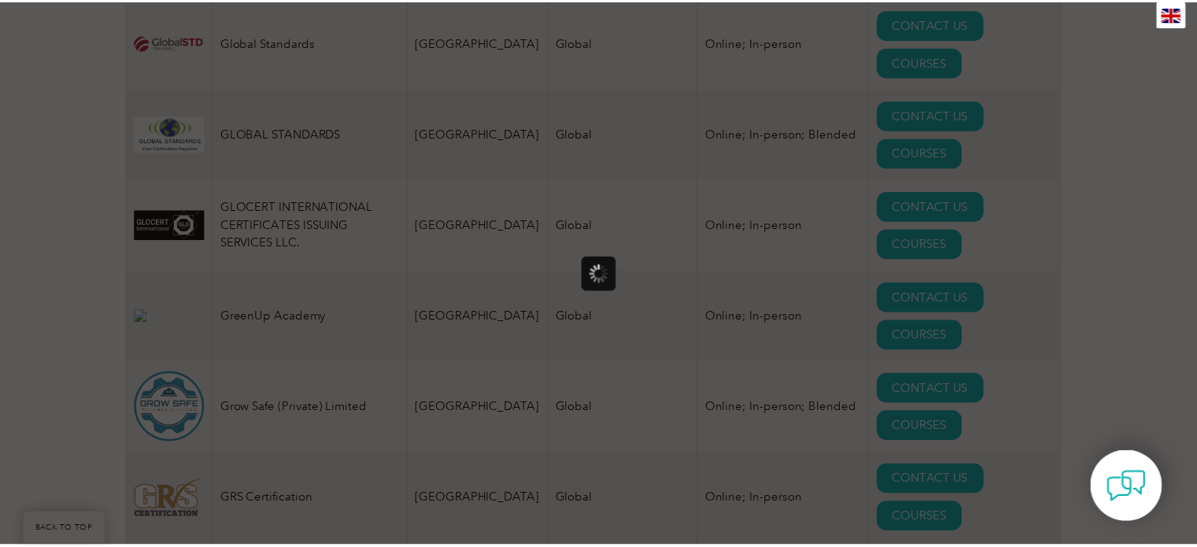
scroll to position [0, 0]
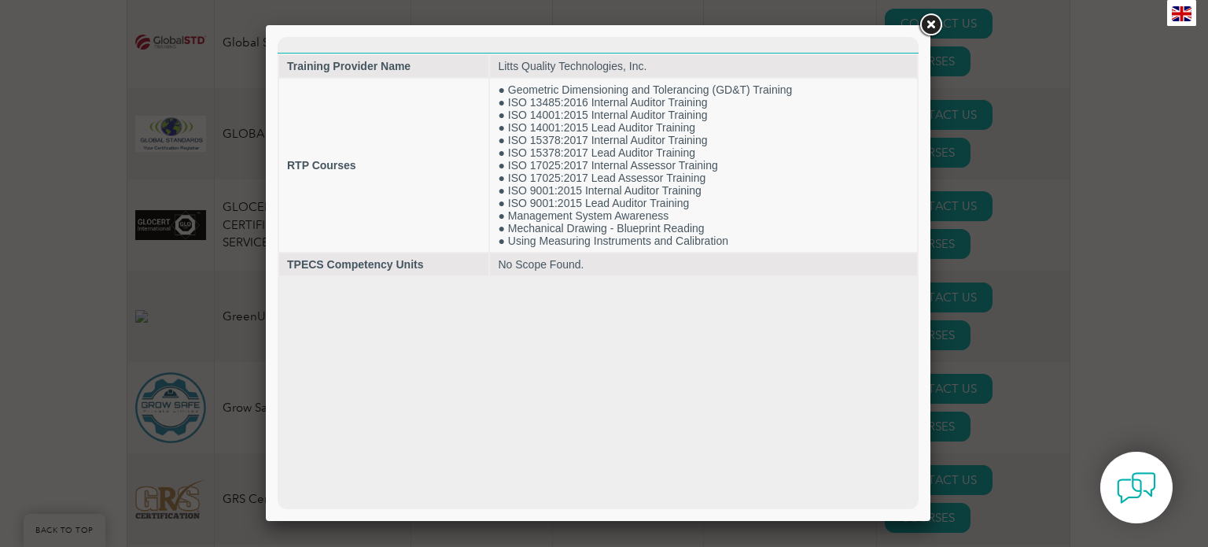
click at [933, 24] on link at bounding box center [930, 25] width 28 height 28
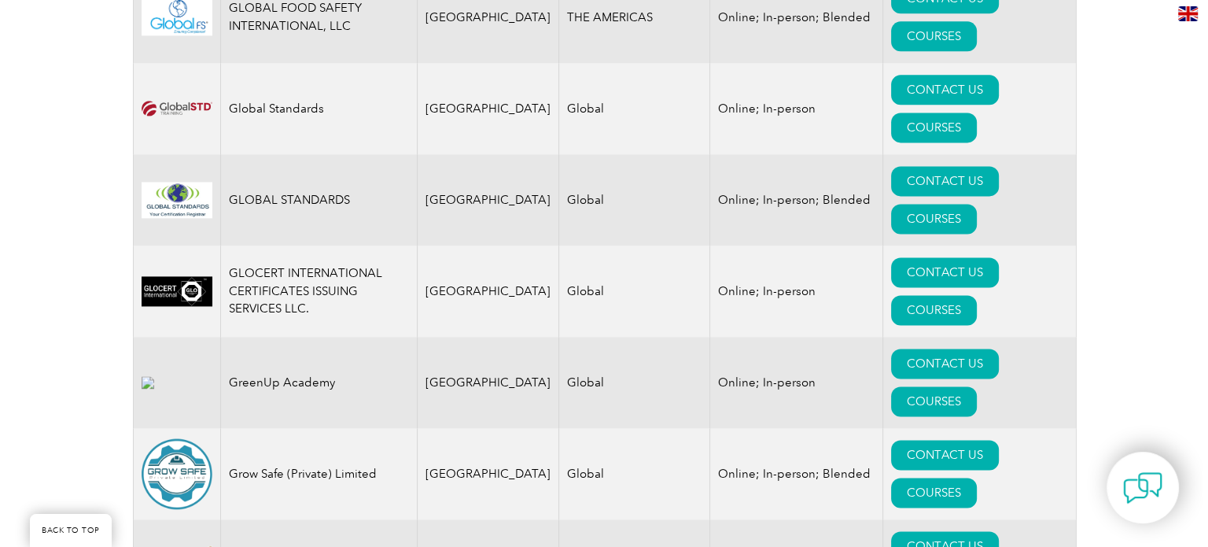
scroll to position [8103, 0]
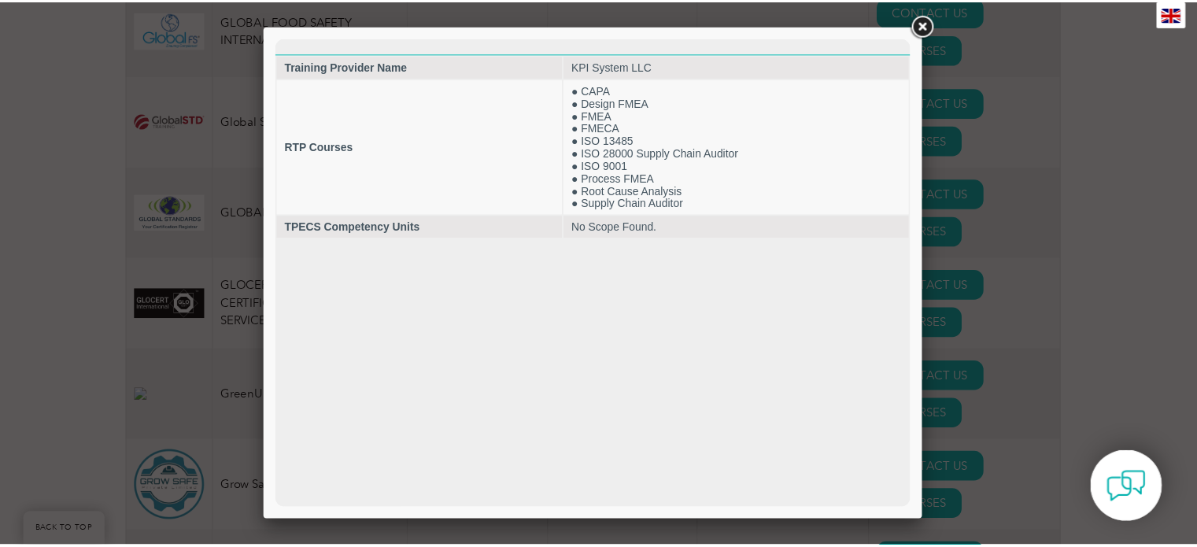
scroll to position [0, 0]
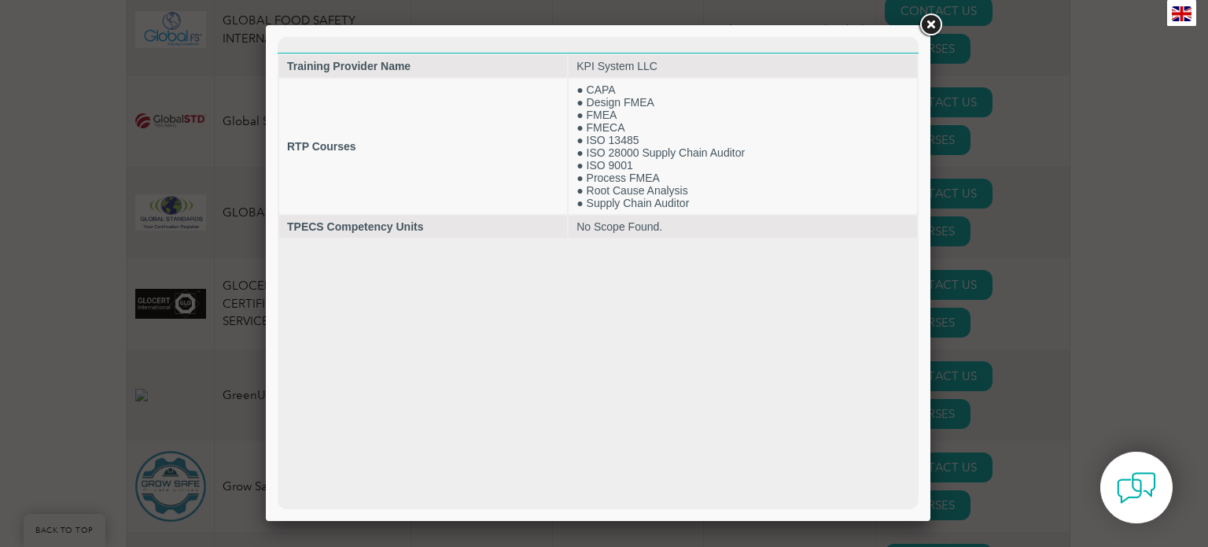
click at [924, 31] on link at bounding box center [930, 25] width 28 height 28
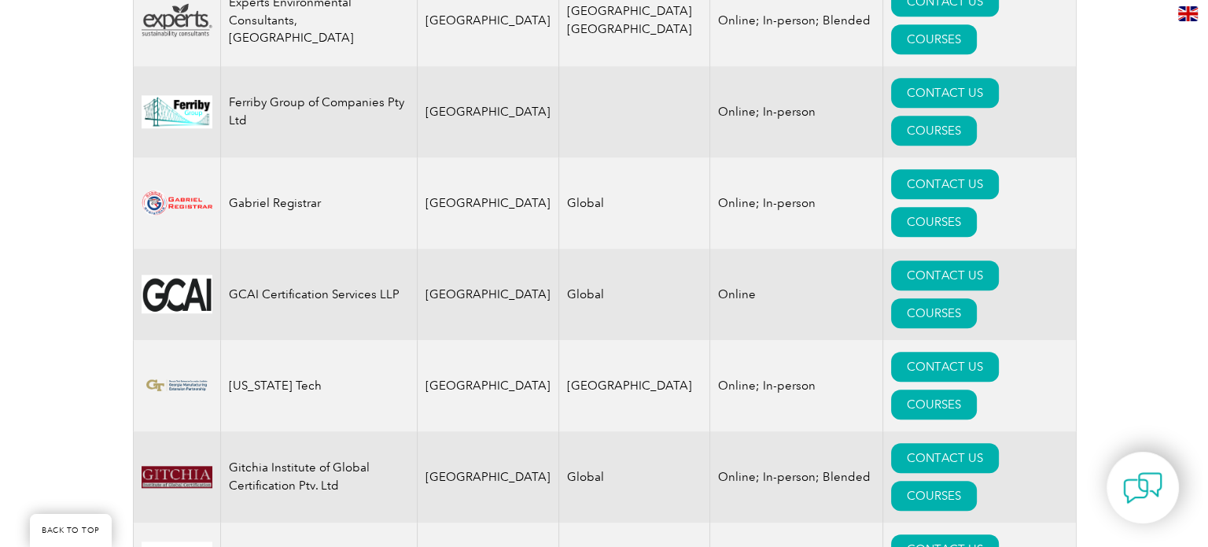
scroll to position [7395, 0]
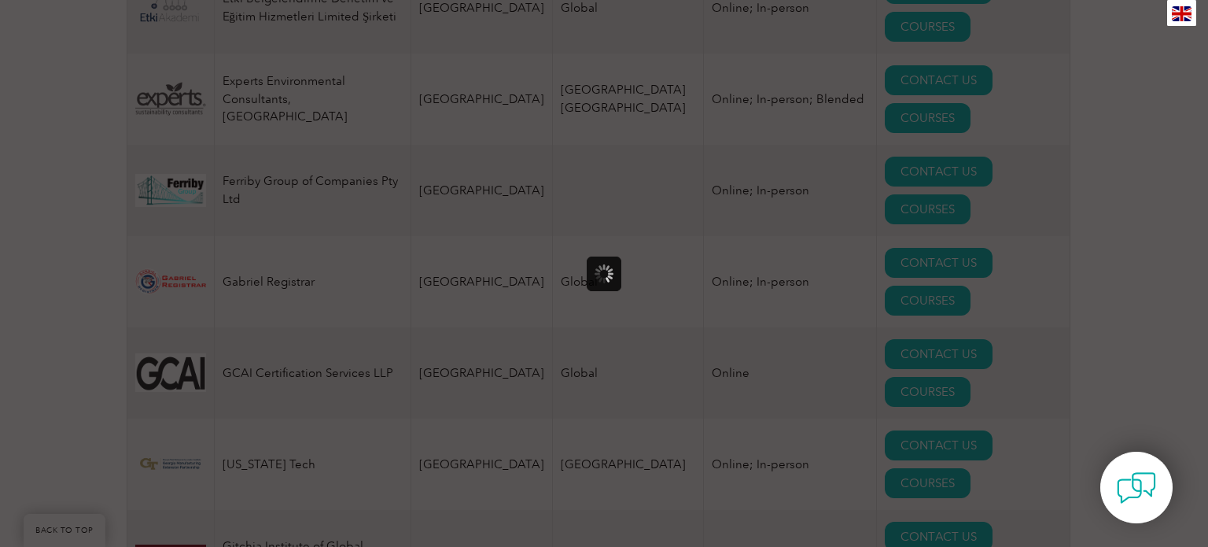
scroll to position [0, 0]
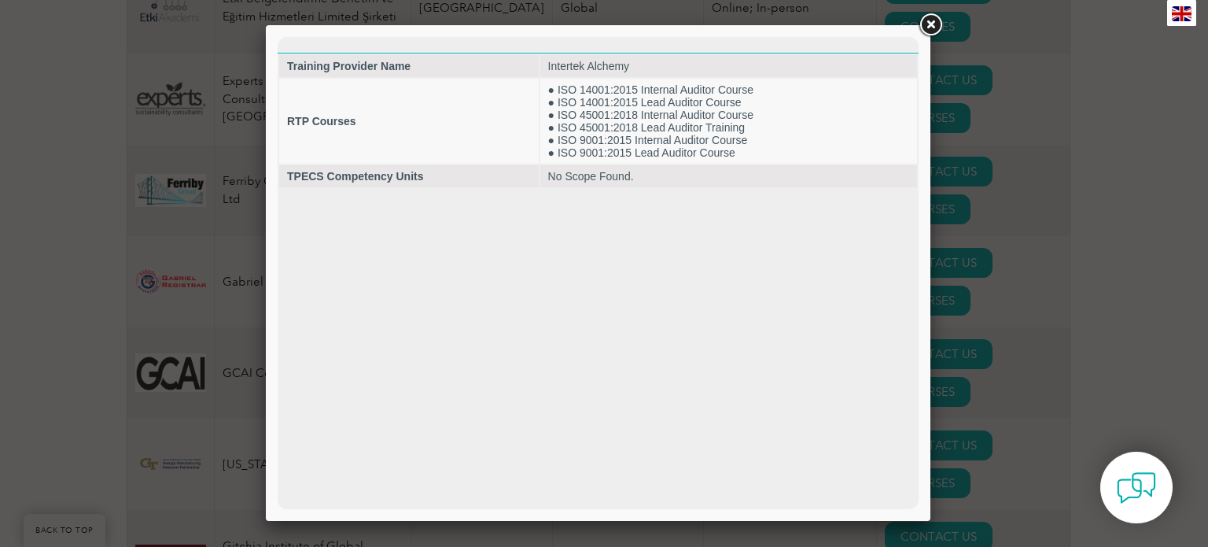
click at [935, 22] on link at bounding box center [930, 25] width 28 height 28
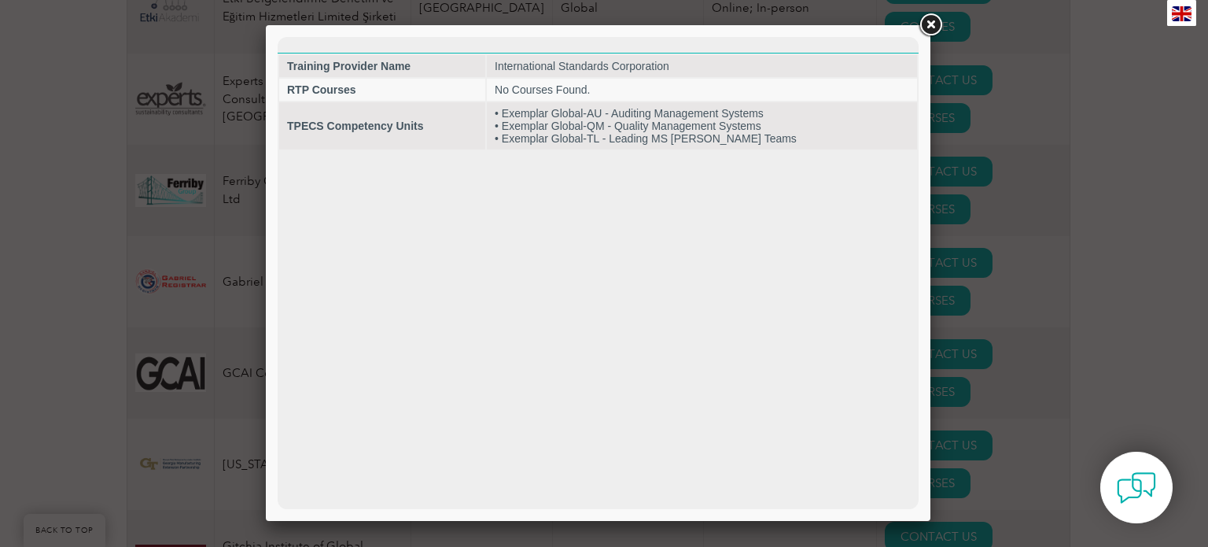
click at [939, 22] on link at bounding box center [930, 25] width 28 height 28
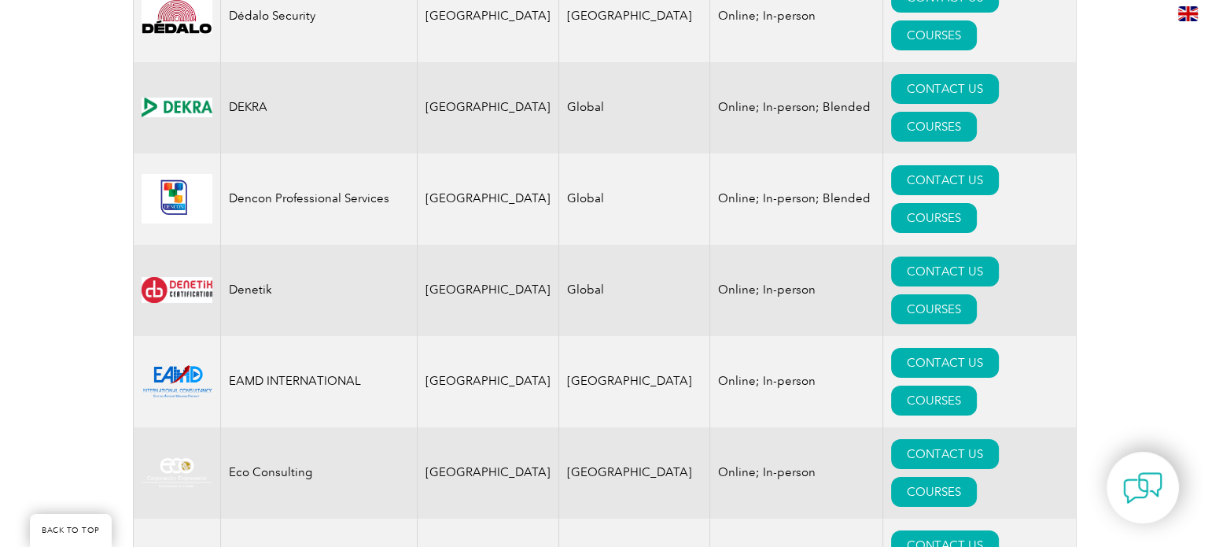
scroll to position [5821, 0]
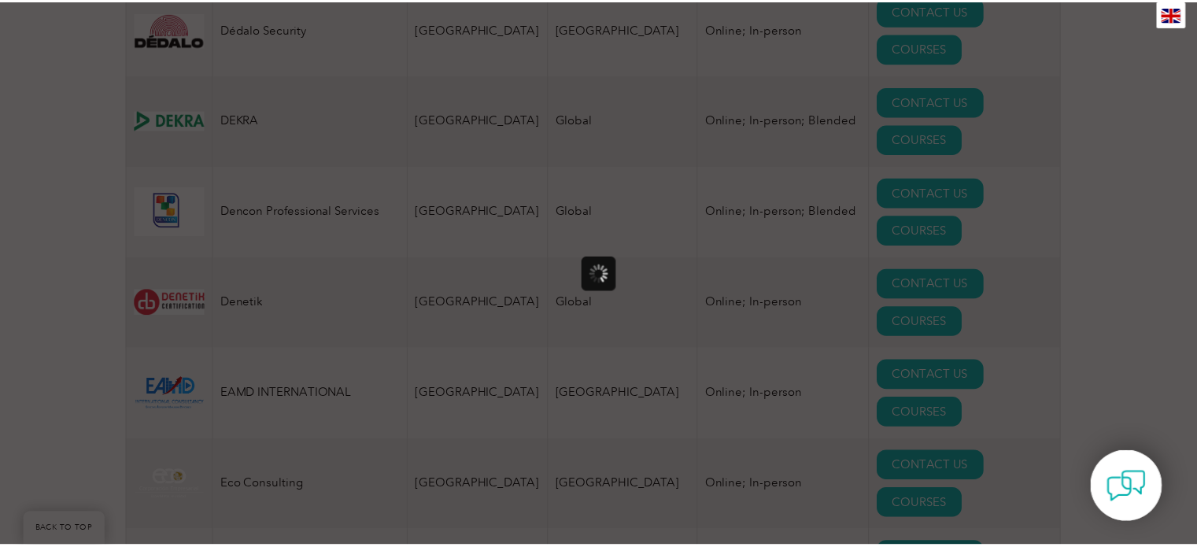
scroll to position [0, 0]
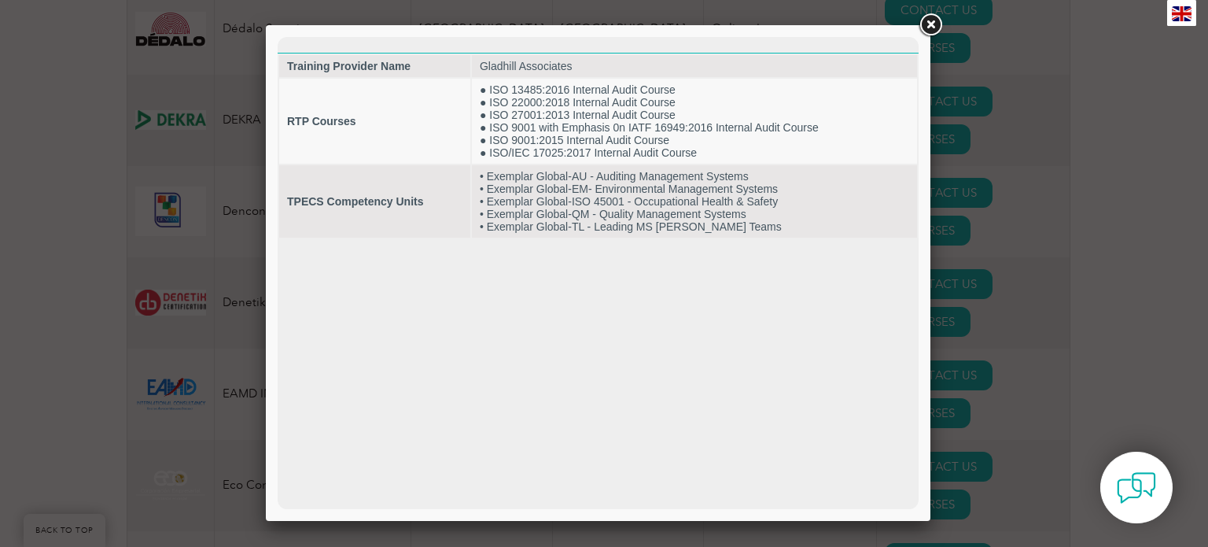
click at [931, 24] on link at bounding box center [930, 25] width 28 height 28
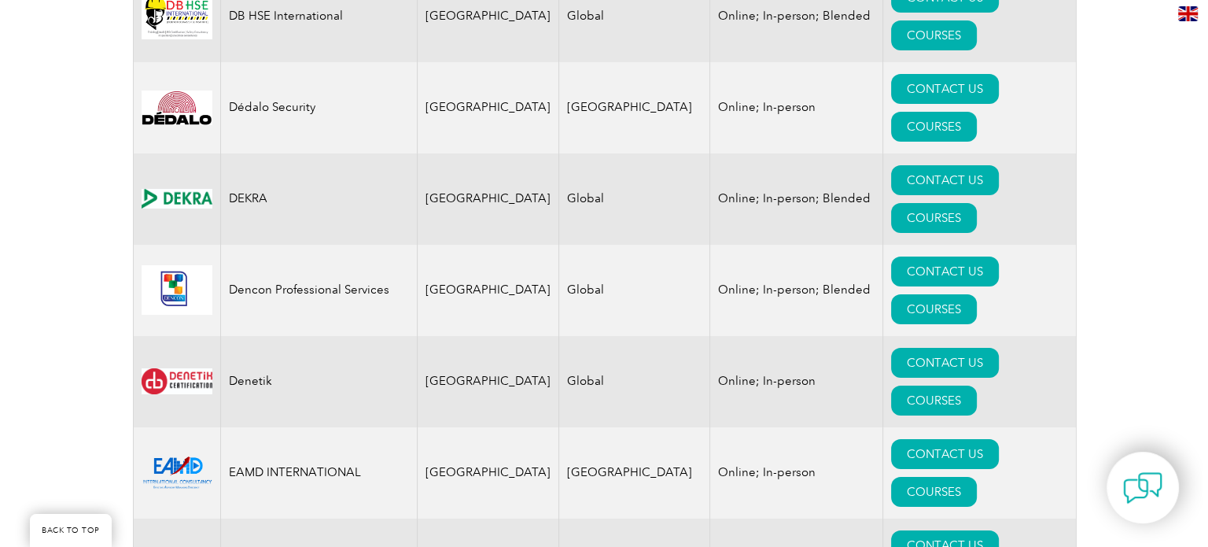
scroll to position [5664, 0]
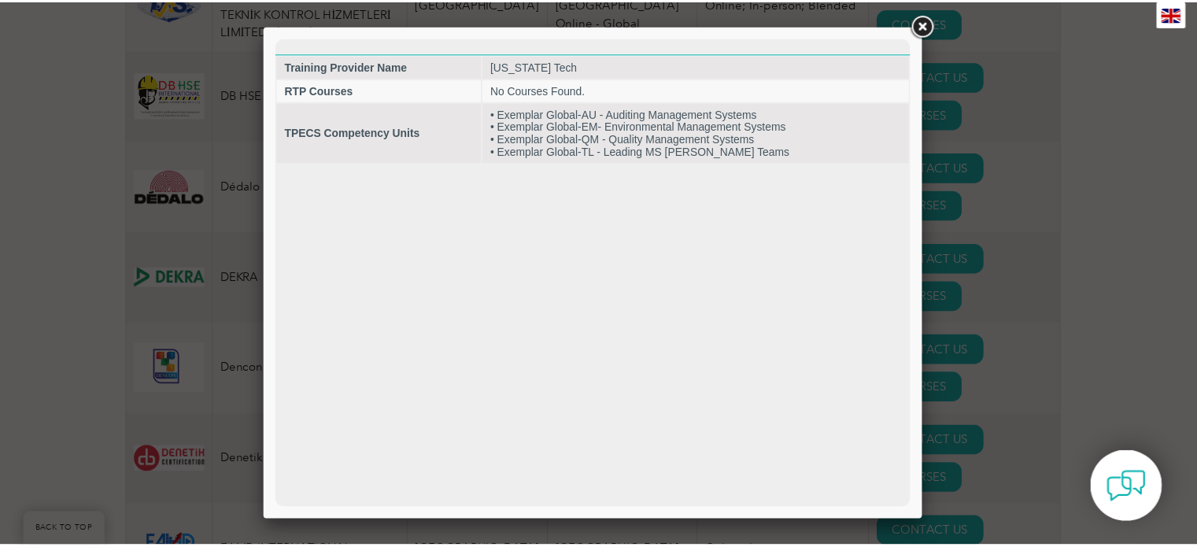
scroll to position [0, 0]
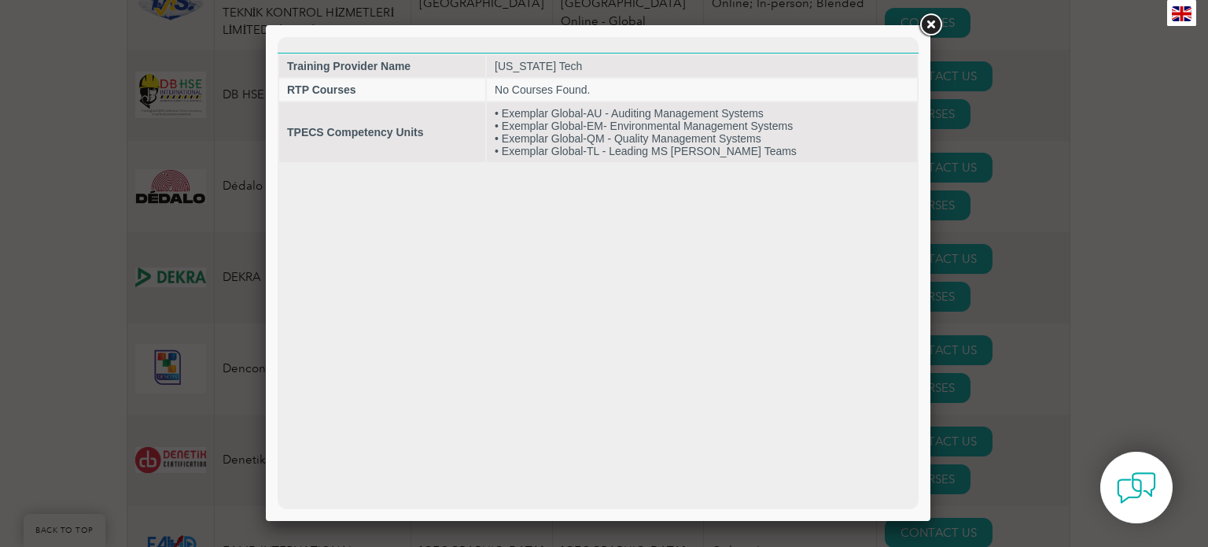
click at [938, 28] on link at bounding box center [930, 25] width 28 height 28
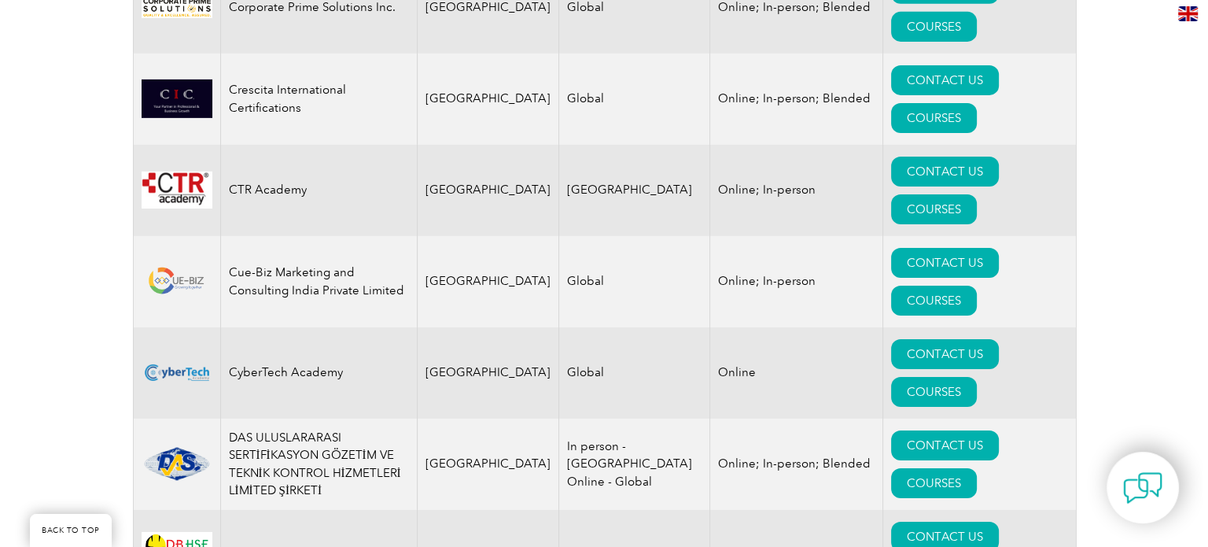
scroll to position [5192, 0]
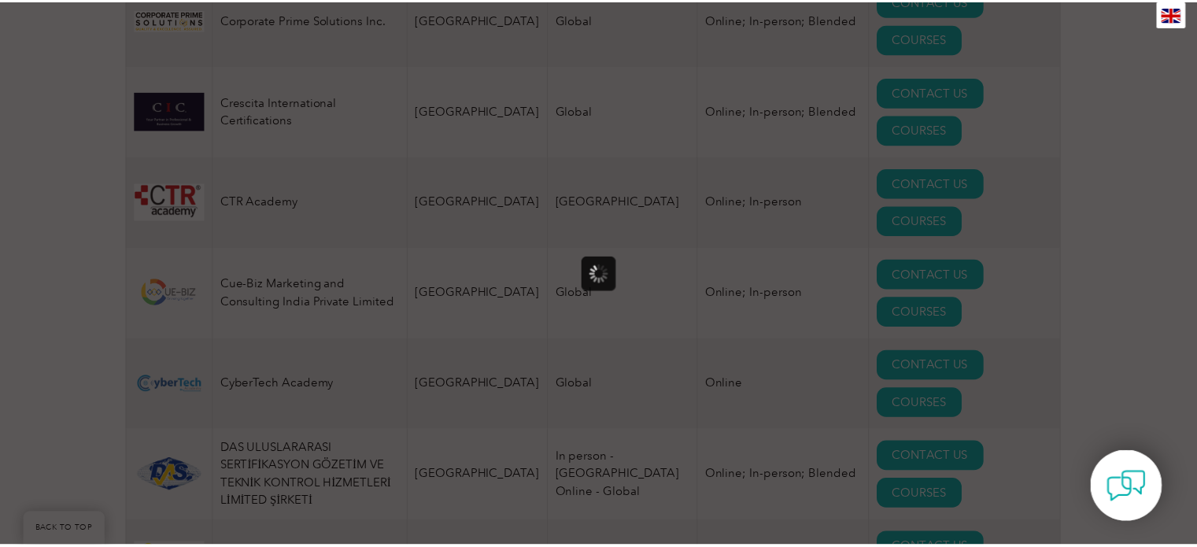
scroll to position [0, 0]
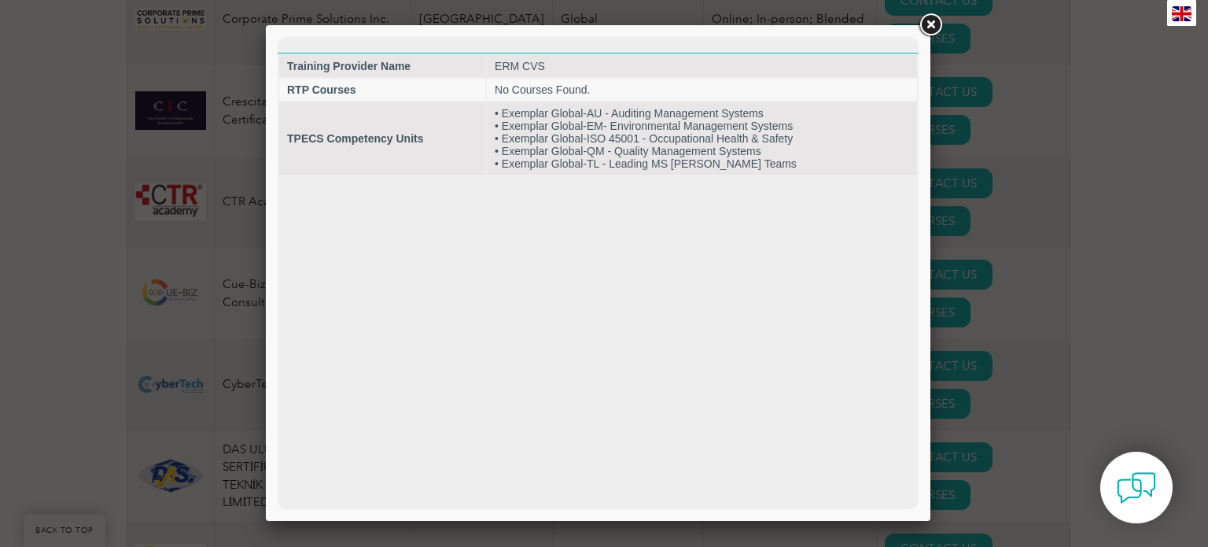
click at [935, 21] on link at bounding box center [930, 25] width 28 height 28
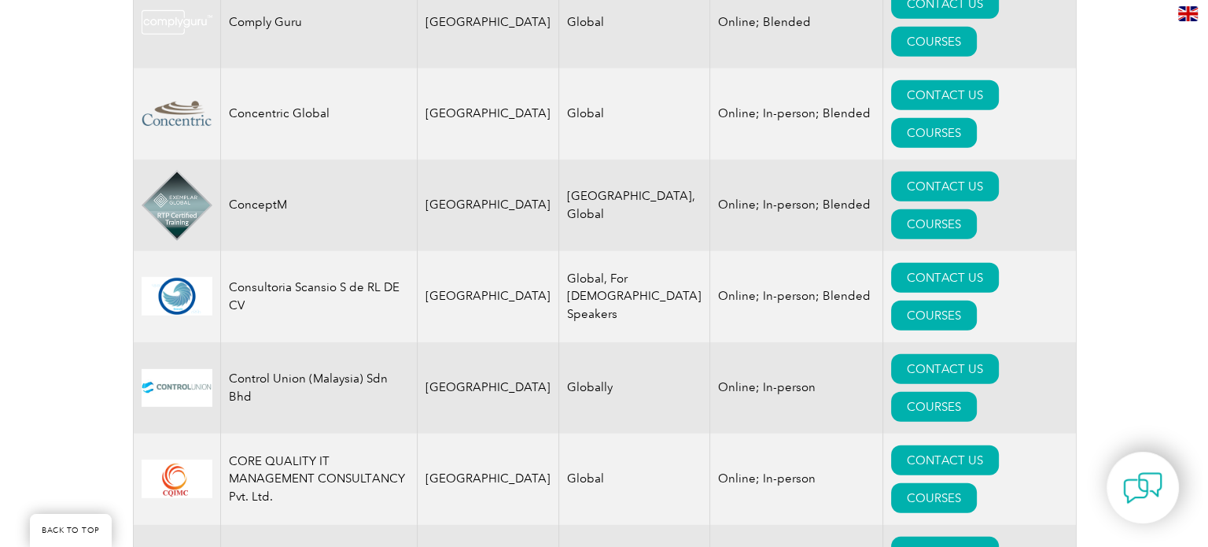
scroll to position [4641, 0]
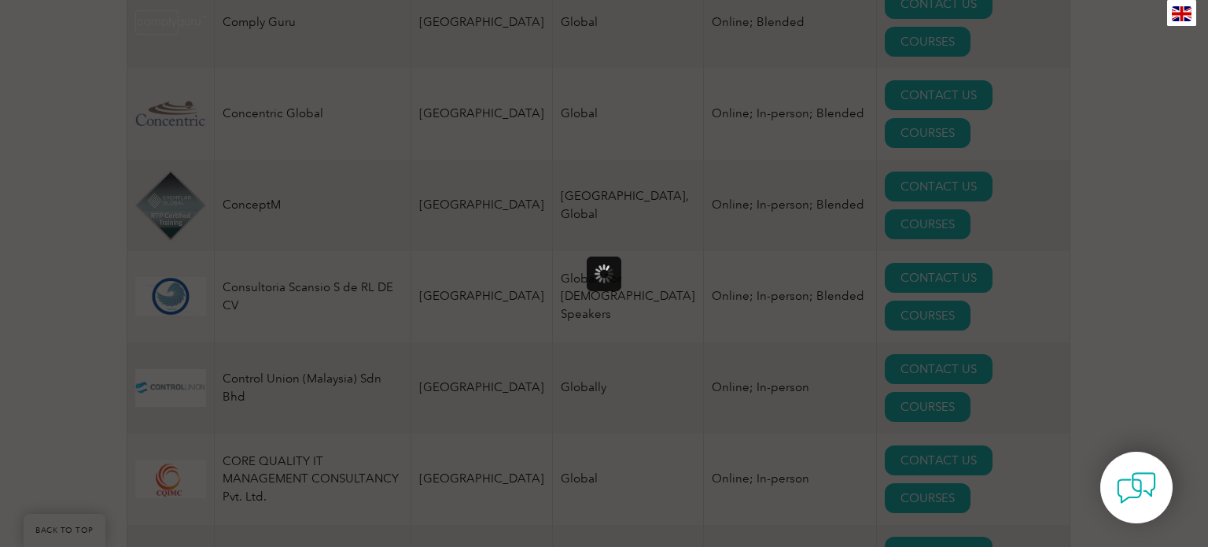
scroll to position [0, 0]
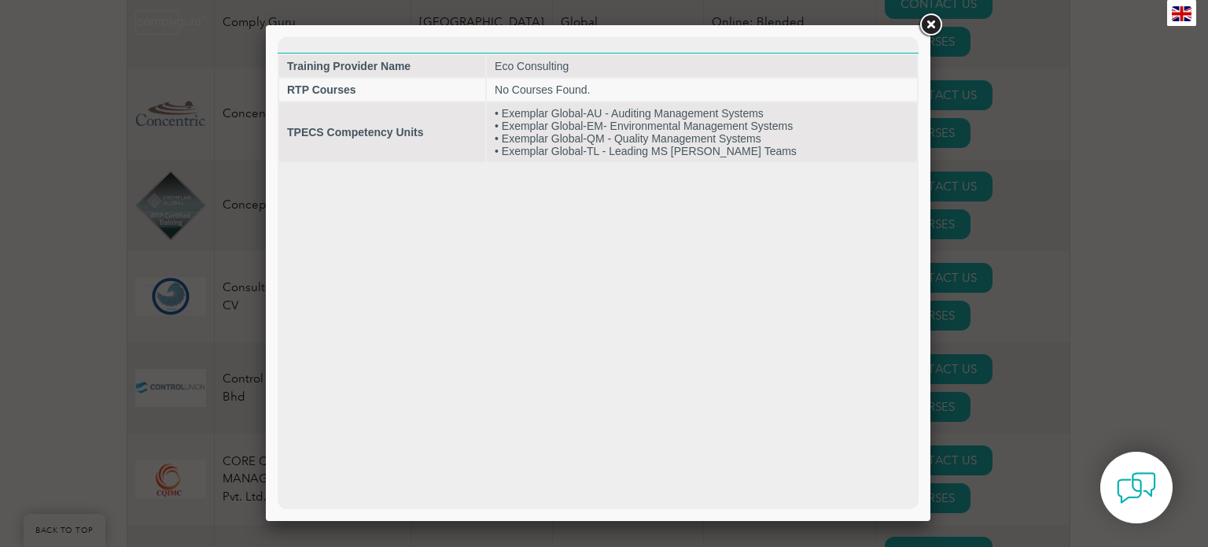
click at [937, 20] on link at bounding box center [930, 25] width 28 height 28
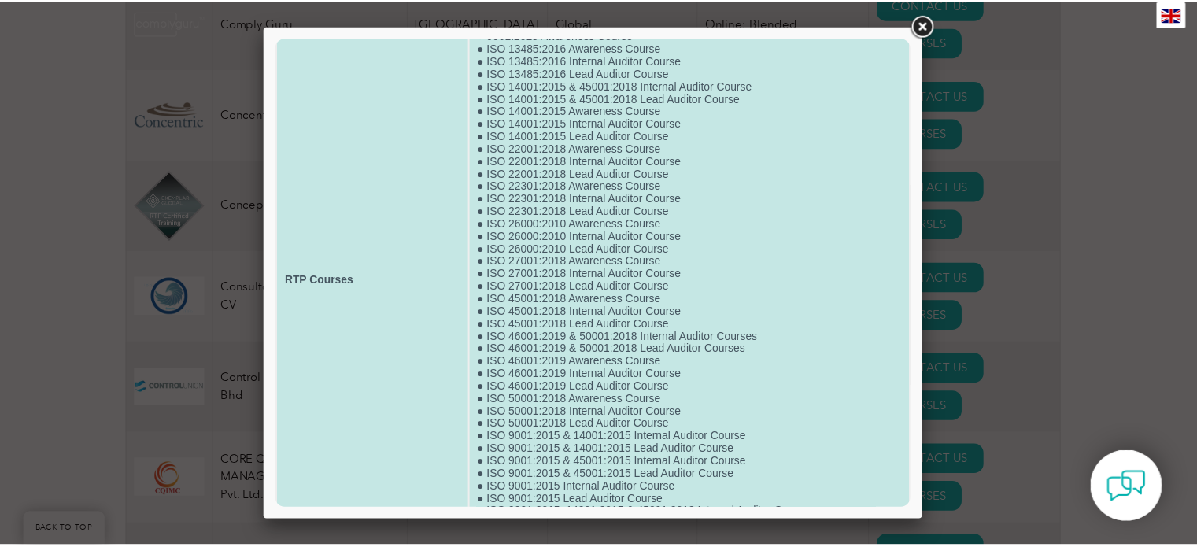
scroll to position [107, 0]
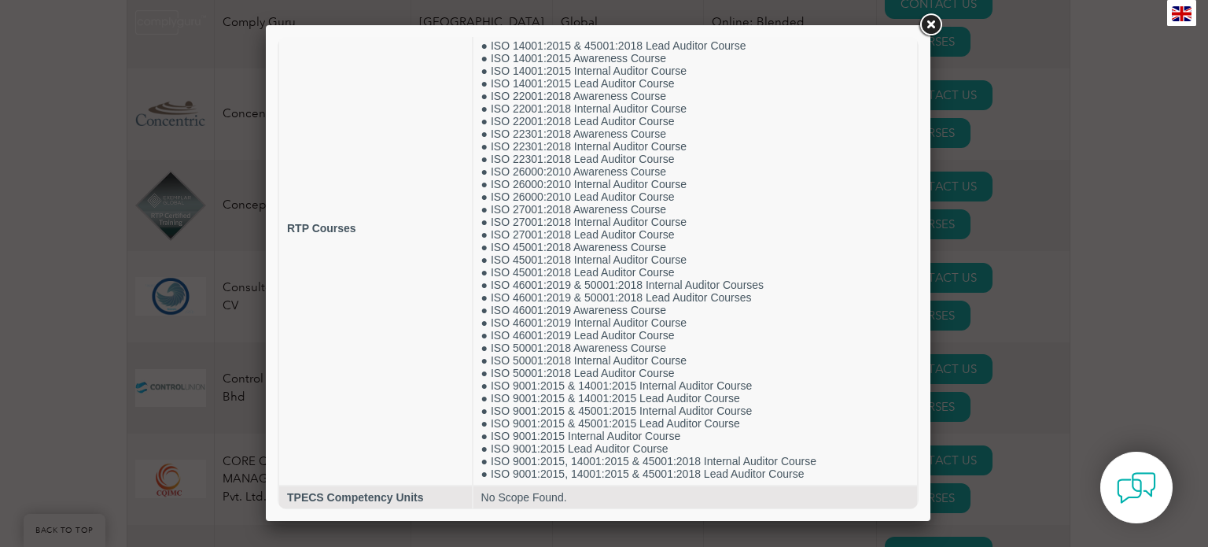
click at [929, 24] on link at bounding box center [930, 25] width 28 height 28
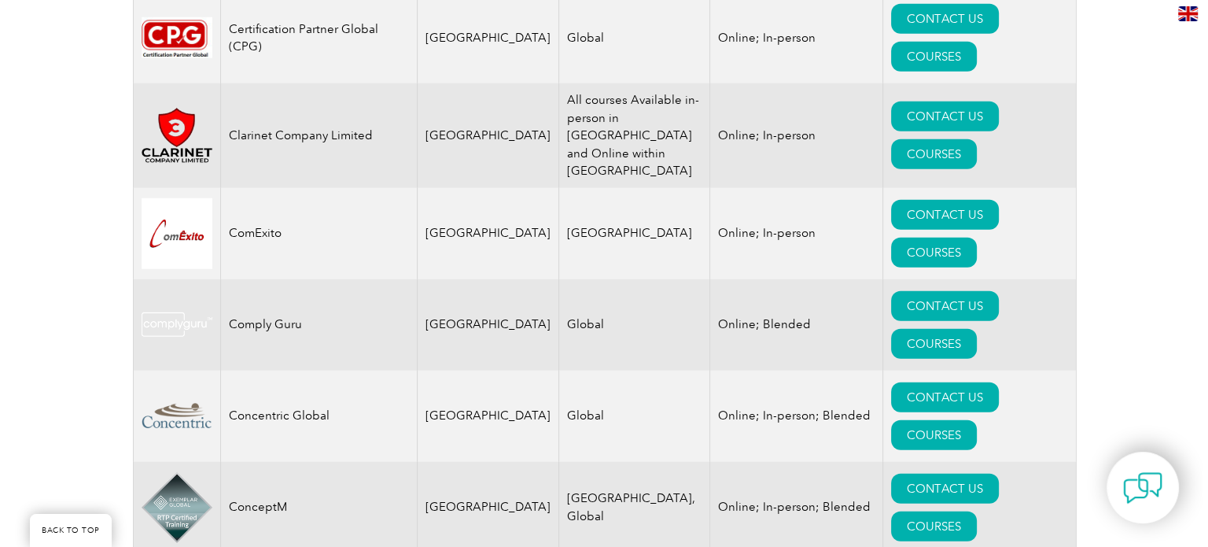
scroll to position [4327, 0]
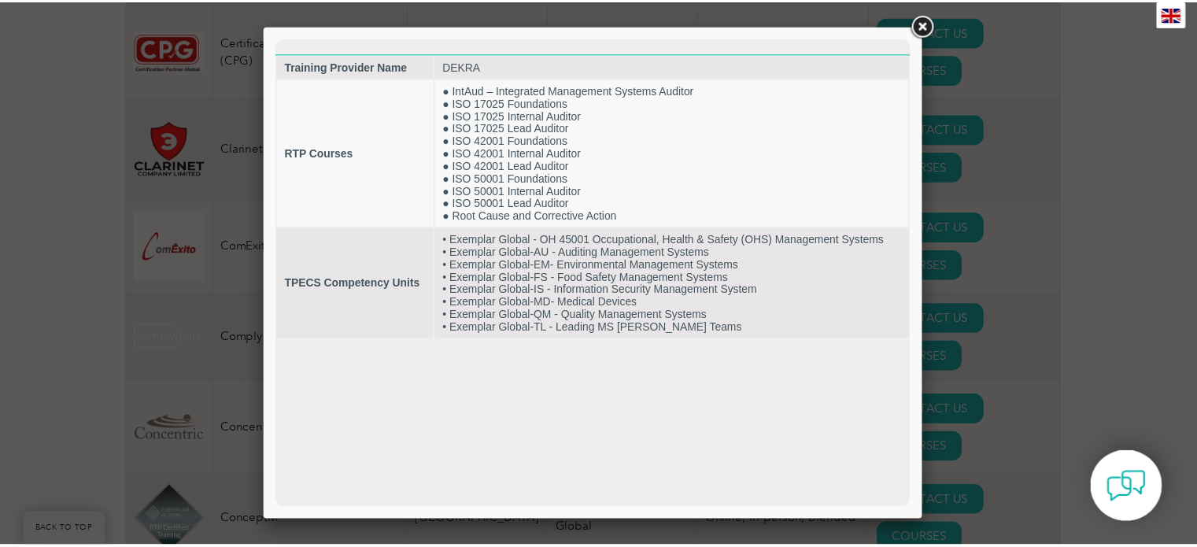
scroll to position [0, 0]
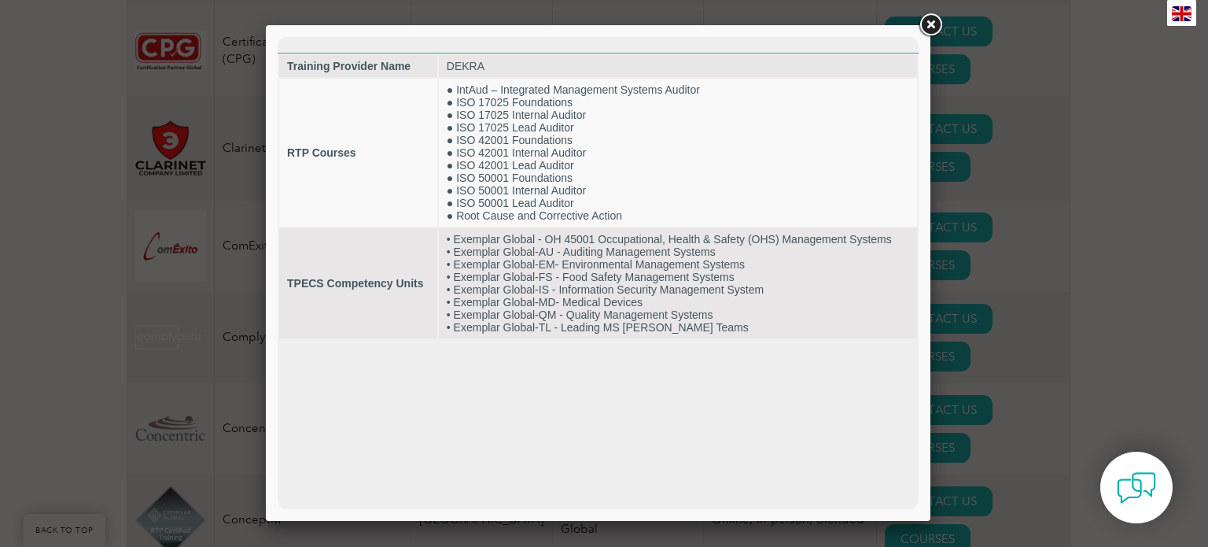
click at [927, 26] on link at bounding box center [930, 25] width 28 height 28
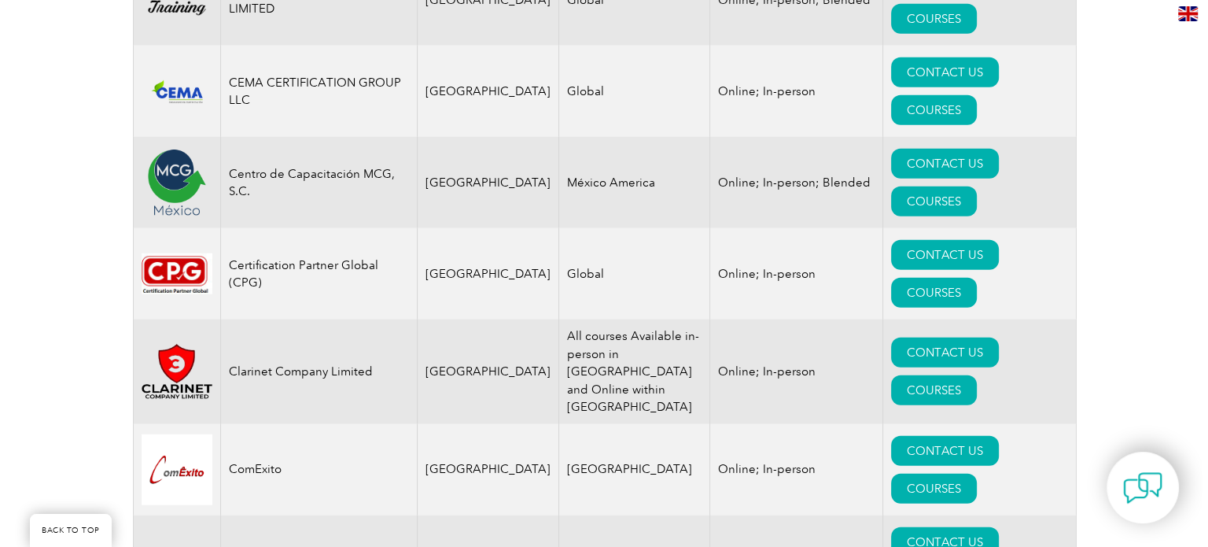
scroll to position [4091, 0]
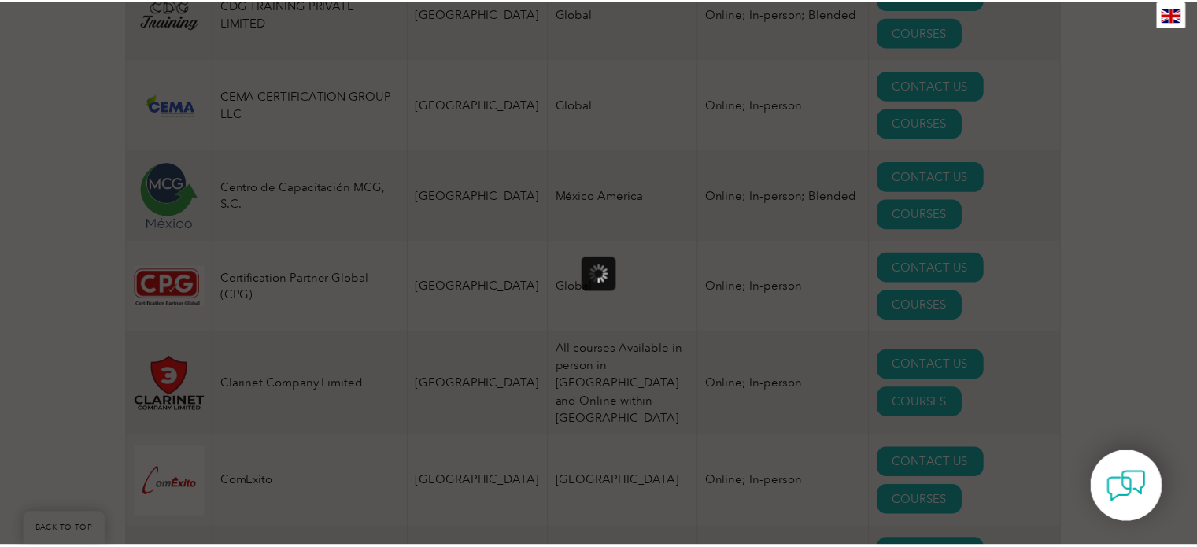
scroll to position [0, 0]
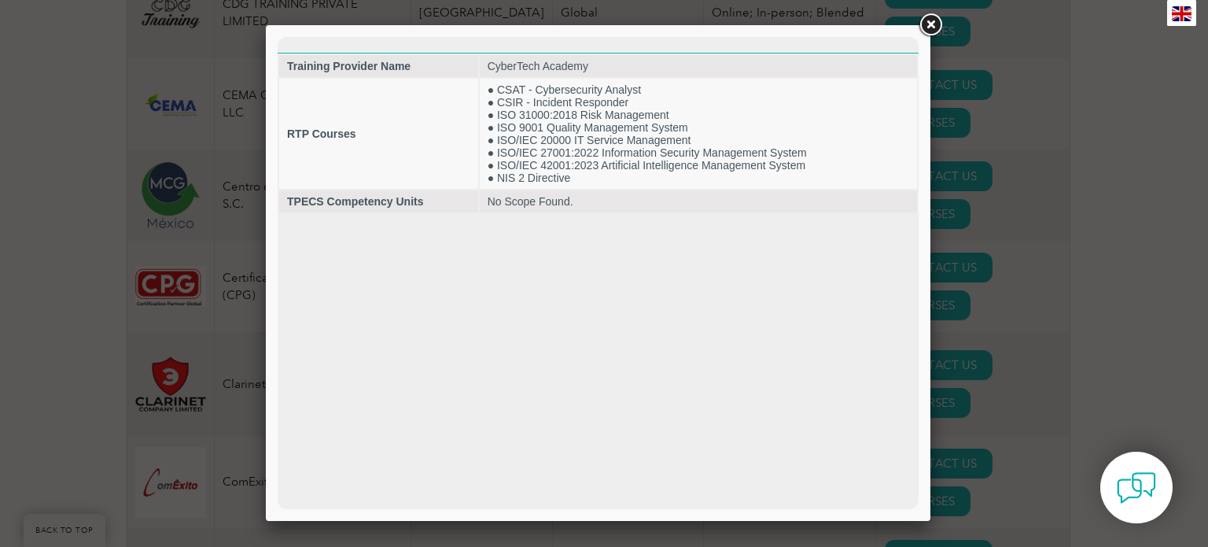
click at [933, 26] on link at bounding box center [930, 25] width 28 height 28
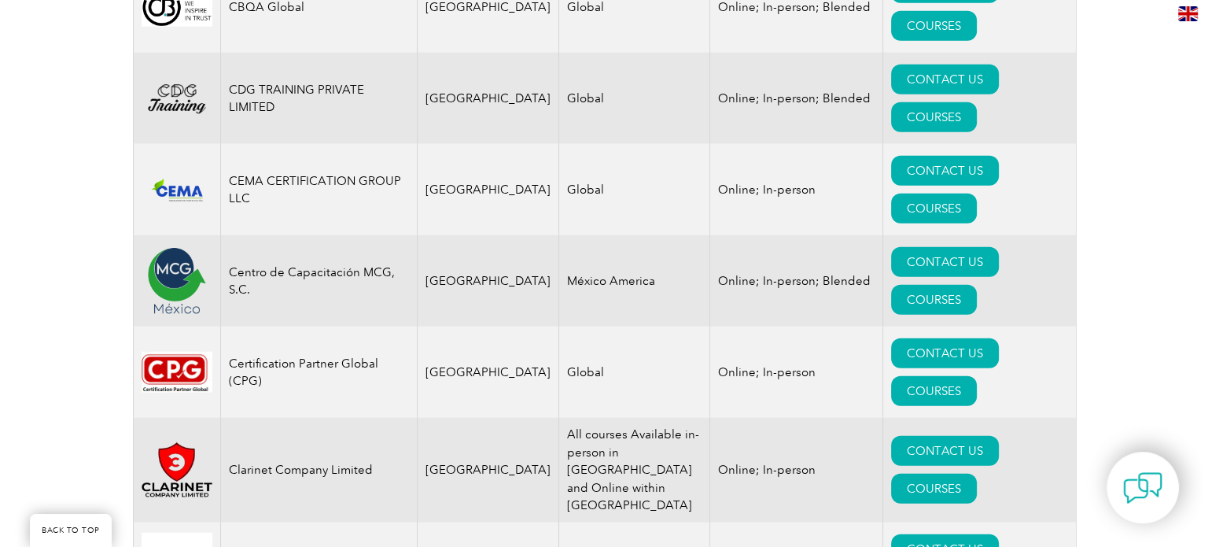
scroll to position [3933, 0]
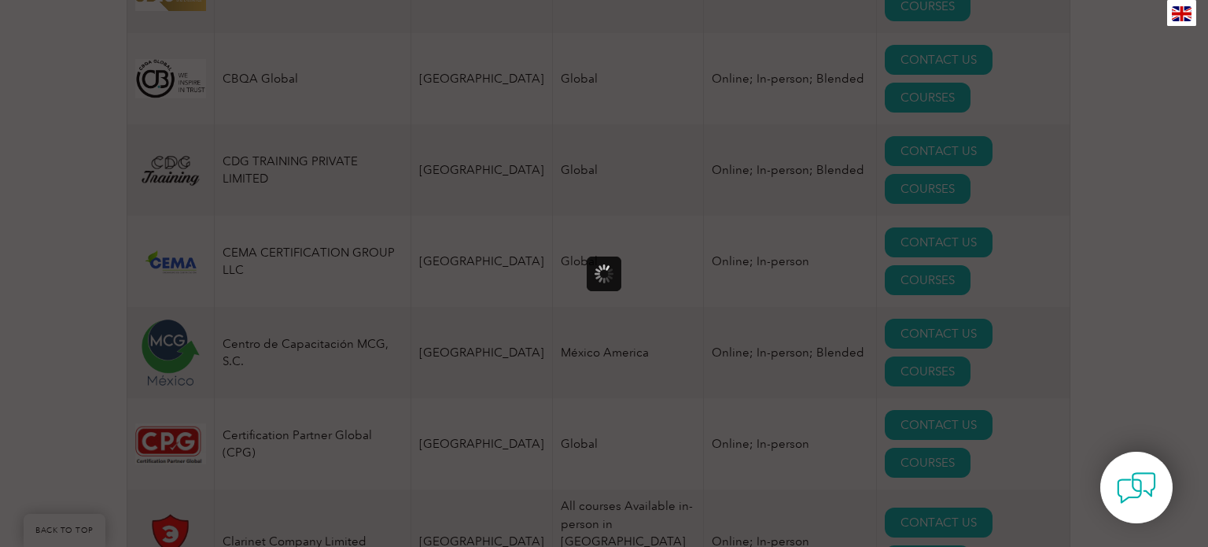
scroll to position [0, 0]
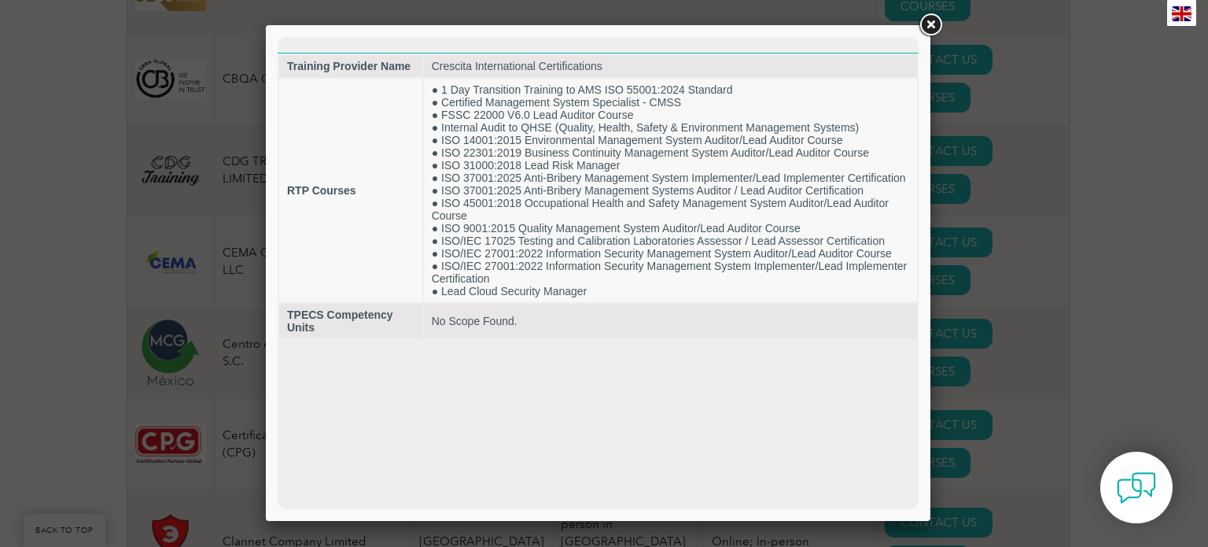
click at [931, 21] on link at bounding box center [930, 25] width 28 height 28
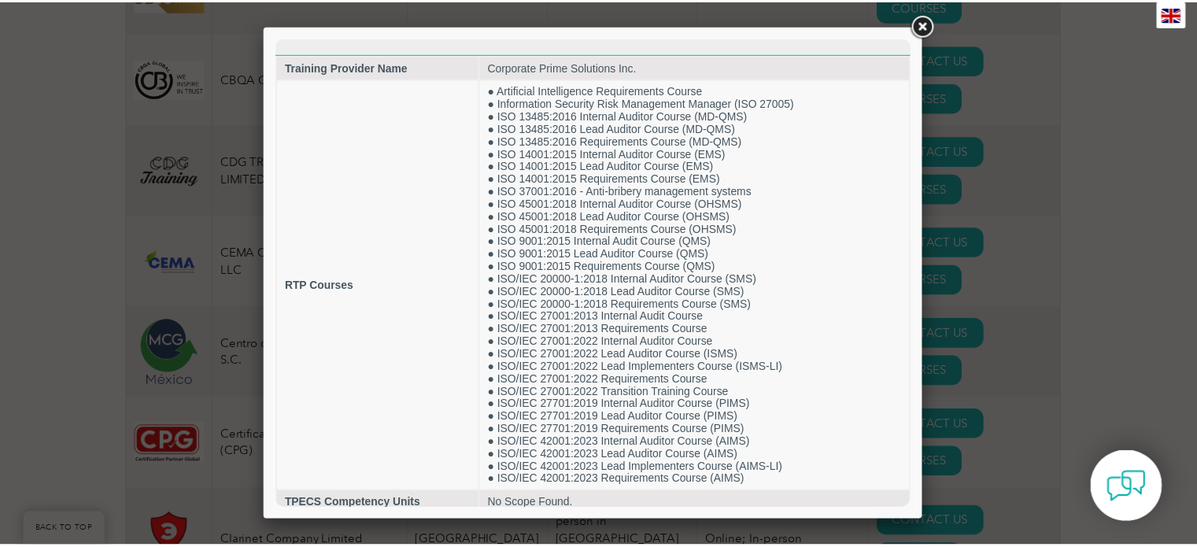
scroll to position [6, 0]
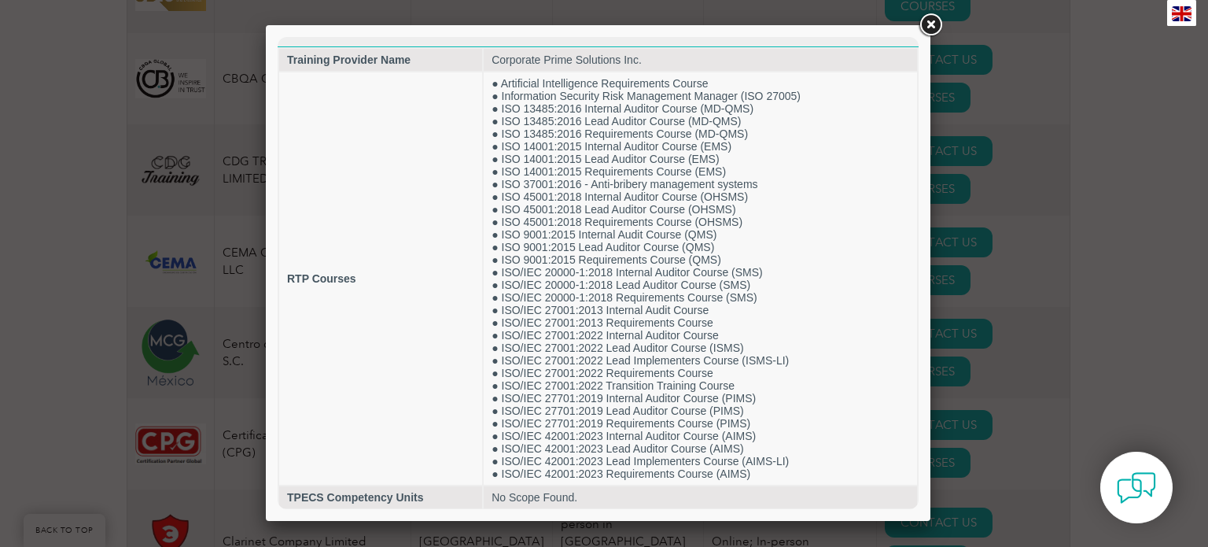
click at [935, 24] on link at bounding box center [930, 25] width 28 height 28
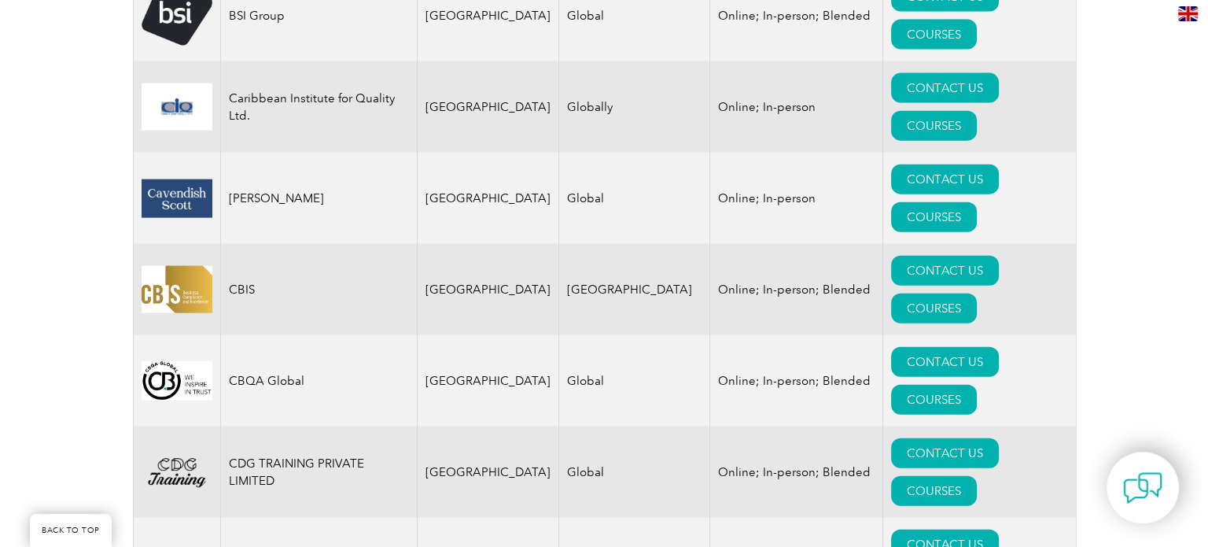
scroll to position [3619, 0]
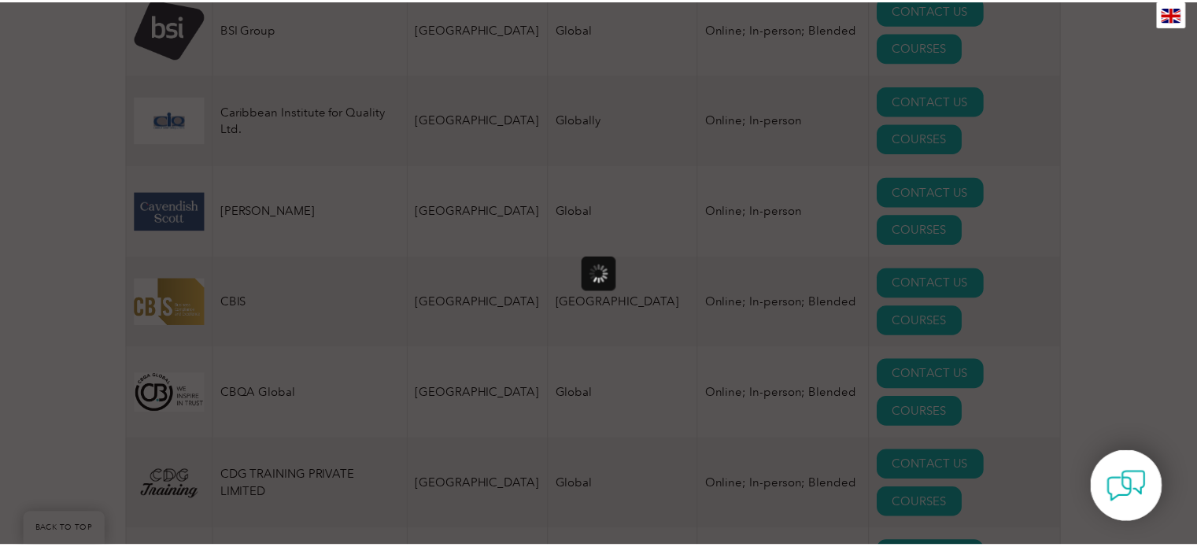
scroll to position [0, 0]
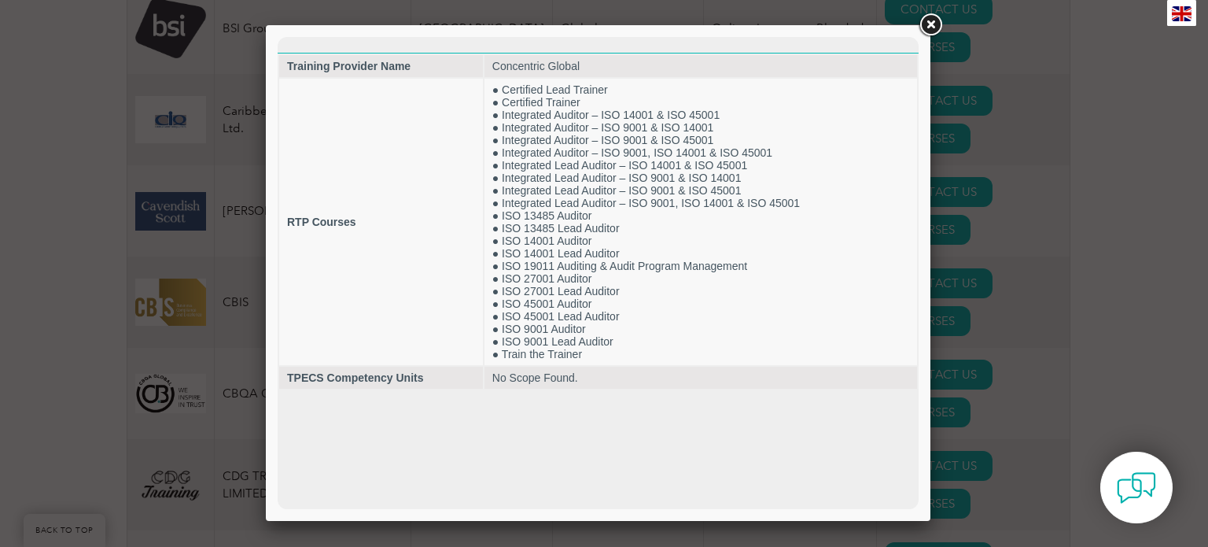
click at [936, 23] on link at bounding box center [930, 25] width 28 height 28
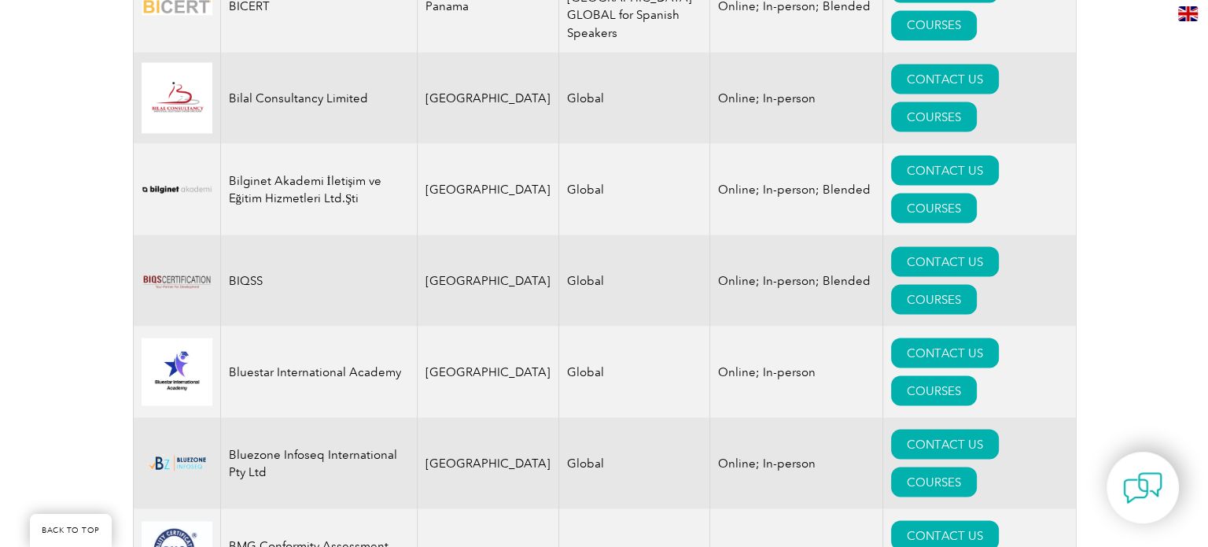
scroll to position [2832, 0]
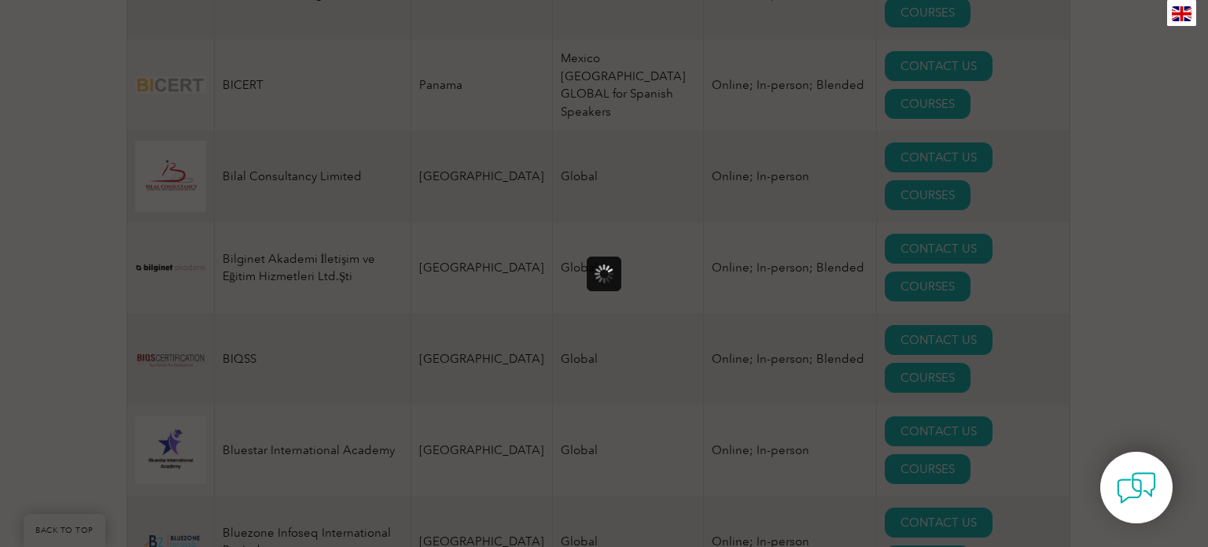
scroll to position [0, 0]
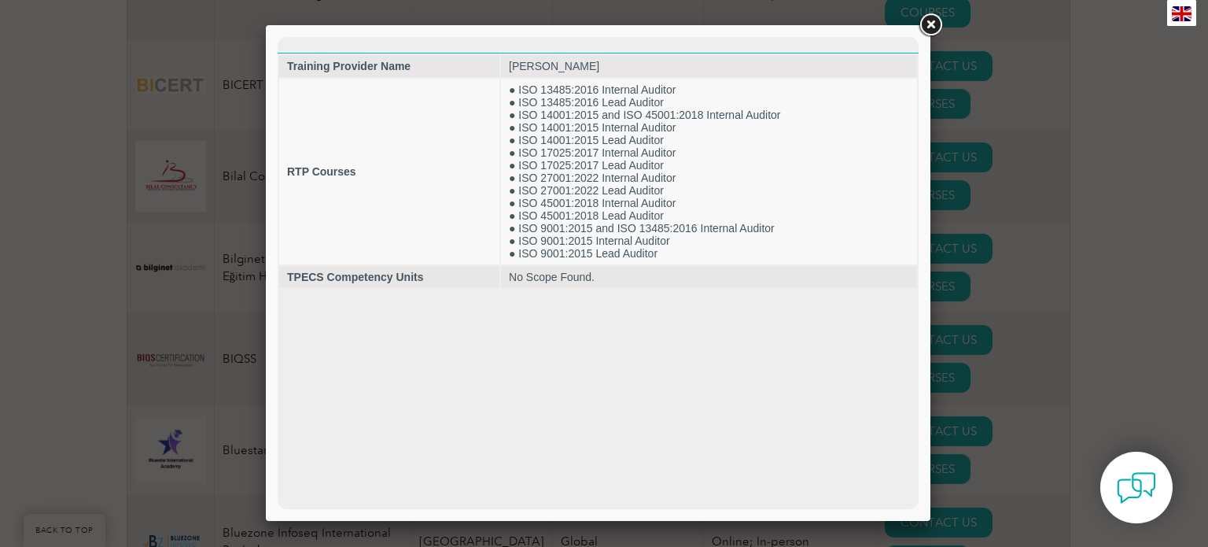
click at [934, 34] on link at bounding box center [930, 25] width 28 height 28
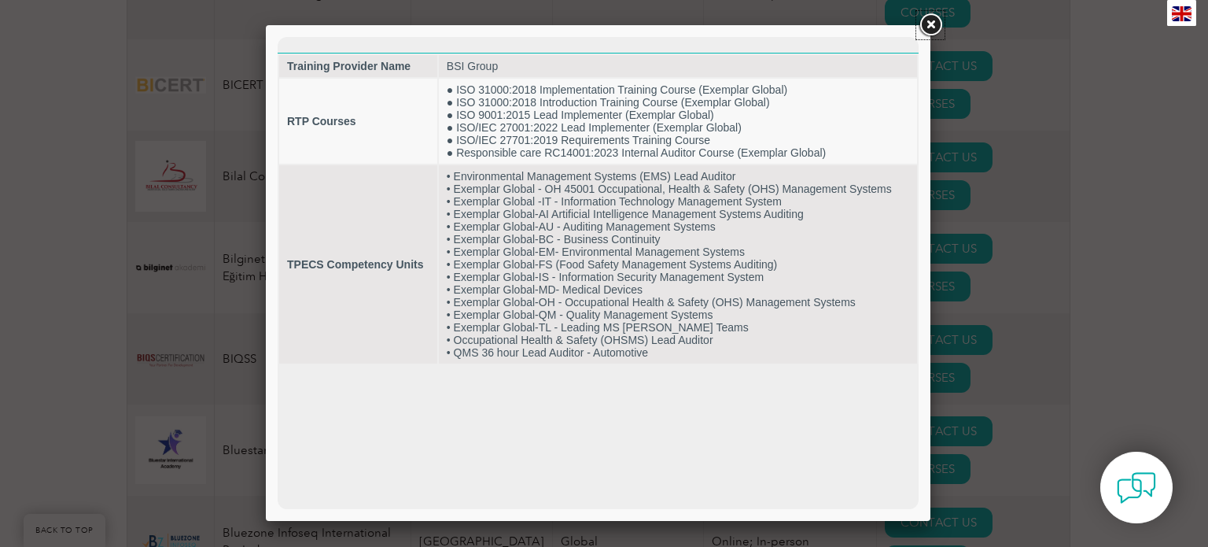
click at [935, 23] on link at bounding box center [930, 25] width 28 height 28
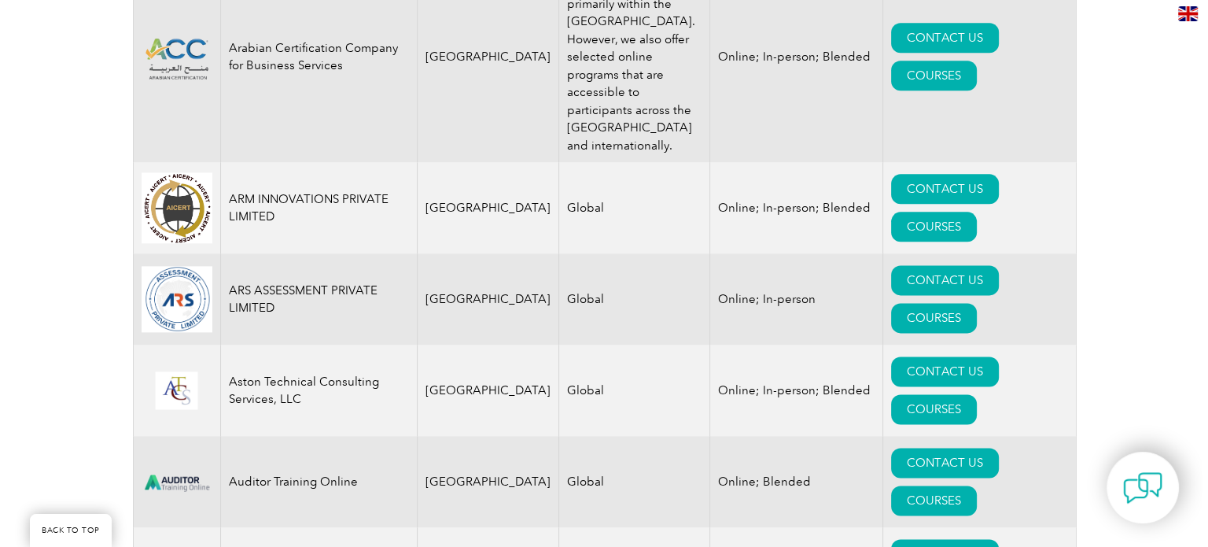
scroll to position [1967, 0]
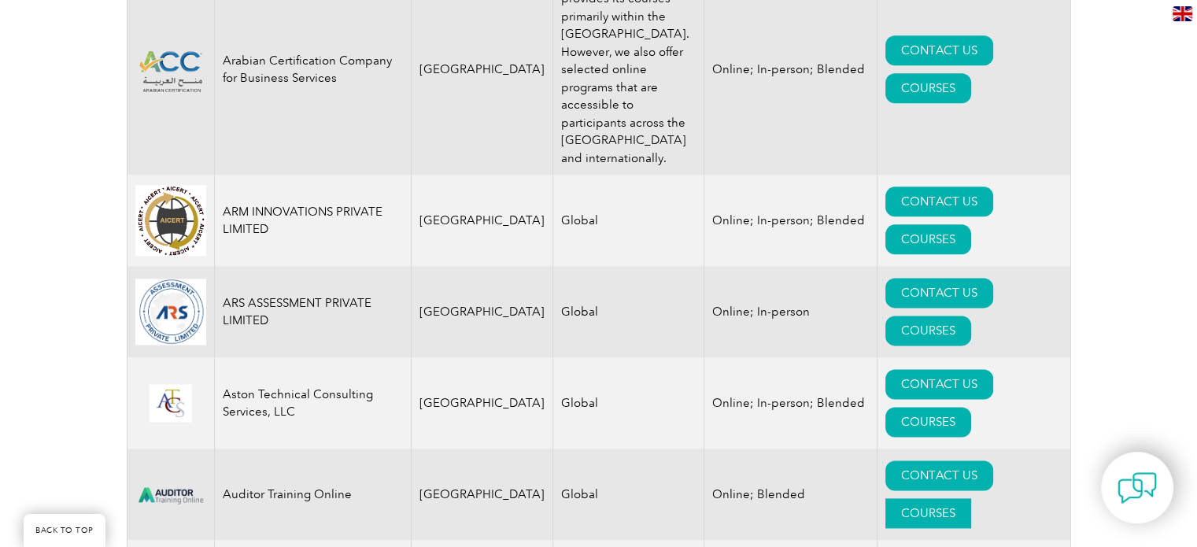
click at [971, 498] on link "COURSES" at bounding box center [928, 513] width 86 height 30
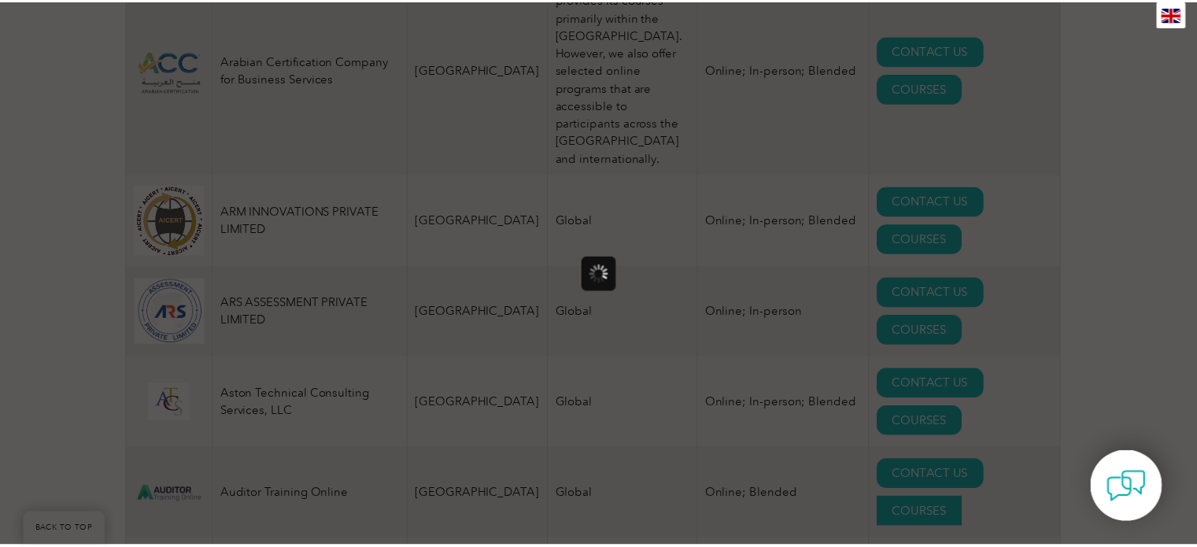
scroll to position [0, 0]
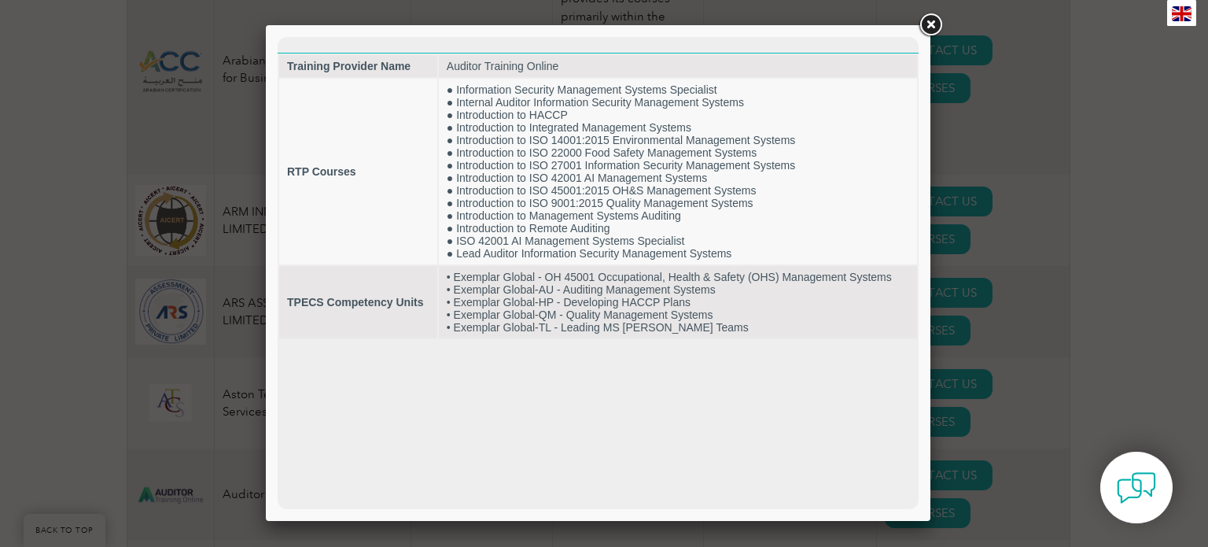
click at [929, 23] on link at bounding box center [930, 25] width 28 height 28
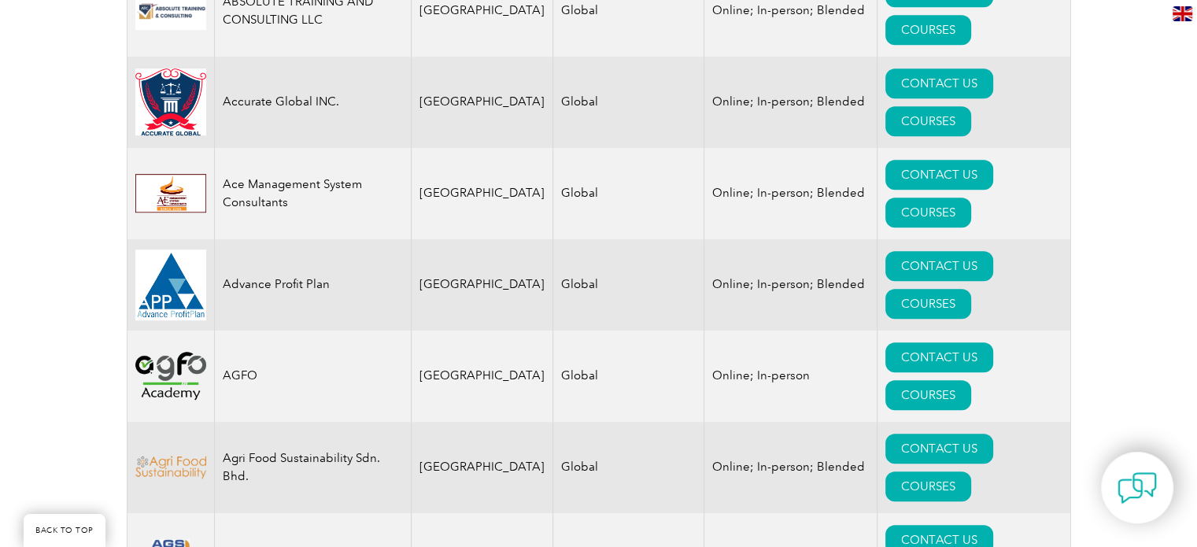
scroll to position [944, 0]
